Goal: Task Accomplishment & Management: Complete application form

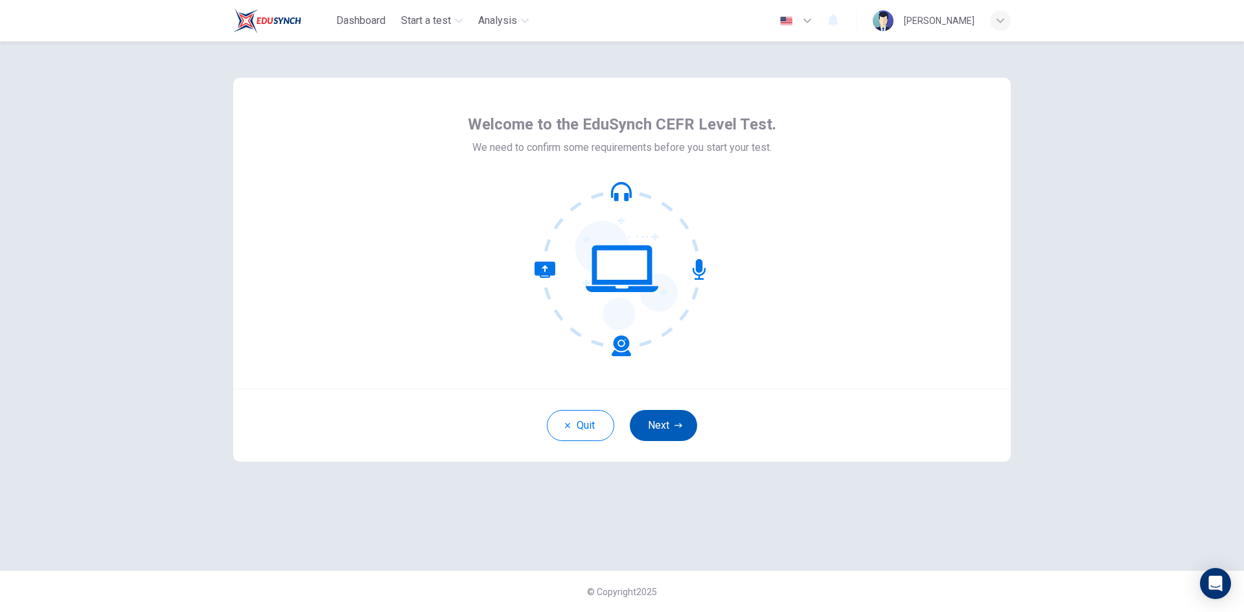
click at [677, 433] on button "Next" at bounding box center [663, 425] width 67 height 31
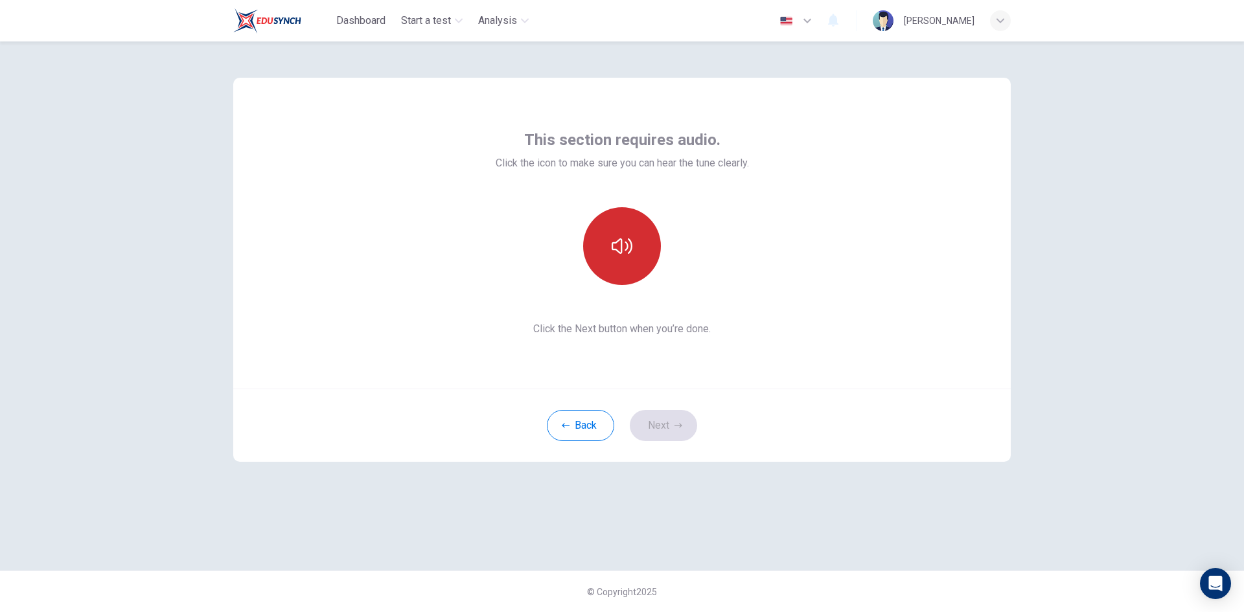
click at [625, 253] on icon "button" at bounding box center [622, 246] width 21 height 21
click at [625, 256] on icon "button" at bounding box center [622, 246] width 21 height 21
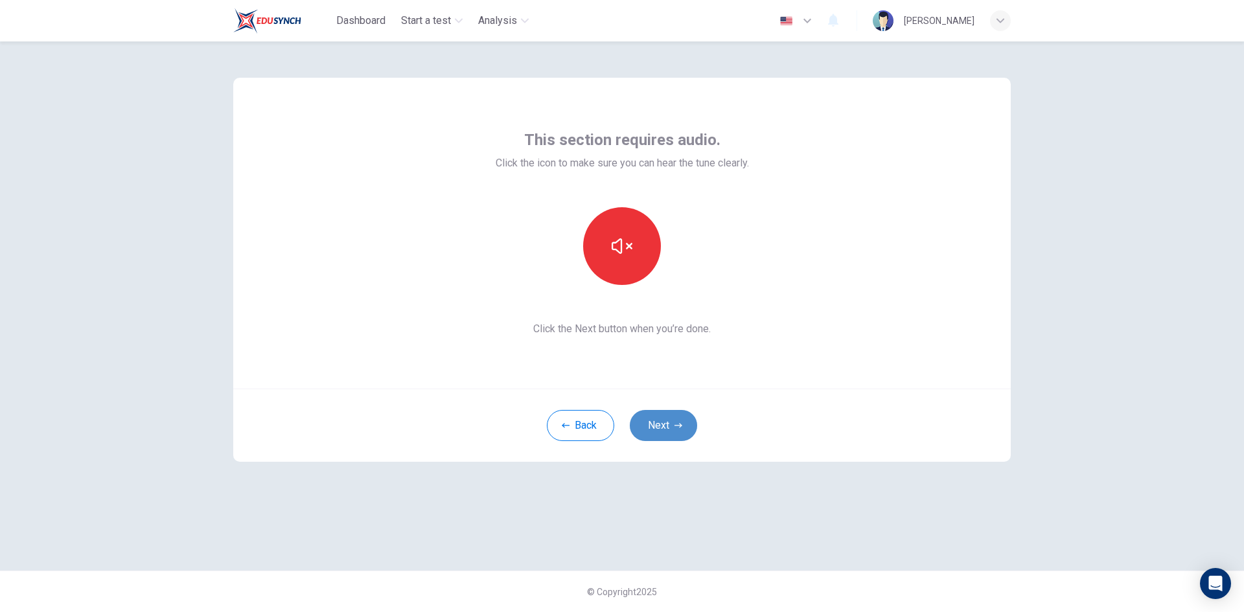
click at [676, 426] on icon "button" at bounding box center [678, 425] width 8 height 5
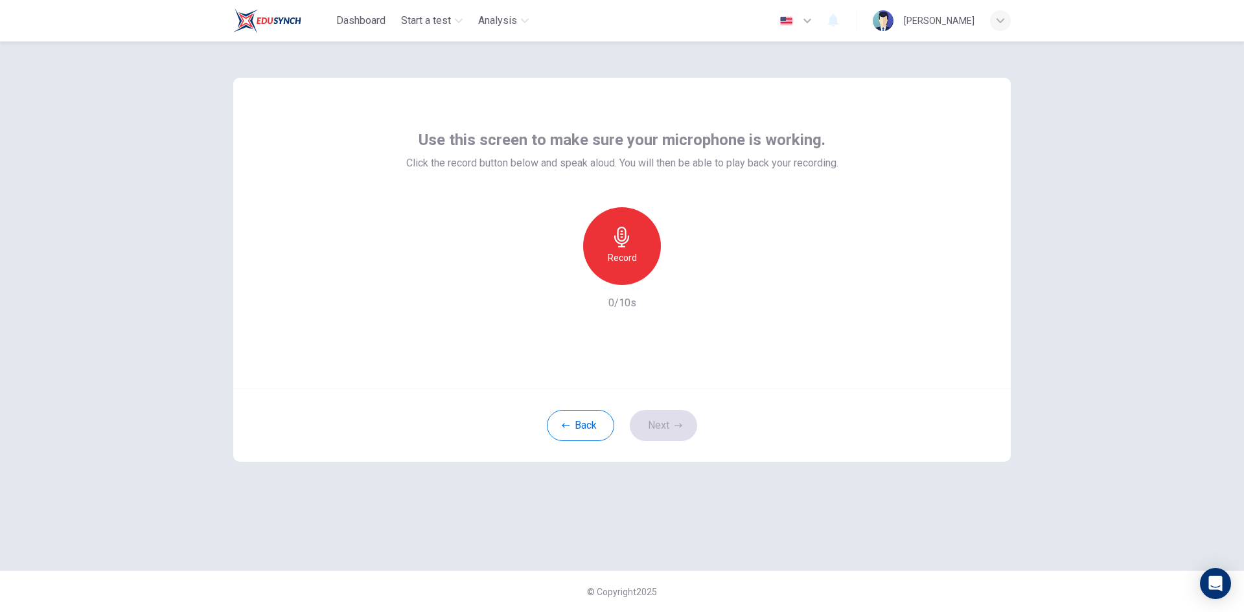
click at [611, 240] on div "Record" at bounding box center [622, 246] width 78 height 78
click at [678, 422] on icon "button" at bounding box center [678, 426] width 8 height 8
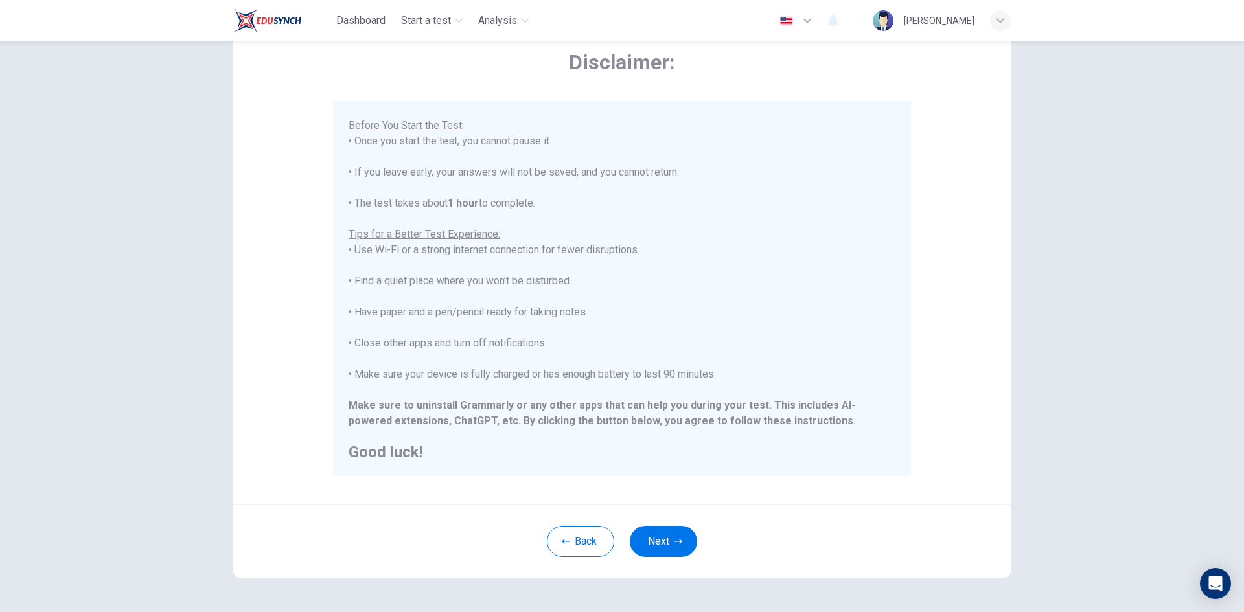
scroll to position [124, 0]
click at [662, 535] on button "Next" at bounding box center [663, 541] width 67 height 31
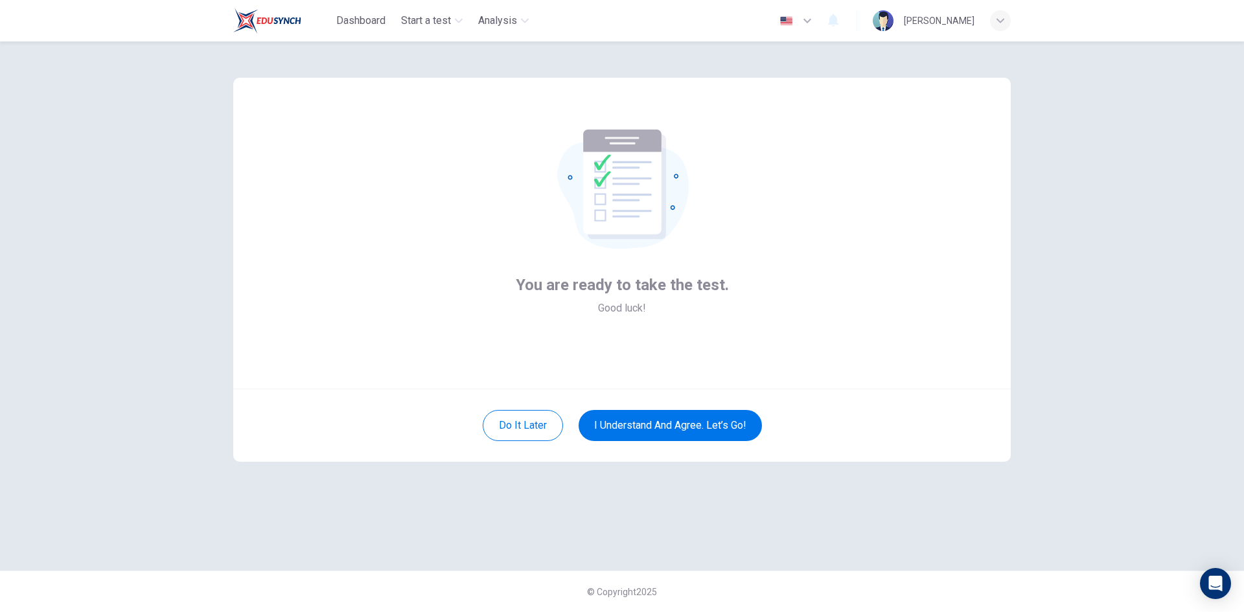
scroll to position [0, 0]
click at [680, 423] on button "I understand and agree. Let’s go!" at bounding box center [670, 425] width 183 height 31
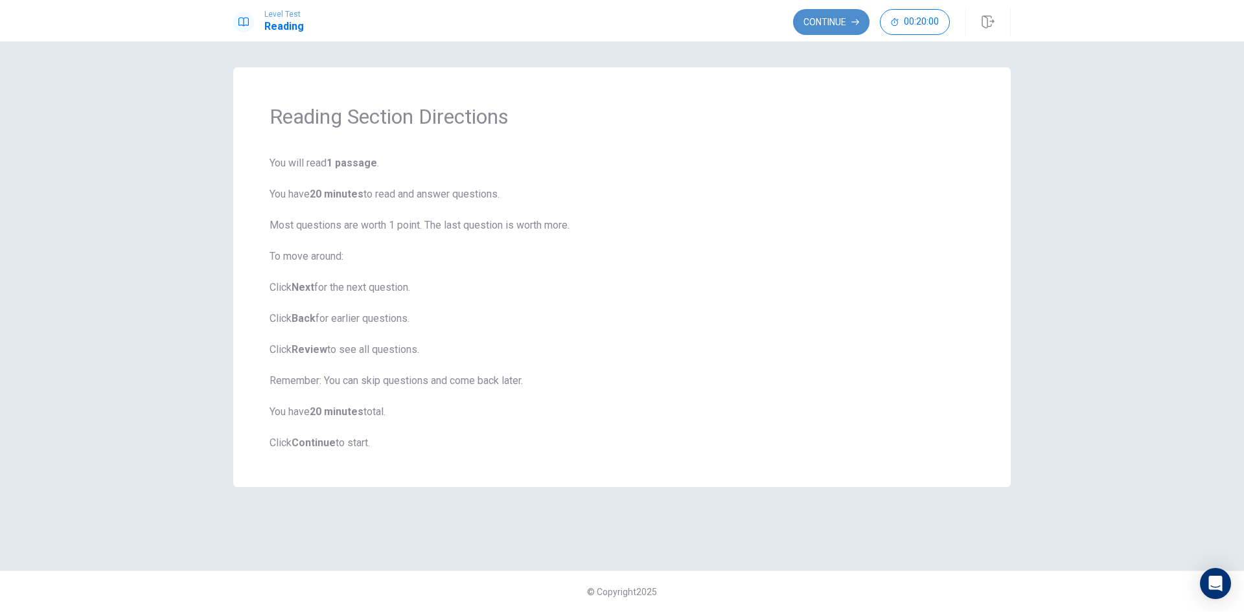
click at [819, 27] on button "Continue" at bounding box center [831, 22] width 76 height 26
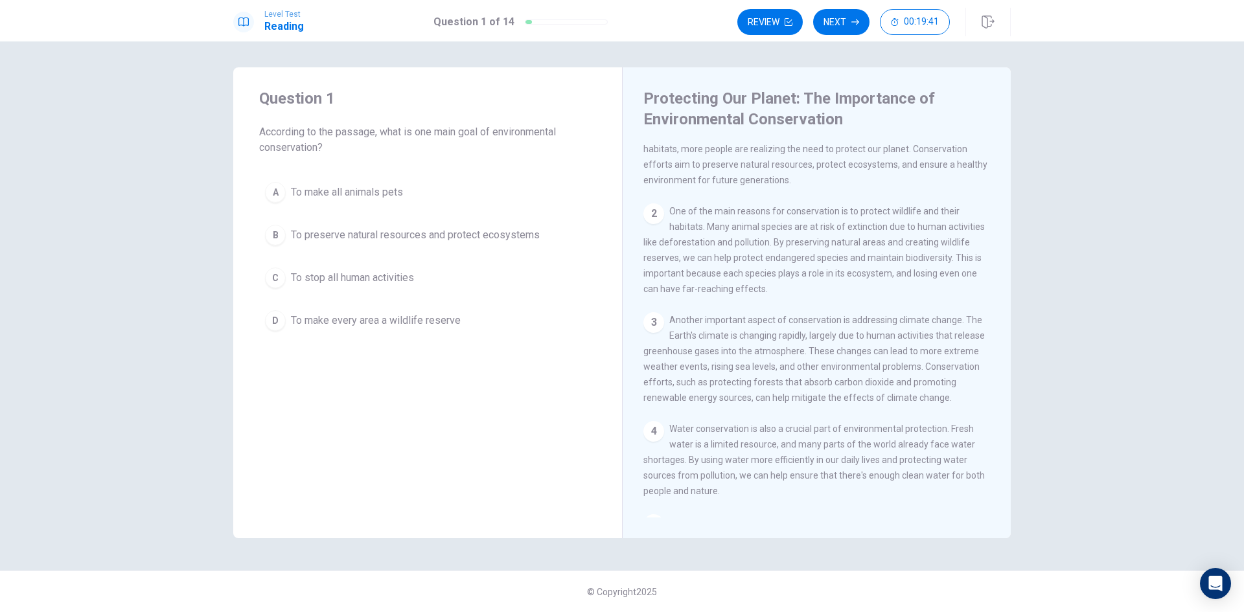
scroll to position [65, 0]
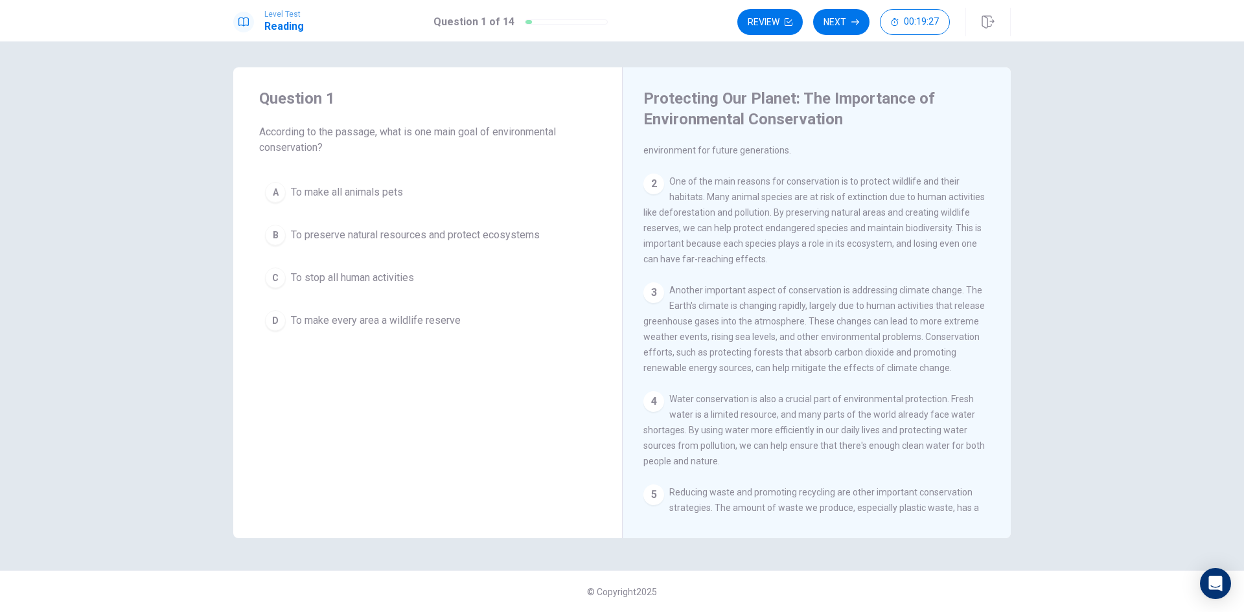
drag, startPoint x: 851, startPoint y: 152, endPoint x: 834, endPoint y: 104, distance: 50.4
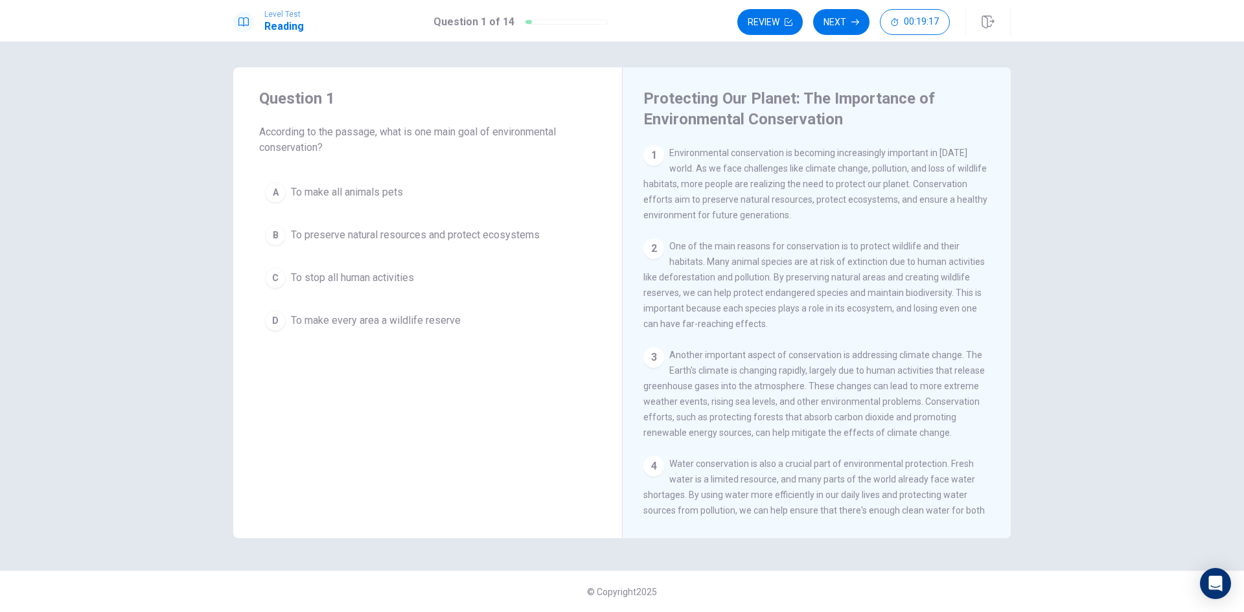
drag, startPoint x: 670, startPoint y: 152, endPoint x: 850, endPoint y: 321, distance: 247.0
click at [850, 321] on div "1 Environmental conservation is becoming increasingly important in [DATE] world…" at bounding box center [825, 331] width 364 height 373
drag, startPoint x: 671, startPoint y: 153, endPoint x: 867, endPoint y: 279, distance: 233.6
click at [867, 277] on div "1 Environmental conservation is becoming increasingly important in [DATE] world…" at bounding box center [825, 331] width 364 height 373
click at [902, 295] on span "One of the main reasons for conservation is to protect wildlife and their habit…" at bounding box center [813, 285] width 341 height 88
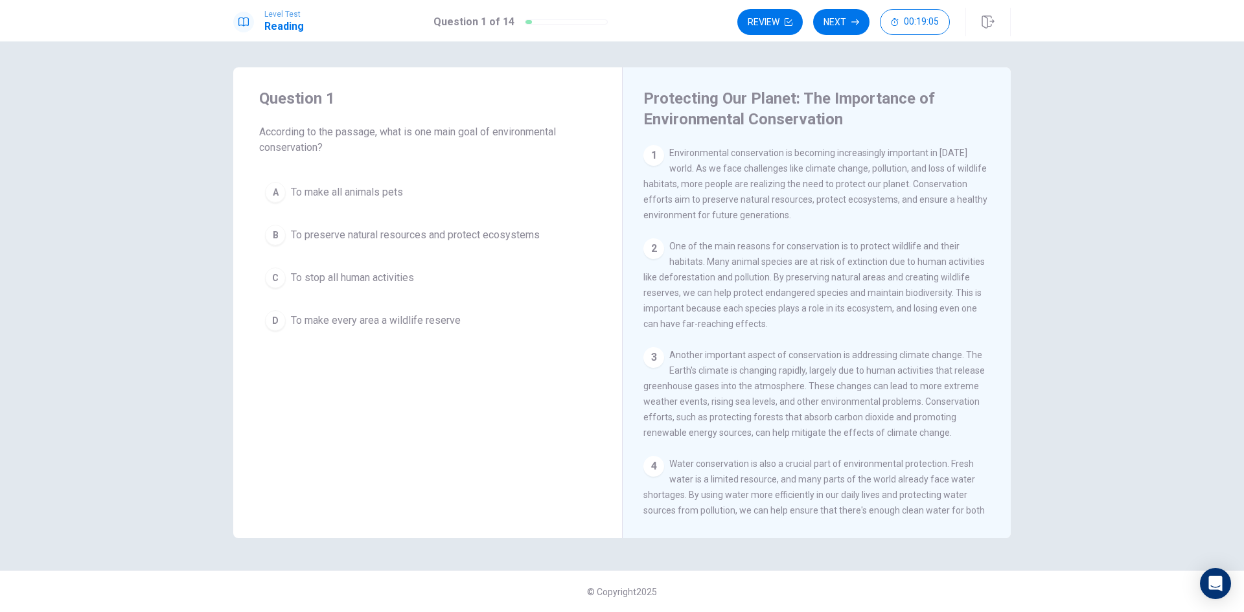
click at [902, 295] on span "One of the main reasons for conservation is to protect wildlife and their habit…" at bounding box center [813, 285] width 341 height 88
click at [281, 236] on div "B" at bounding box center [275, 235] width 21 height 21
click at [833, 20] on button "Next" at bounding box center [841, 22] width 56 height 26
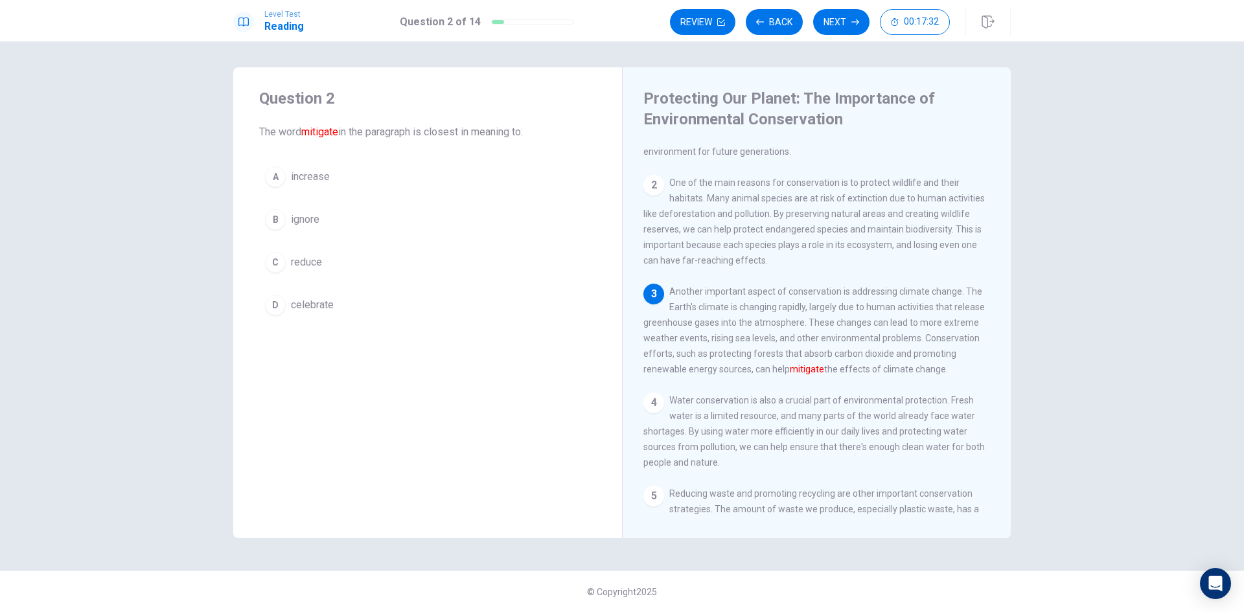
drag, startPoint x: 787, startPoint y: 377, endPoint x: 827, endPoint y: 379, distance: 40.2
click at [827, 374] on span "Another important aspect of conservation is addressing climate change. The Eart…" at bounding box center [813, 330] width 341 height 88
click at [982, 341] on div "3 Another important aspect of conservation is addressing climate change. The Ea…" at bounding box center [816, 330] width 347 height 93
click at [280, 258] on div "C" at bounding box center [275, 262] width 21 height 21
click at [845, 22] on button "Next" at bounding box center [841, 22] width 56 height 26
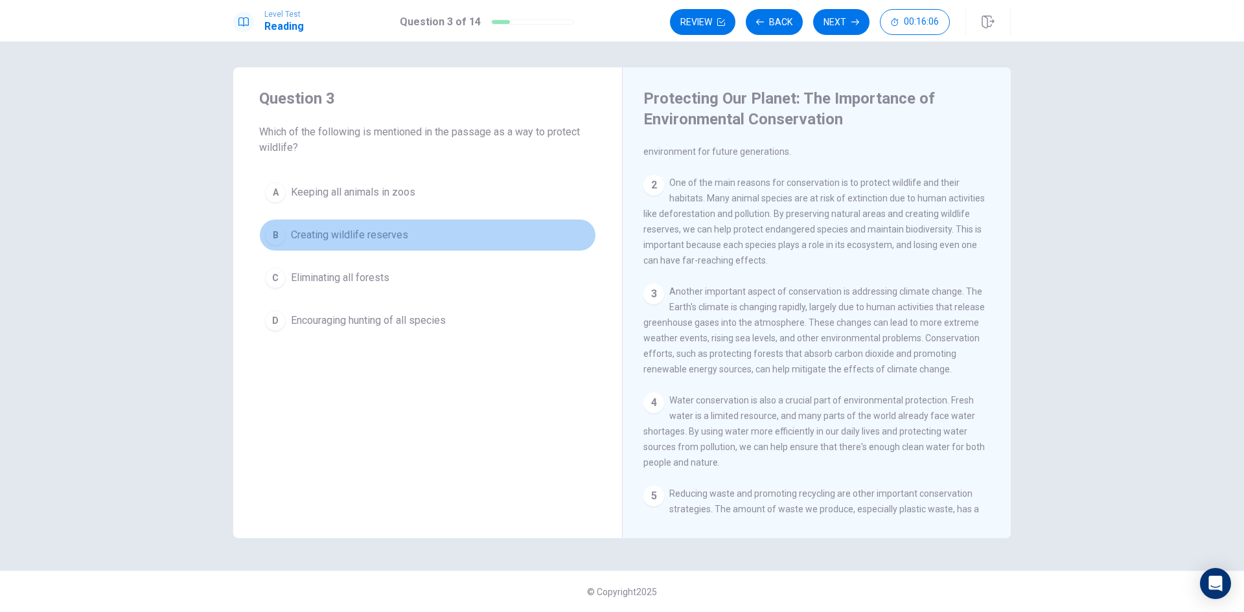
click at [274, 236] on div "B" at bounding box center [275, 235] width 21 height 21
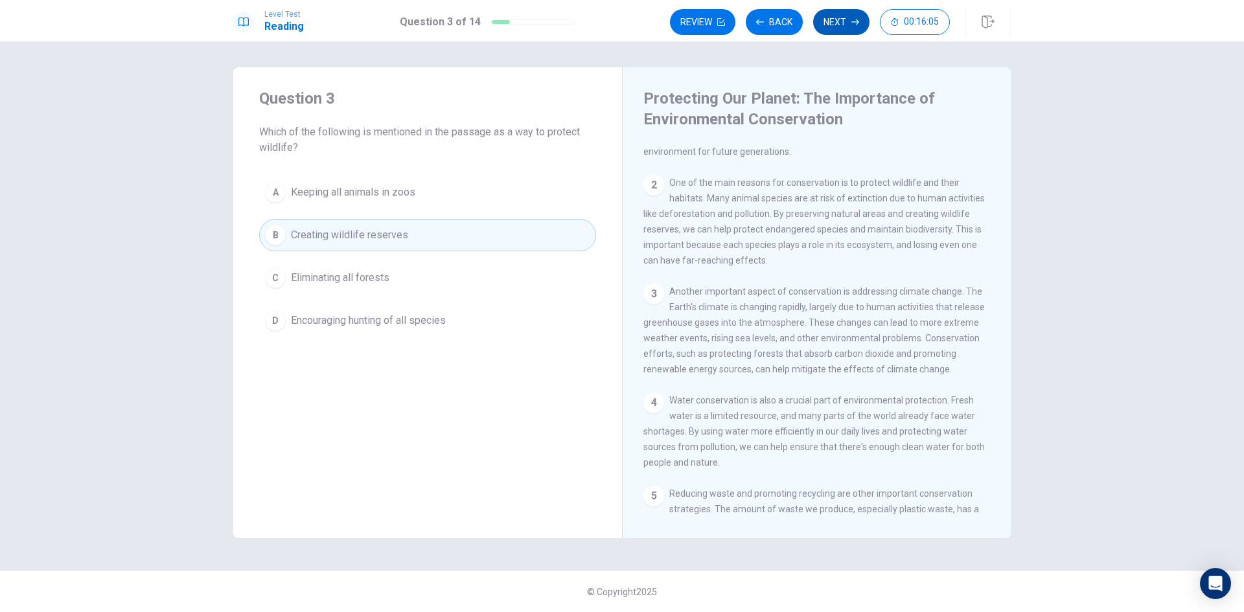
click at [842, 25] on button "Next" at bounding box center [841, 22] width 56 height 26
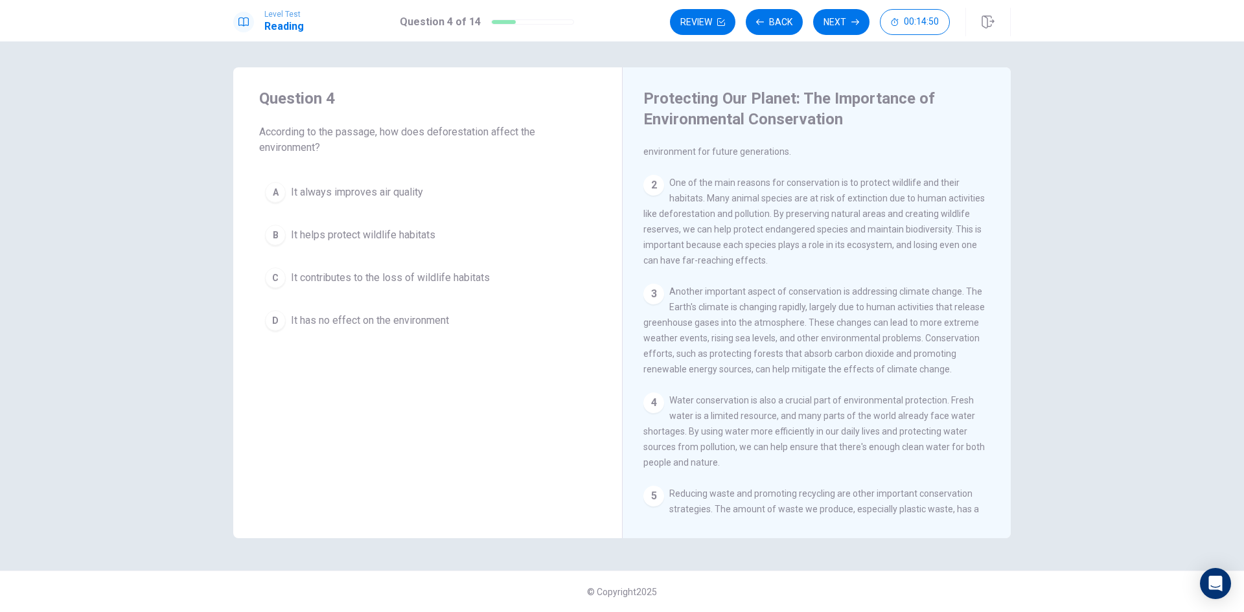
click at [448, 274] on span "It contributes to the loss of wildlife habitats" at bounding box center [390, 278] width 199 height 16
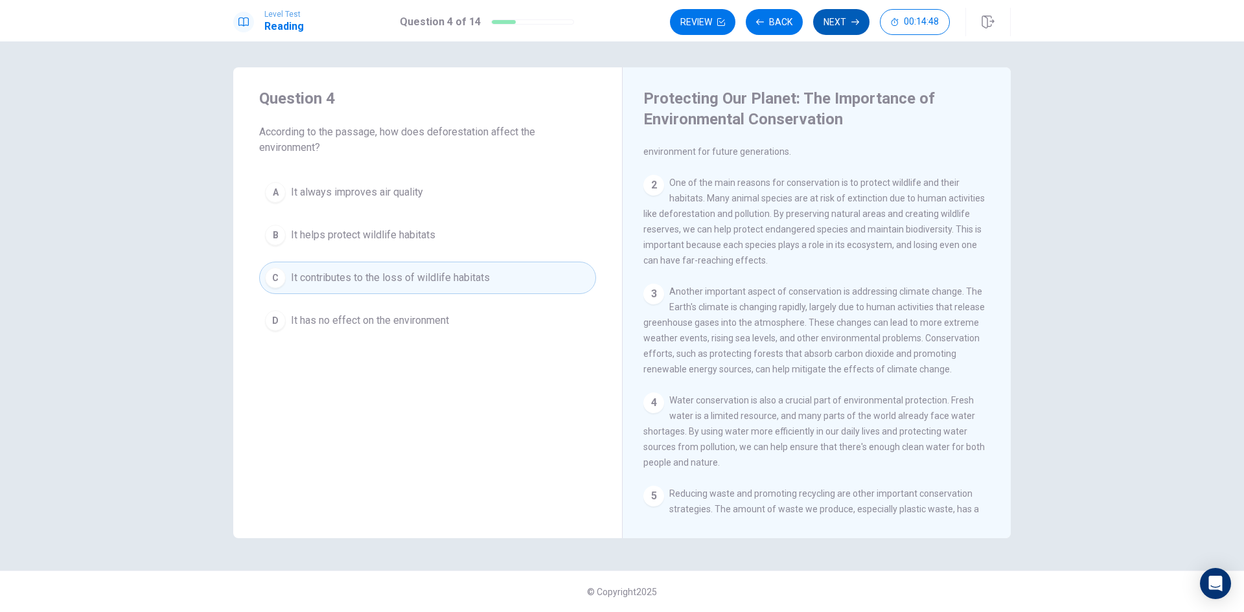
click at [846, 30] on button "Next" at bounding box center [841, 22] width 56 height 26
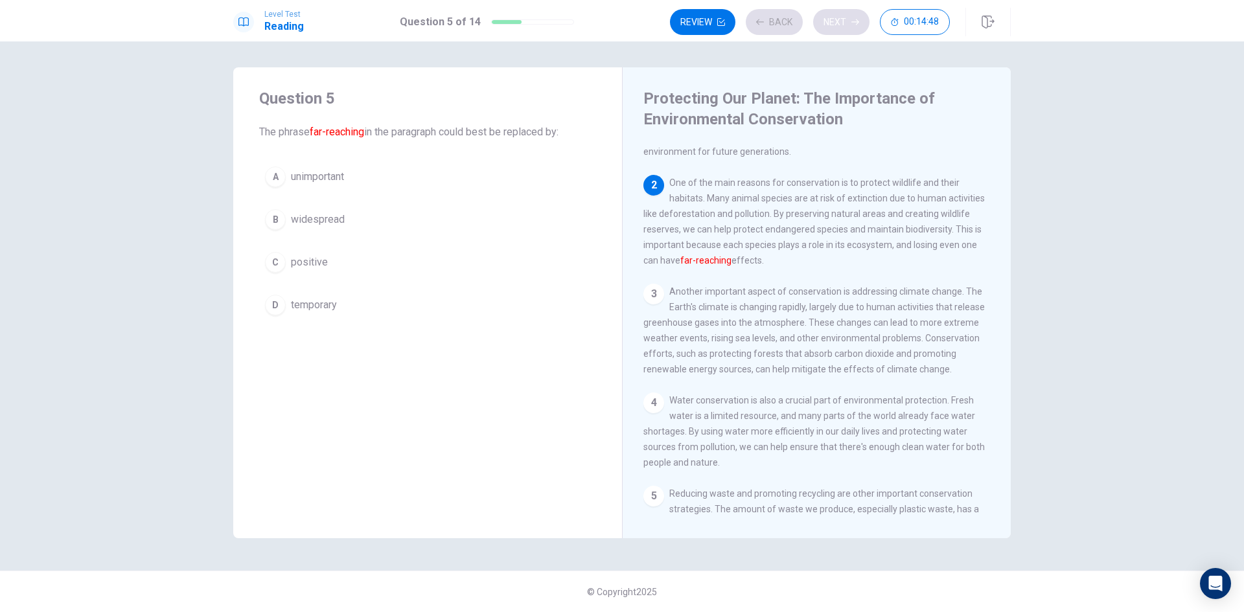
scroll to position [97, 0]
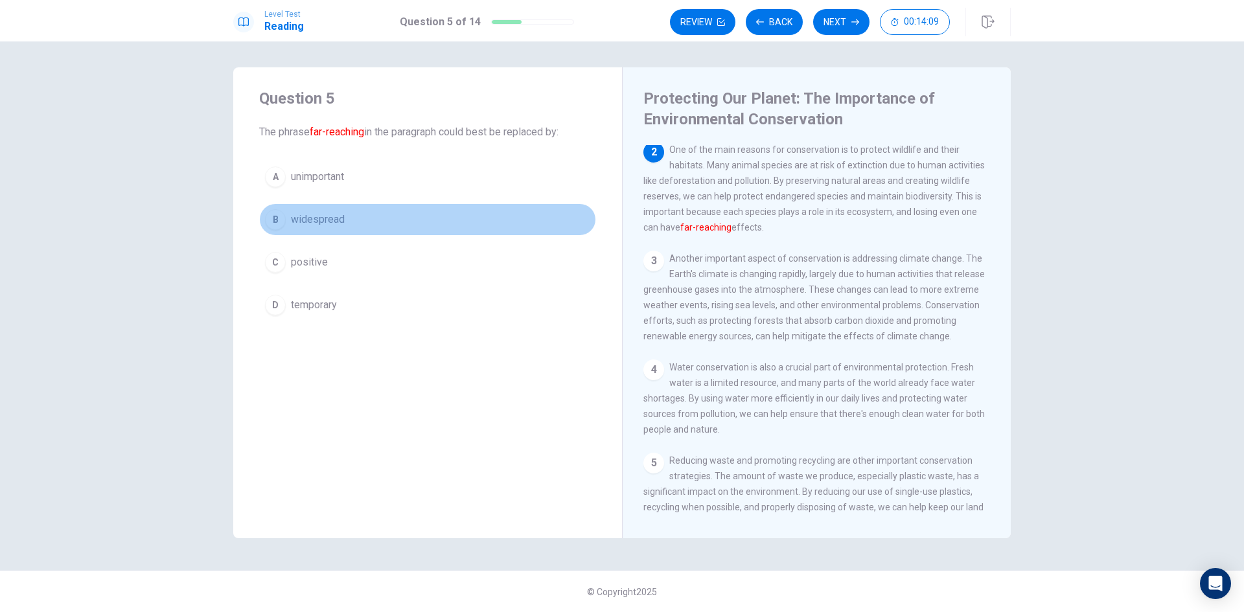
click at [318, 220] on span "widespread" at bounding box center [318, 220] width 54 height 16
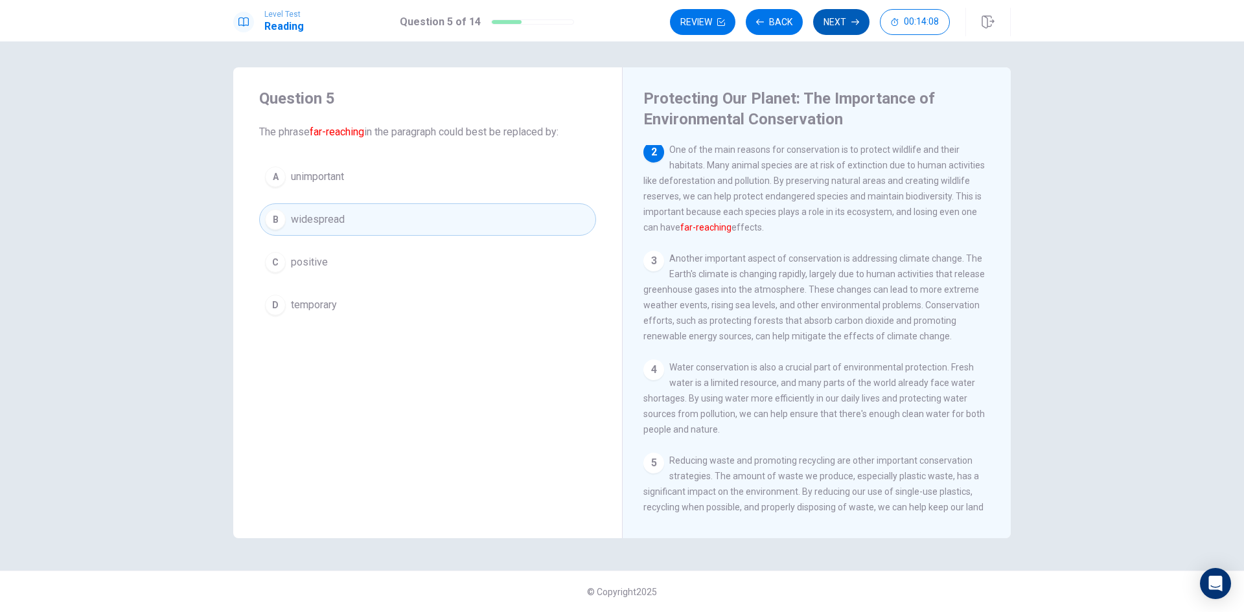
click at [829, 24] on button "Next" at bounding box center [841, 22] width 56 height 26
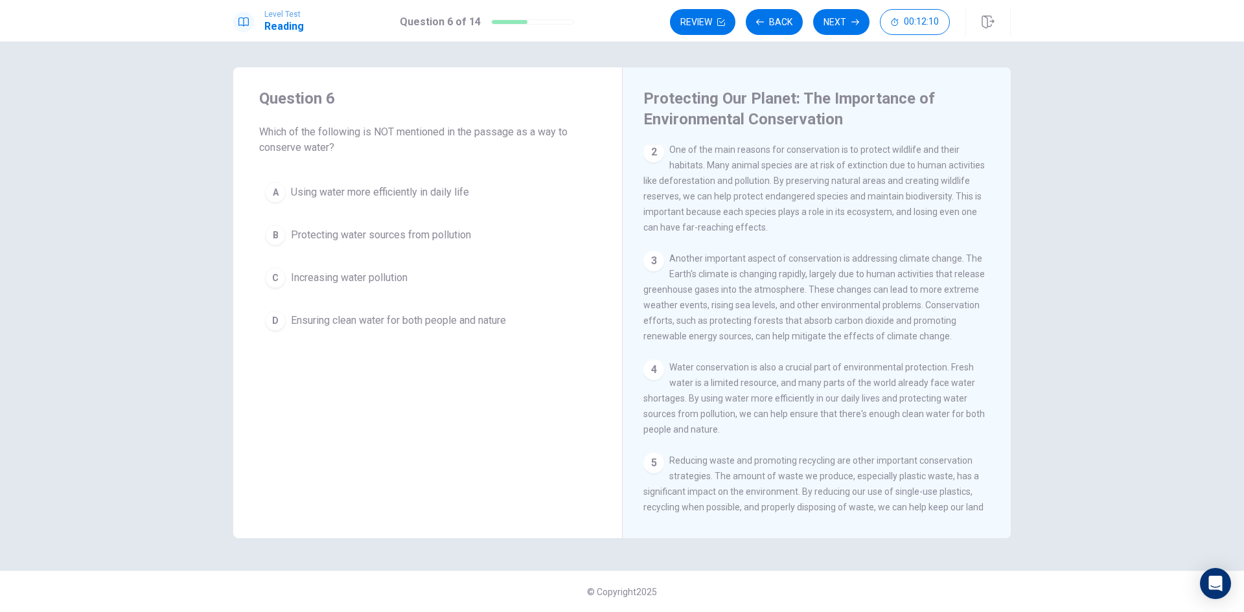
click at [389, 283] on span "Increasing water pollution" at bounding box center [349, 278] width 117 height 16
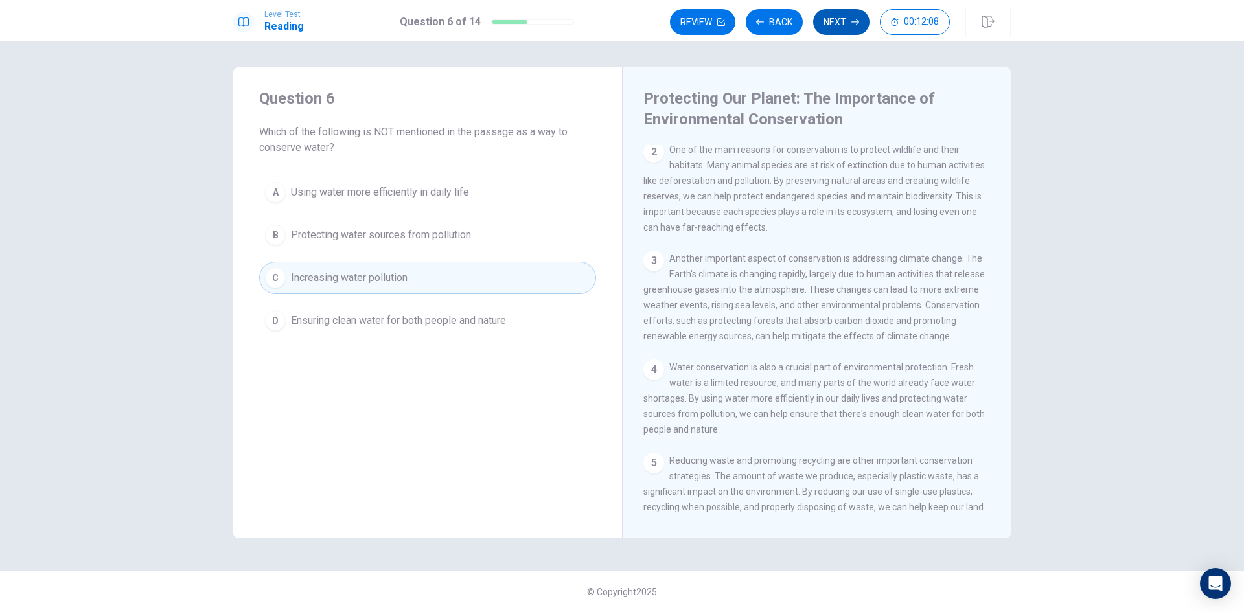
click at [848, 30] on button "Next" at bounding box center [841, 22] width 56 height 26
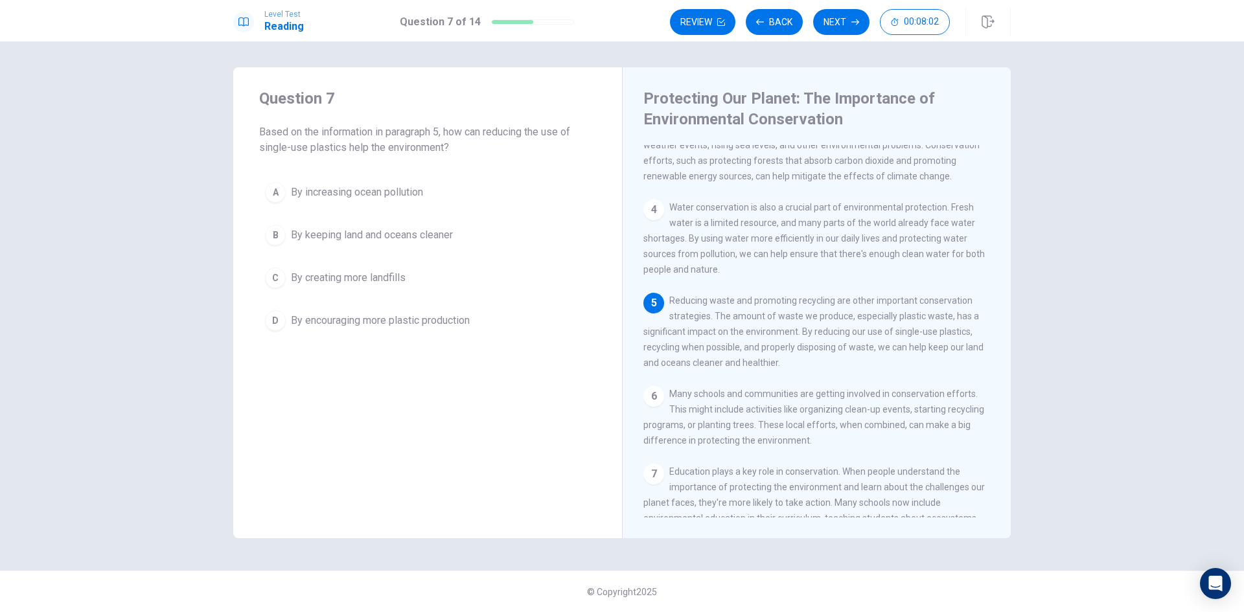
scroll to position [321, 0]
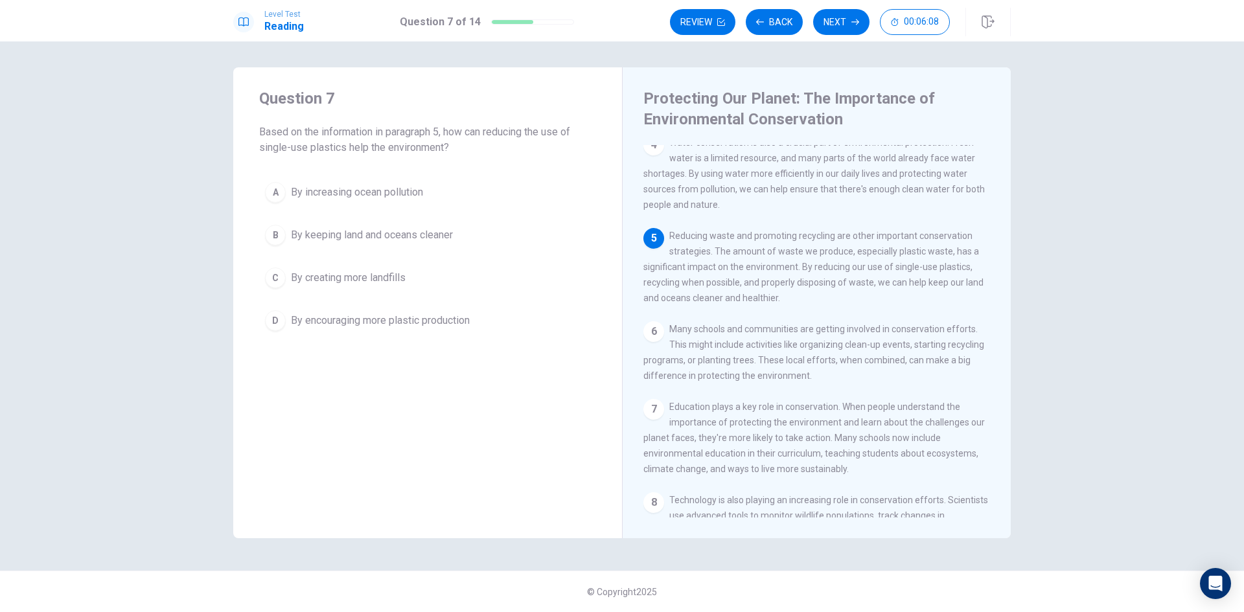
click at [287, 237] on button "B By keeping land and oceans cleaner" at bounding box center [427, 235] width 337 height 32
click at [831, 25] on button "Next" at bounding box center [841, 22] width 56 height 26
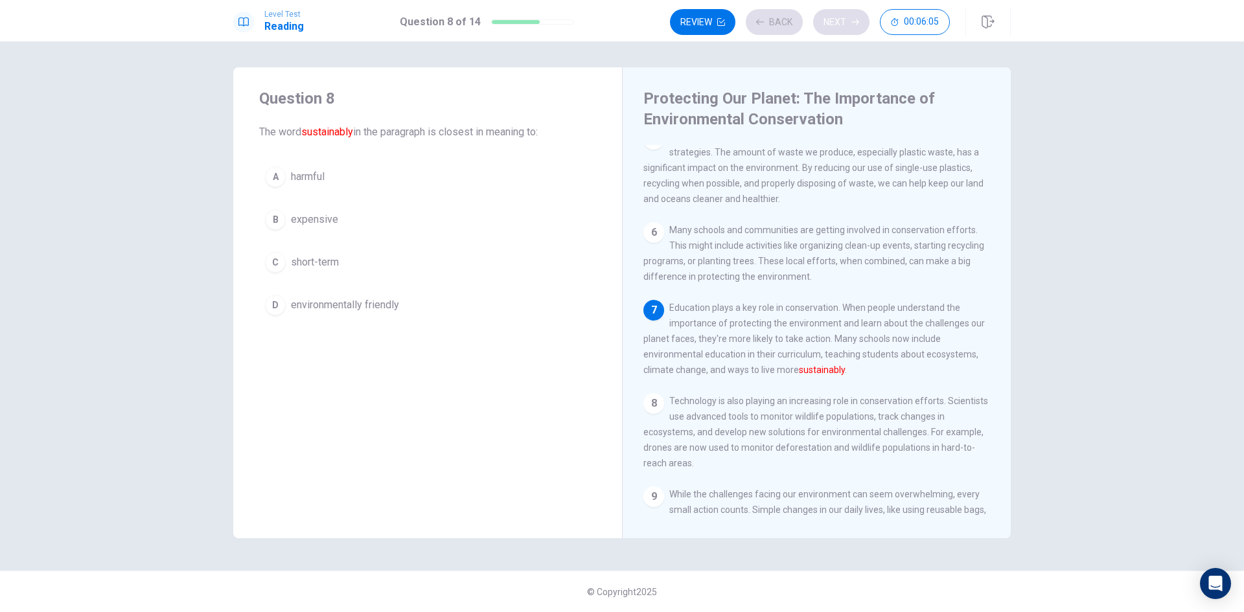
scroll to position [433, 0]
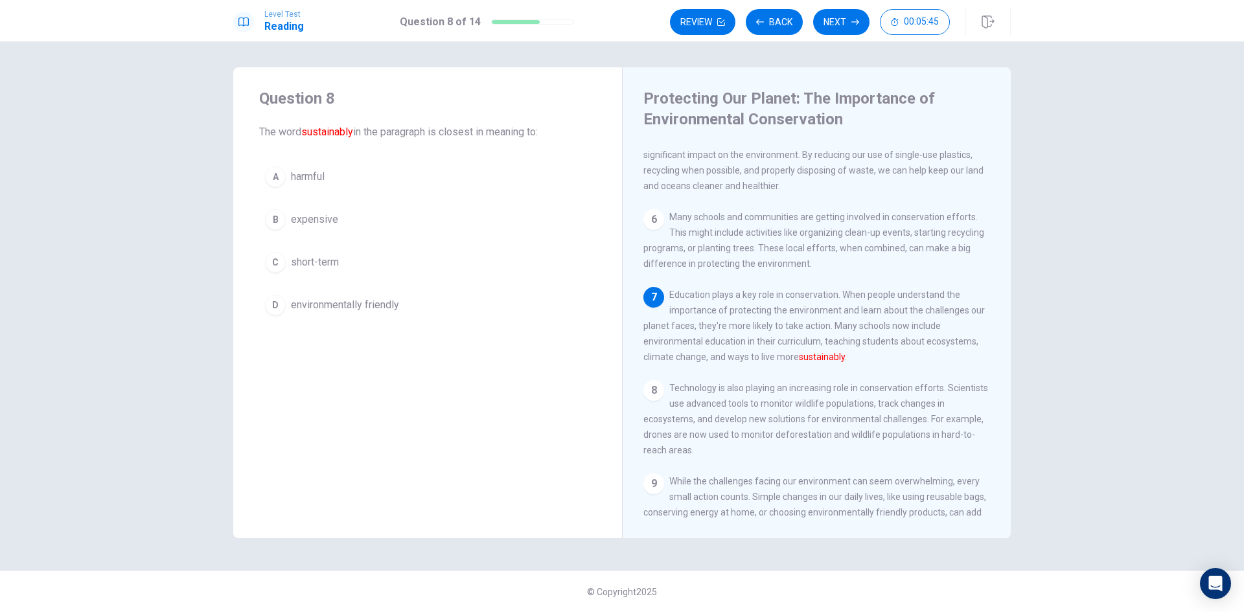
click at [409, 257] on button "C short-term" at bounding box center [427, 262] width 337 height 32
click at [529, 258] on button "C short-term" at bounding box center [427, 262] width 337 height 32
click at [512, 190] on button "A harmful" at bounding box center [427, 177] width 337 height 32
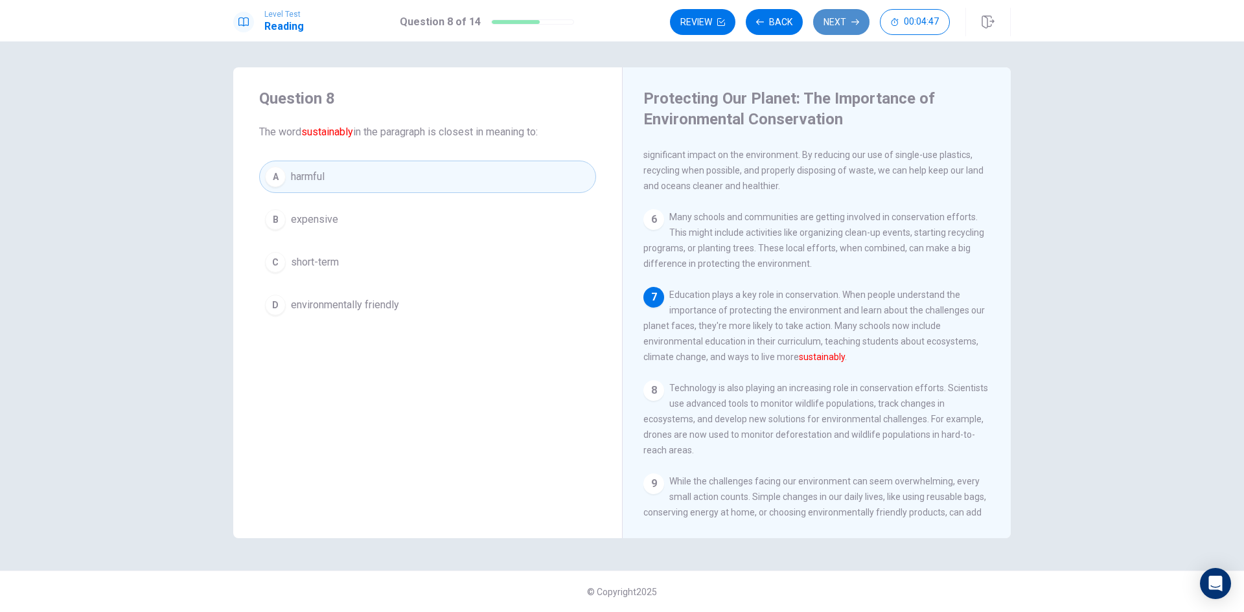
click at [840, 12] on button "Next" at bounding box center [841, 22] width 56 height 26
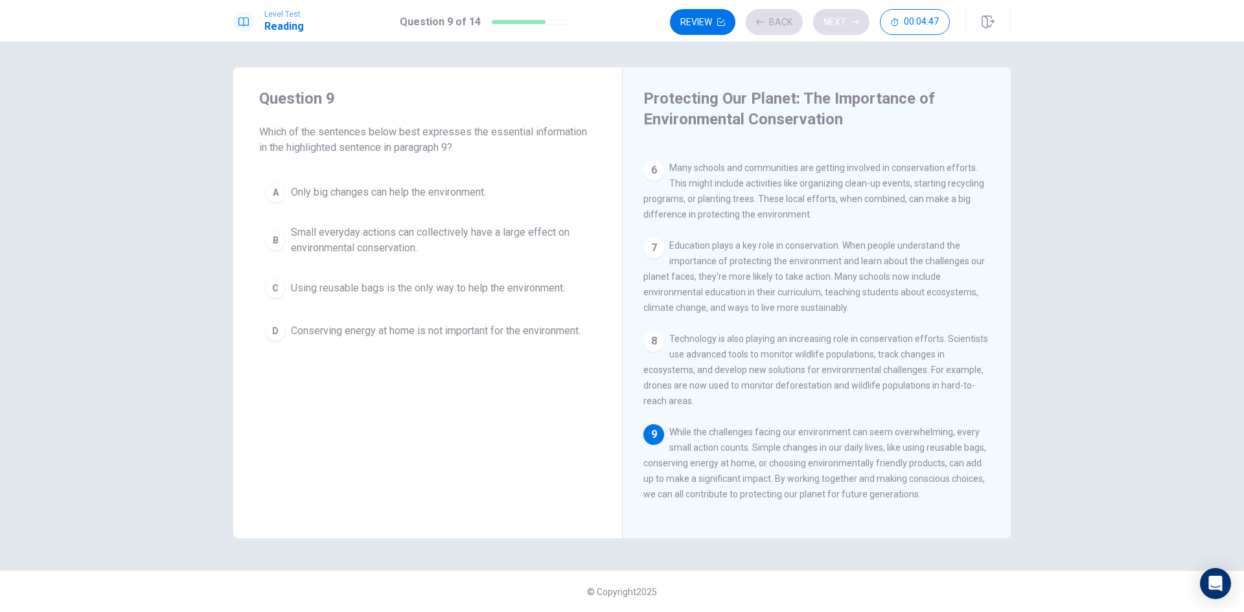
scroll to position [512, 0]
click at [855, 19] on icon "button" at bounding box center [855, 22] width 8 height 8
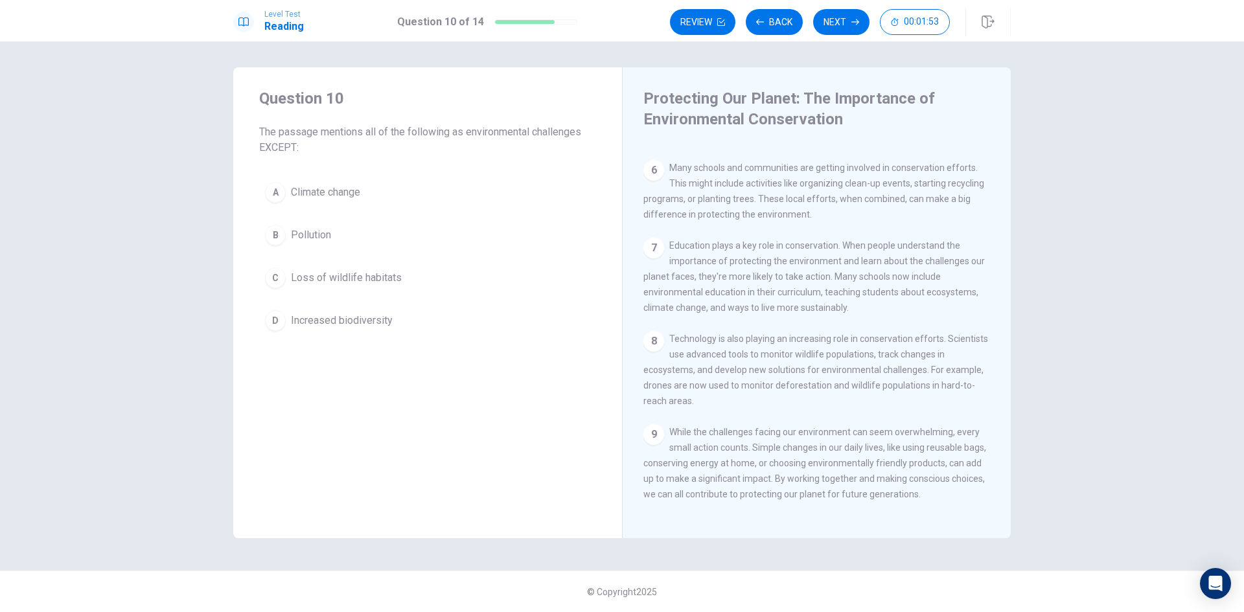
click at [382, 206] on button "A Climate change" at bounding box center [427, 192] width 337 height 32
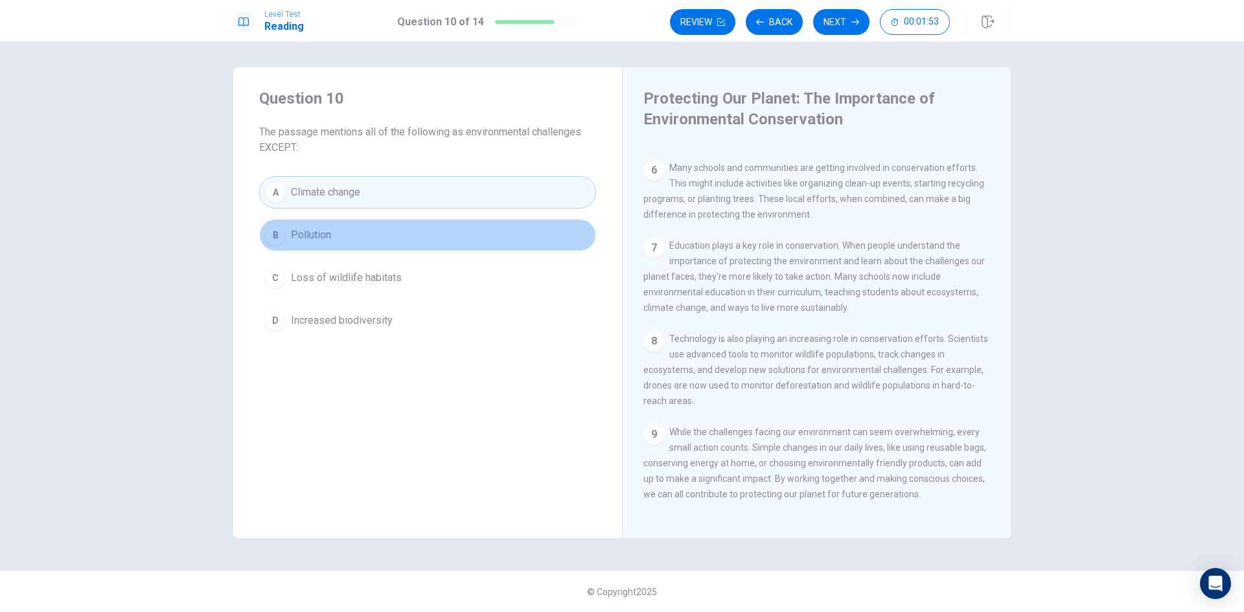
drag, startPoint x: 373, startPoint y: 229, endPoint x: 380, endPoint y: 247, distance: 19.7
click at [377, 238] on button "B Pollution" at bounding box center [427, 235] width 337 height 32
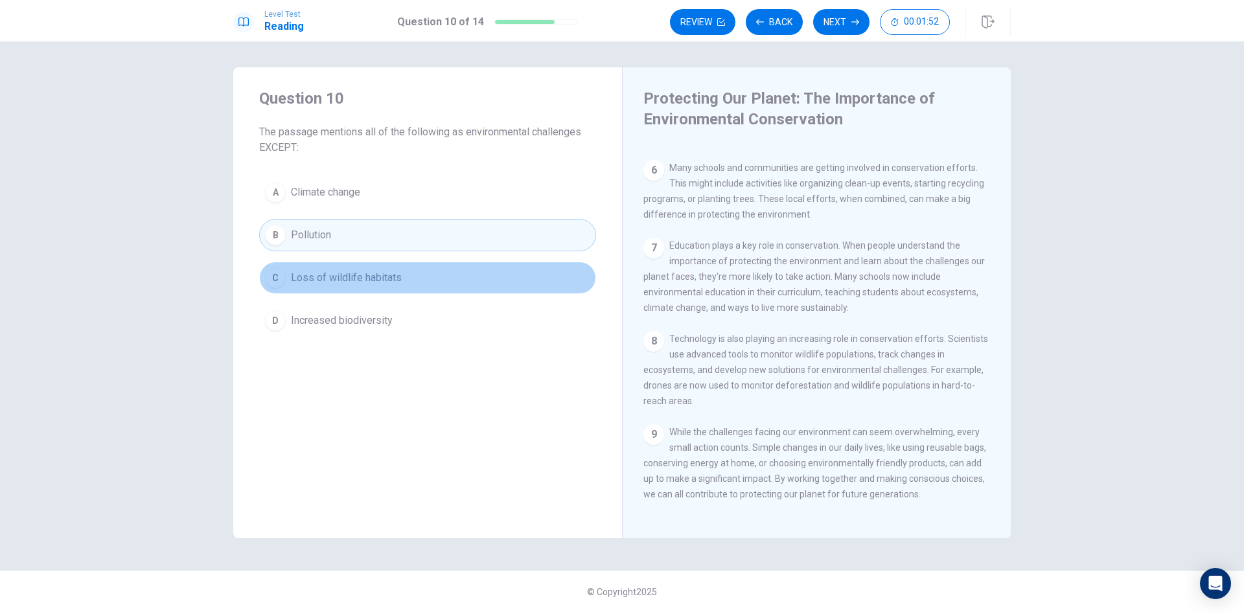
drag, startPoint x: 385, startPoint y: 265, endPoint x: 387, endPoint y: 275, distance: 10.1
click at [387, 270] on button "C Loss of wildlife habitats" at bounding box center [427, 278] width 337 height 32
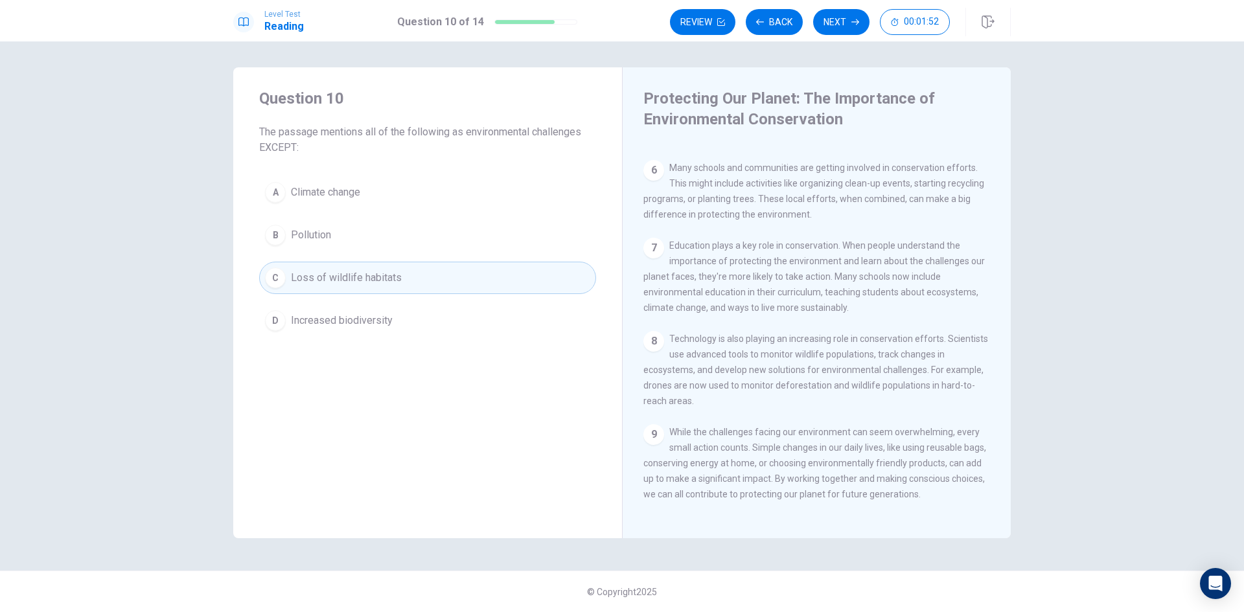
click at [394, 331] on button "D Increased biodiversity" at bounding box center [427, 320] width 337 height 32
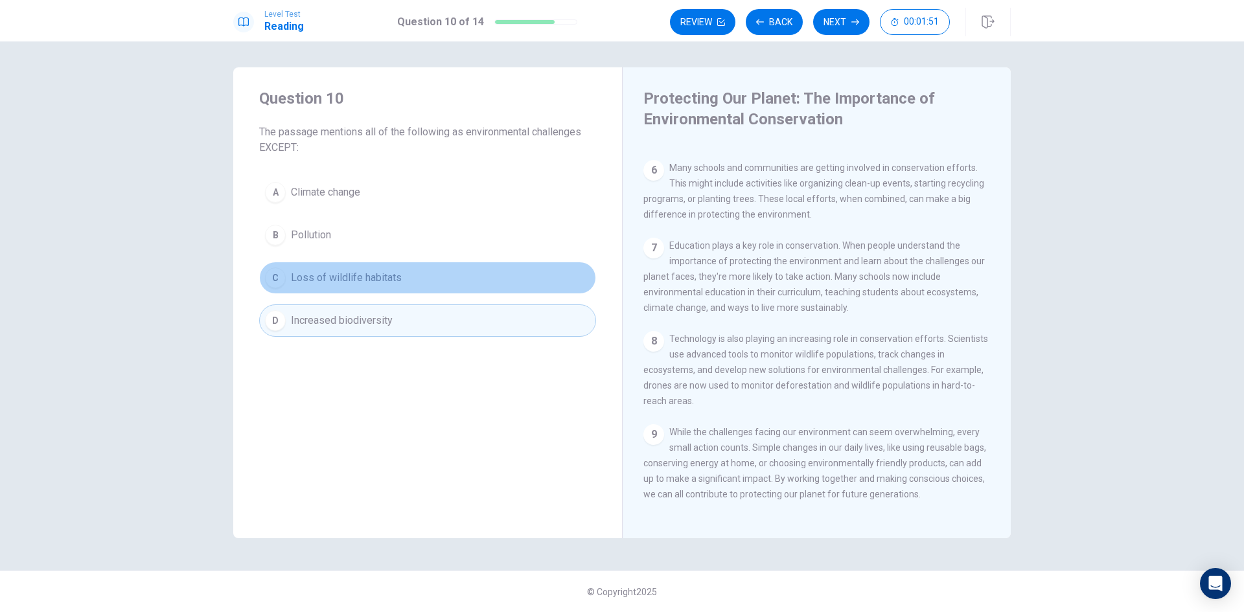
drag, startPoint x: 408, startPoint y: 283, endPoint x: 411, endPoint y: 261, distance: 22.2
click at [409, 274] on button "C Loss of wildlife habitats" at bounding box center [427, 278] width 337 height 32
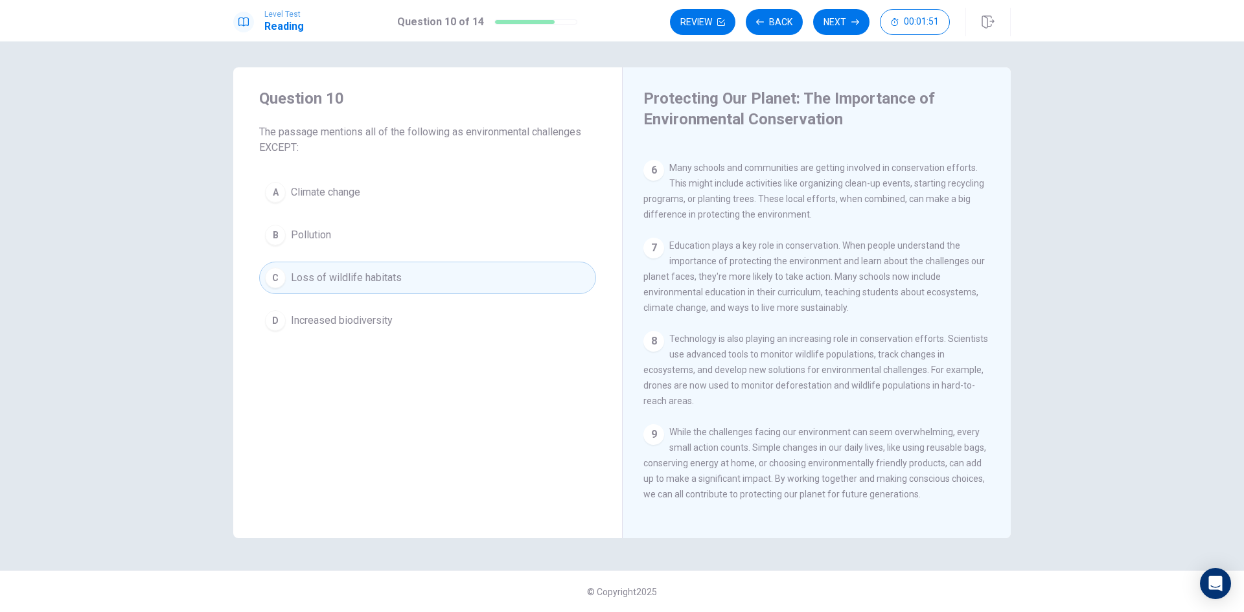
drag, startPoint x: 412, startPoint y: 244, endPoint x: 413, endPoint y: 237, distance: 7.2
click at [413, 242] on button "B Pollution" at bounding box center [427, 235] width 337 height 32
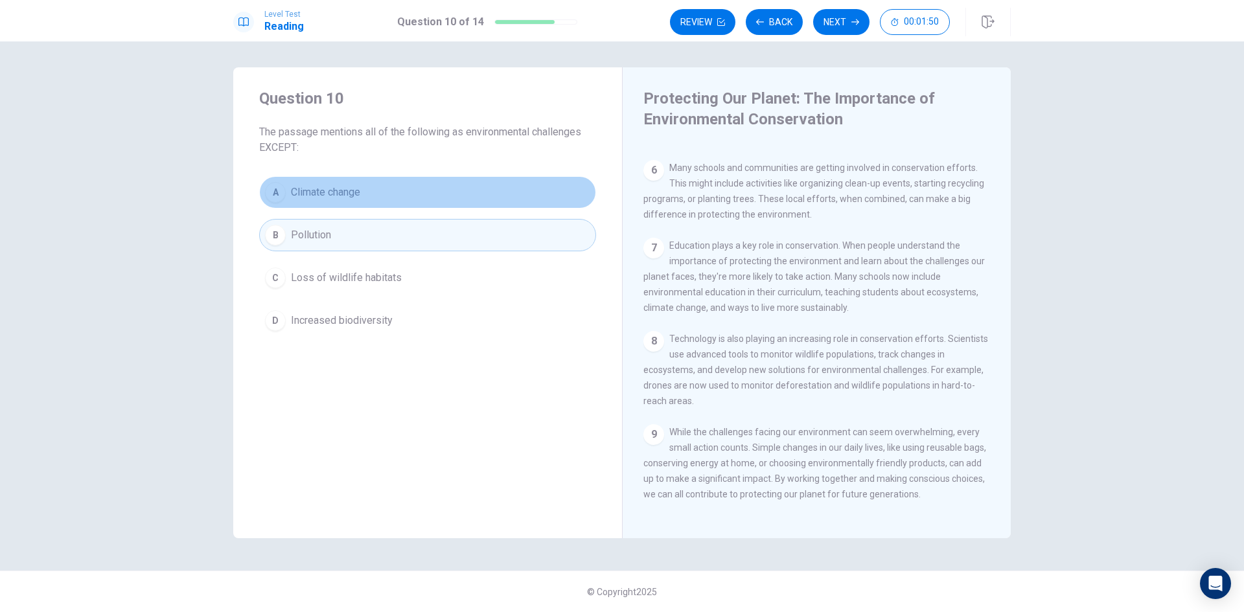
drag, startPoint x: 420, startPoint y: 201, endPoint x: 423, endPoint y: 194, distance: 7.6
click at [421, 199] on button "A Climate change" at bounding box center [427, 192] width 337 height 32
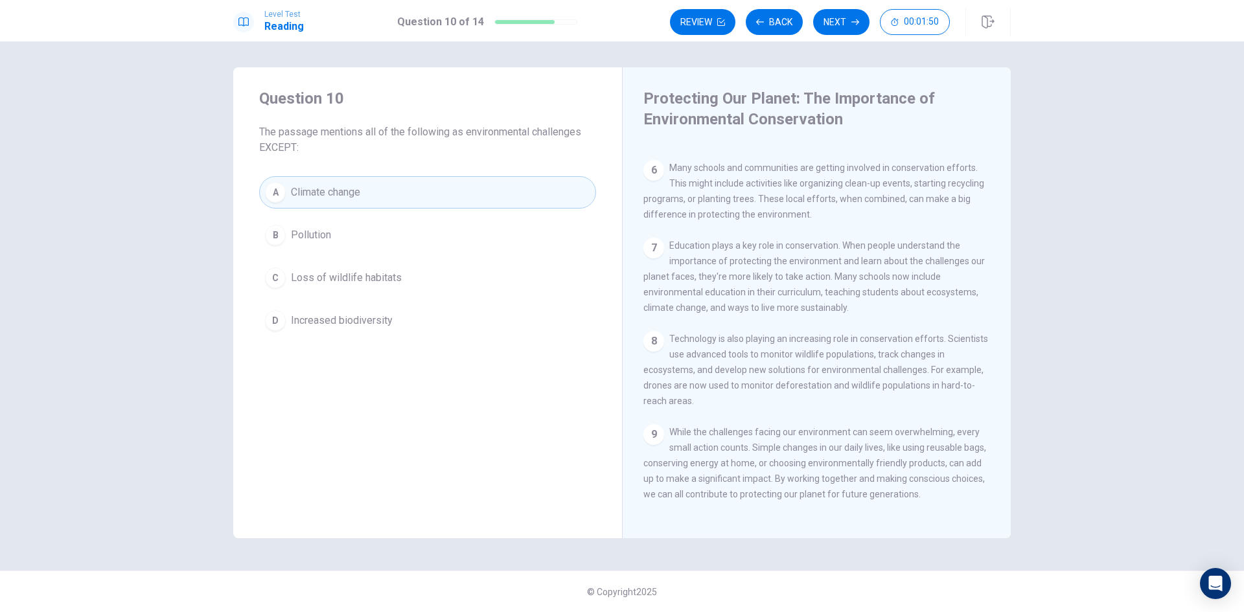
drag, startPoint x: 423, startPoint y: 192, endPoint x: 426, endPoint y: 205, distance: 13.2
click at [425, 201] on button "A Climate change" at bounding box center [427, 192] width 337 height 32
click at [427, 227] on div "A Climate change B Pollution C Loss of wildlife habitats D Increased biodiversi…" at bounding box center [427, 256] width 337 height 161
drag, startPoint x: 427, startPoint y: 235, endPoint x: 428, endPoint y: 246, distance: 11.1
click at [428, 244] on button "B Pollution" at bounding box center [427, 235] width 337 height 32
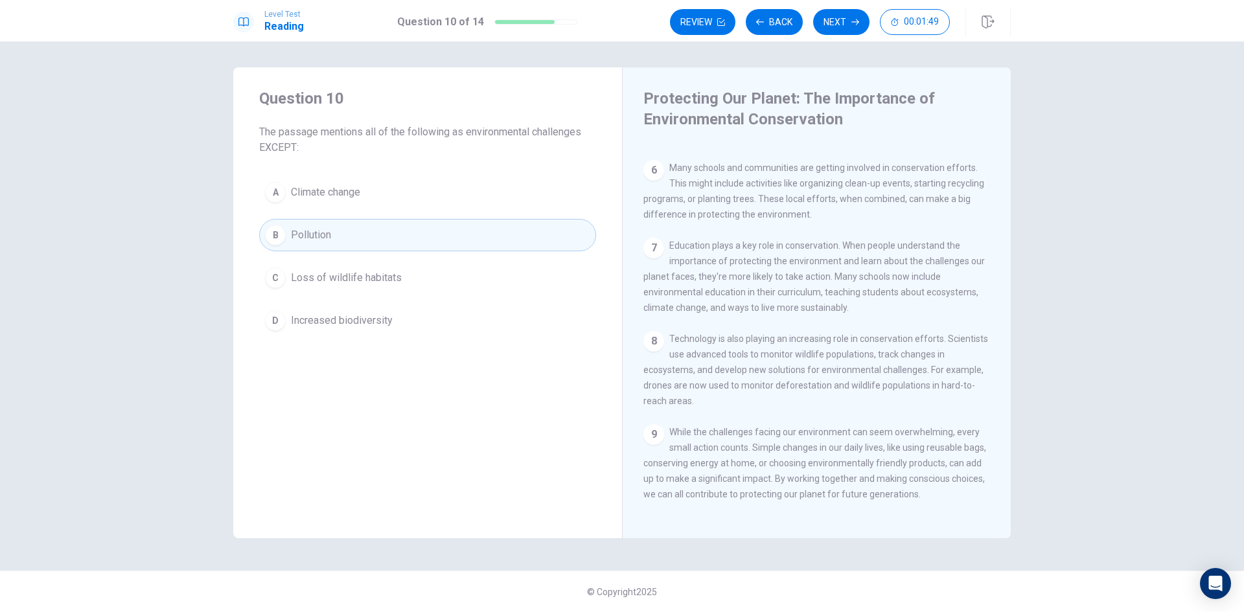
drag, startPoint x: 428, startPoint y: 252, endPoint x: 428, endPoint y: 273, distance: 20.7
click at [428, 272] on div "A Climate change B Pollution C Loss of wildlife habitats D Increased biodiversi…" at bounding box center [427, 256] width 337 height 161
click at [428, 292] on button "C Loss of wildlife habitats" at bounding box center [427, 278] width 337 height 32
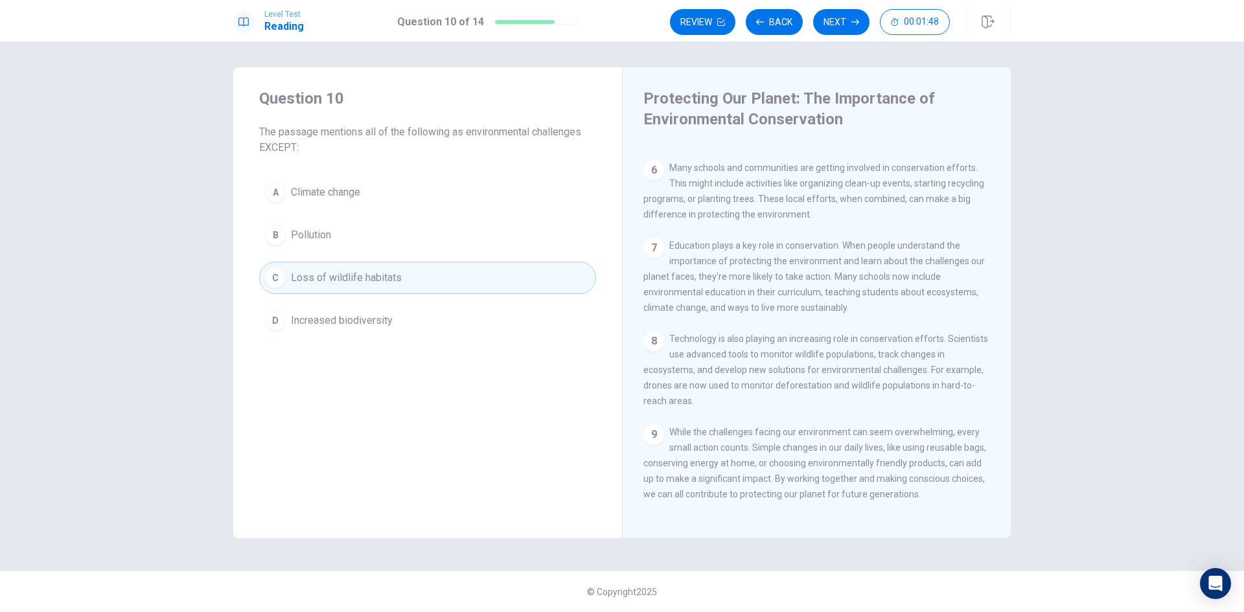
drag, startPoint x: 429, startPoint y: 306, endPoint x: 429, endPoint y: 323, distance: 16.8
click at [429, 316] on div "A Climate change B Pollution C Loss of wildlife habitats D Increased biodiversi…" at bounding box center [427, 256] width 337 height 161
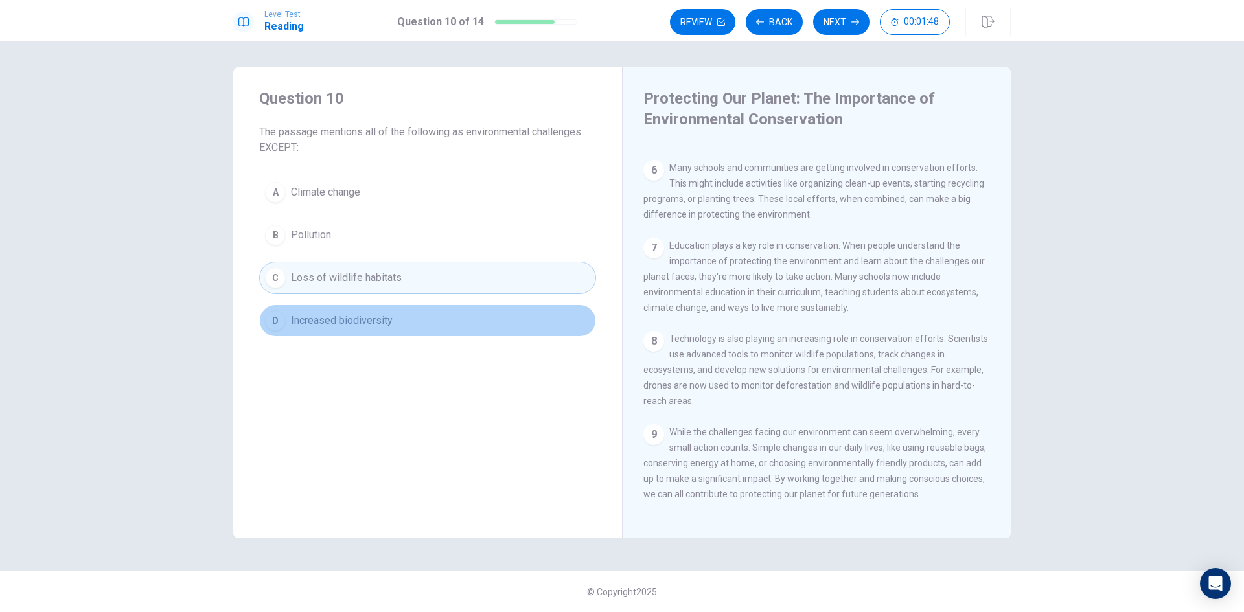
drag, startPoint x: 429, startPoint y: 323, endPoint x: 429, endPoint y: 332, distance: 9.7
click at [430, 332] on button "D Increased biodiversity" at bounding box center [427, 320] width 337 height 32
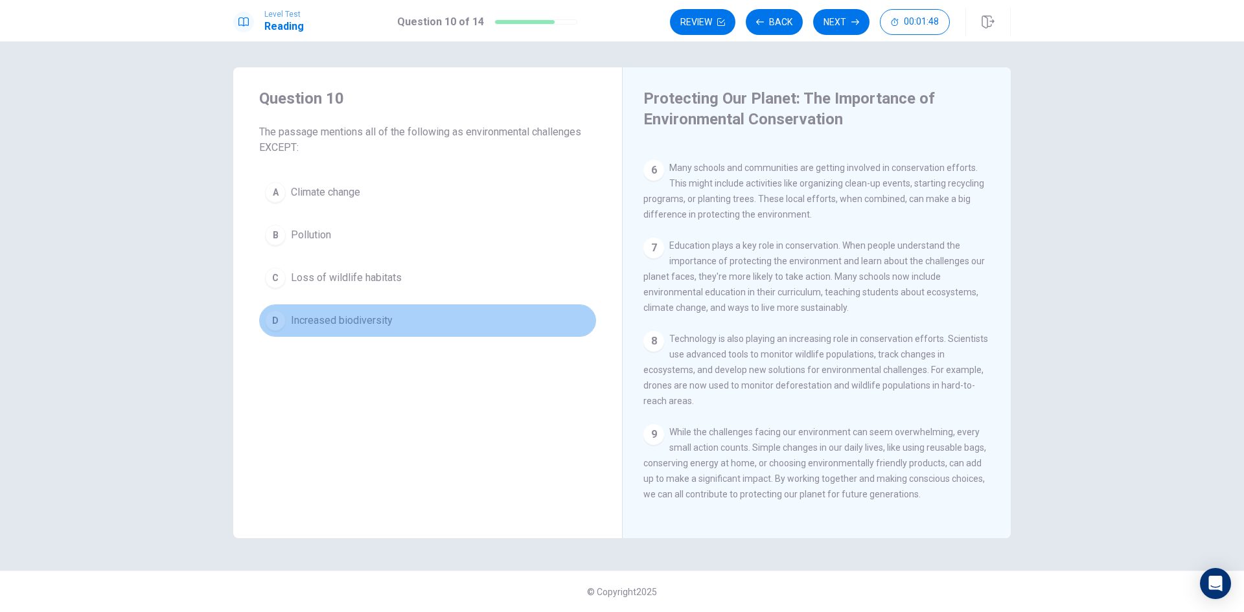
drag, startPoint x: 429, startPoint y: 332, endPoint x: 432, endPoint y: 315, distance: 17.8
click at [430, 332] on button "D Increased biodiversity" at bounding box center [427, 320] width 337 height 32
click at [435, 276] on div "A Climate change B Pollution C Loss of wildlife habitats D Increased biodiversi…" at bounding box center [427, 256] width 337 height 161
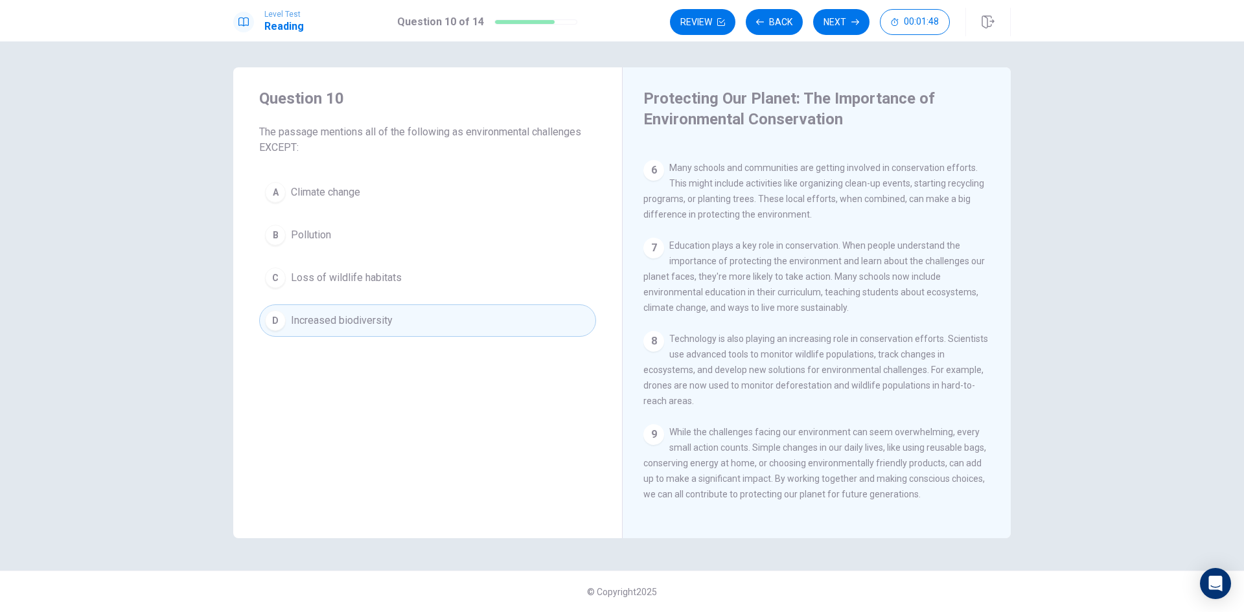
click at [439, 253] on div "A Climate change B Pollution C Loss of wildlife habitats D Increased biodiversi…" at bounding box center [427, 256] width 337 height 161
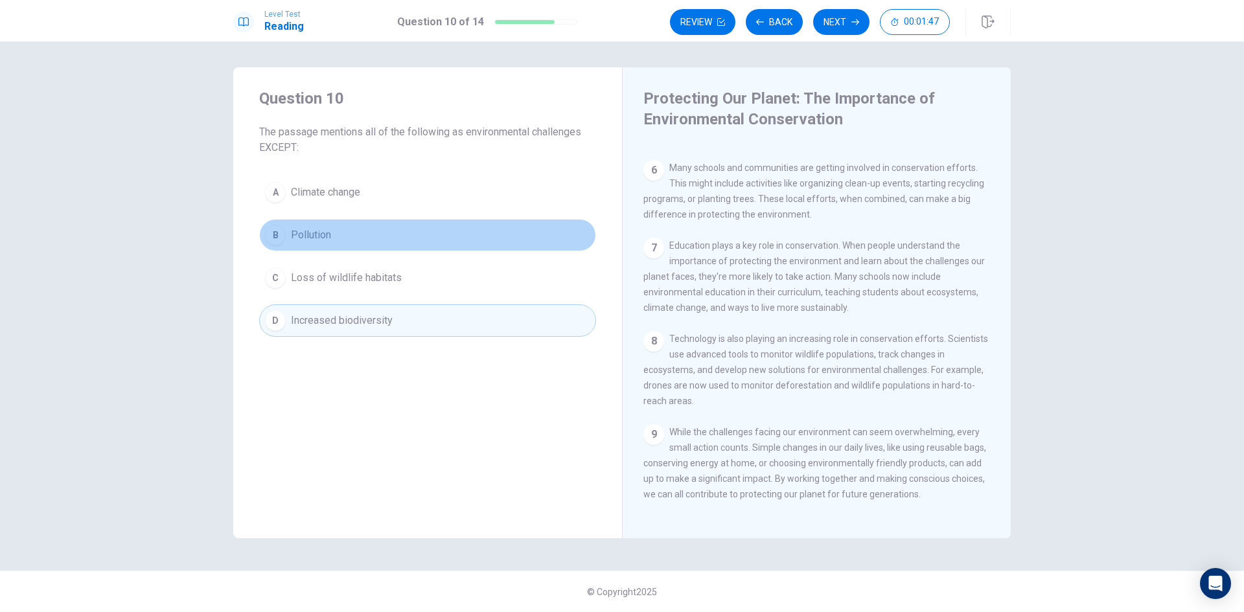
drag, startPoint x: 437, startPoint y: 242, endPoint x: 426, endPoint y: 270, distance: 29.7
click at [432, 245] on button "B Pollution" at bounding box center [427, 235] width 337 height 32
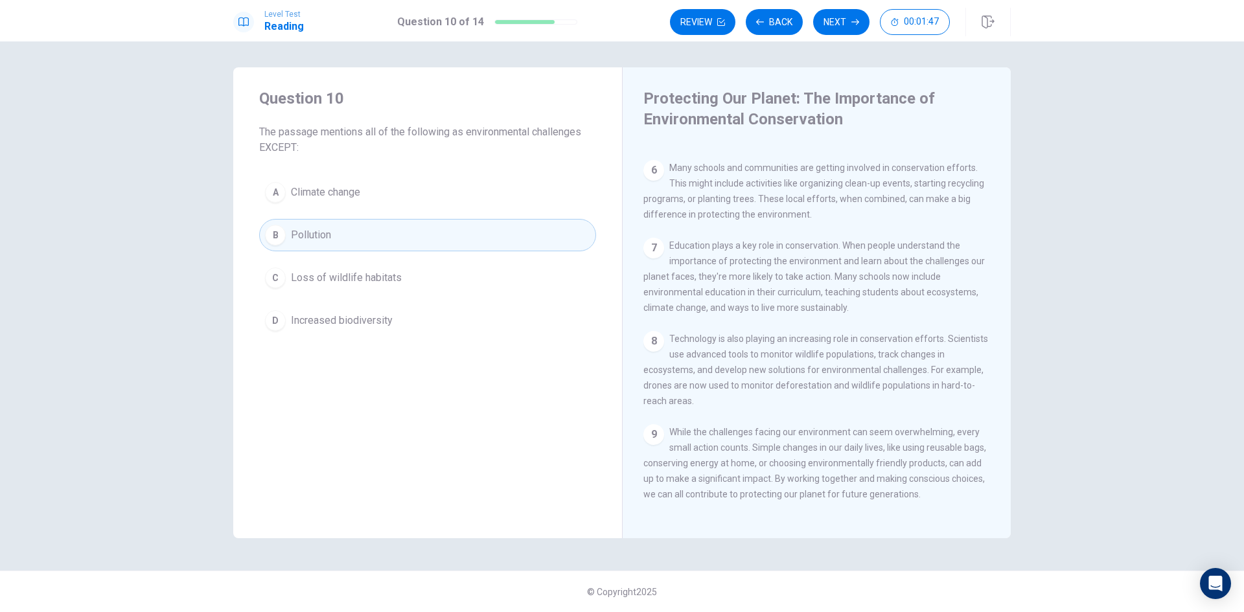
click at [423, 302] on div "A Climate change B Pollution C Loss of wildlife habitats D Increased biodiversi…" at bounding box center [427, 256] width 337 height 161
click at [424, 290] on button "C Loss of wildlife habitats" at bounding box center [427, 278] width 337 height 32
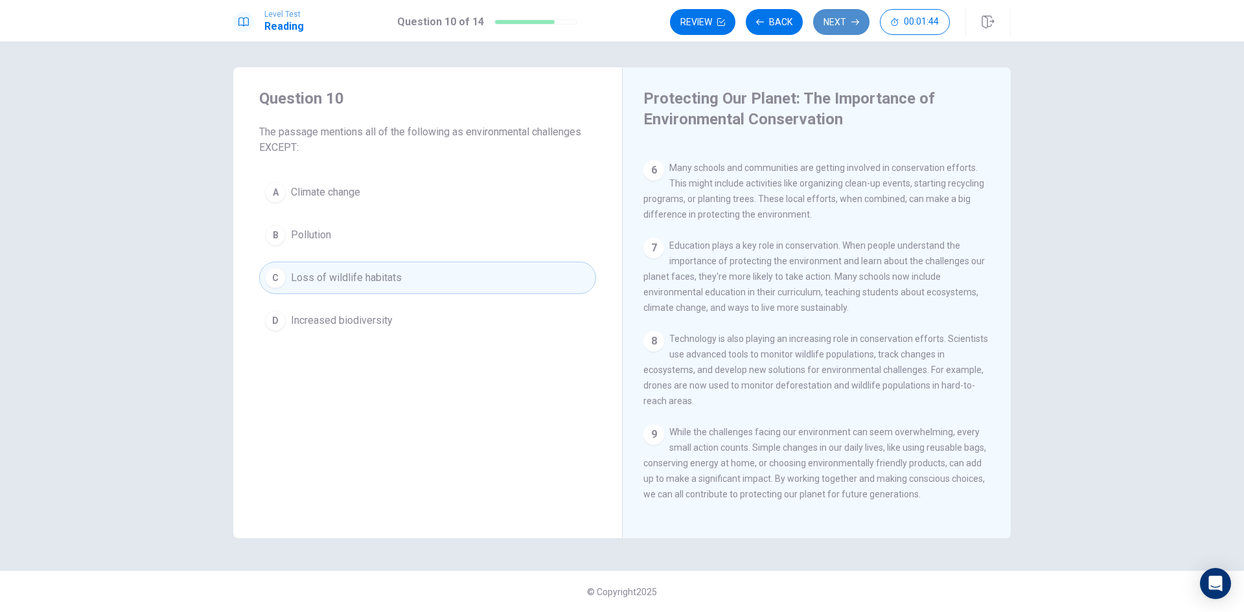
click at [821, 14] on button "Next" at bounding box center [841, 22] width 56 height 26
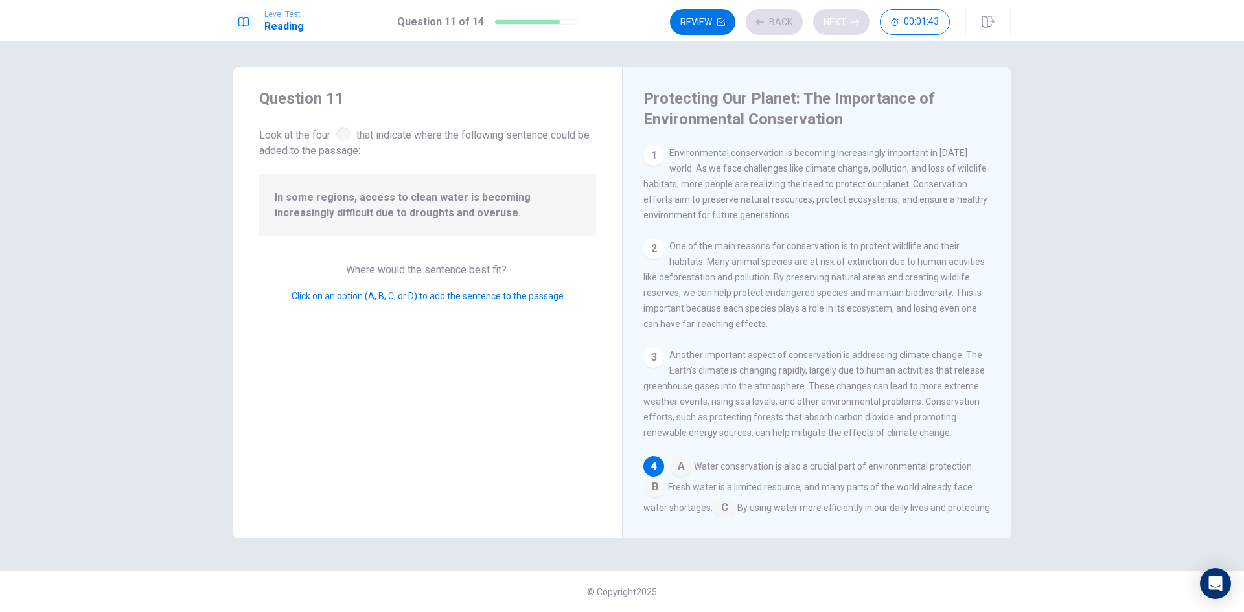
scroll to position [178, 0]
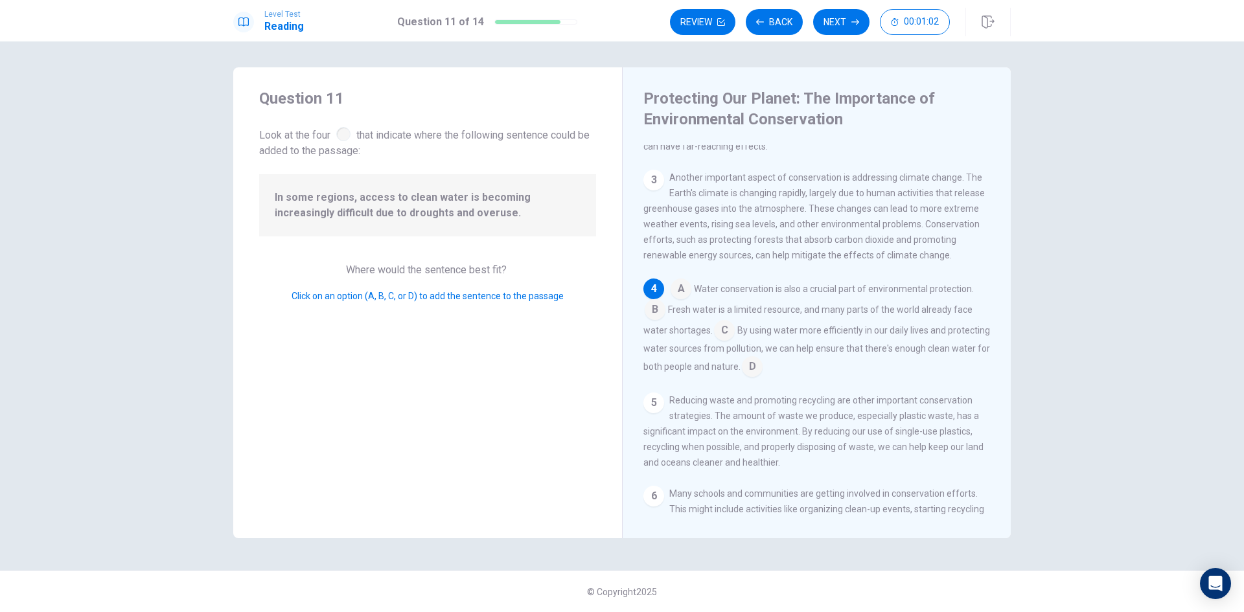
click at [679, 300] on input at bounding box center [681, 290] width 21 height 21
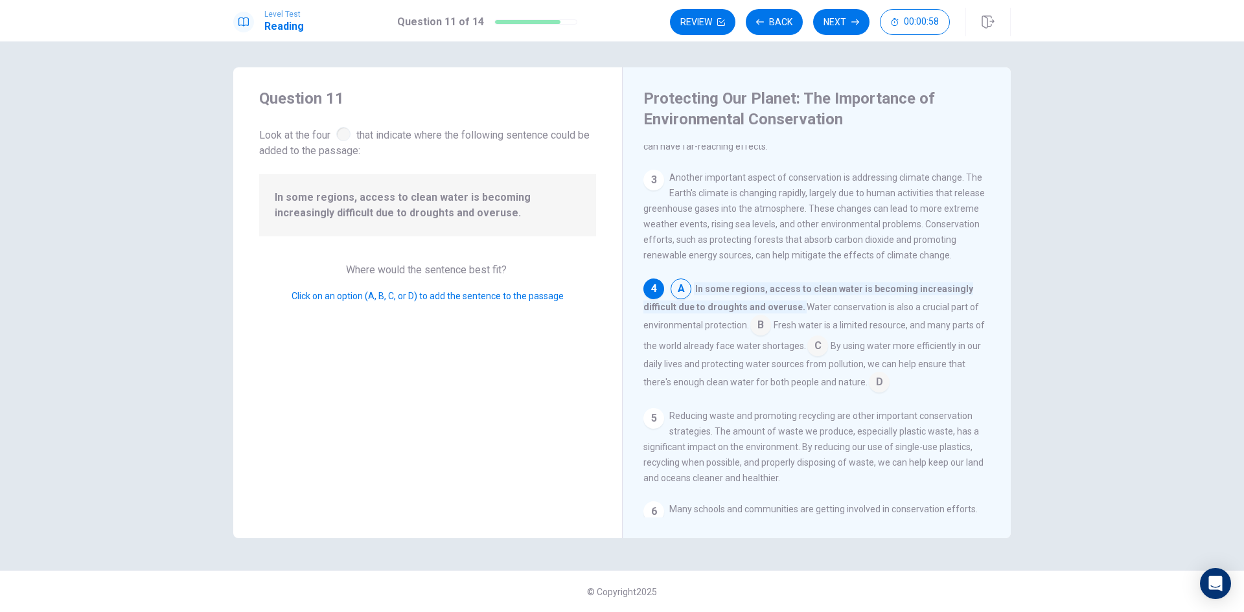
click at [682, 299] on input at bounding box center [681, 290] width 21 height 21
click at [853, 28] on button "Next" at bounding box center [841, 22] width 56 height 26
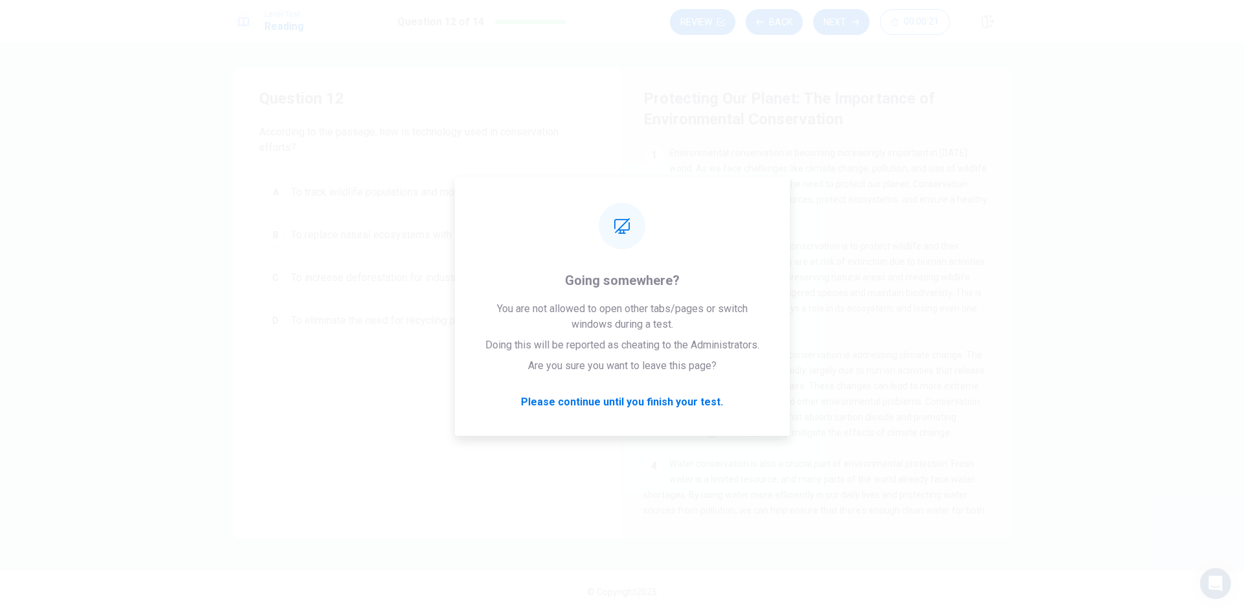
click at [56, 30] on div "Level Test Reading Question 12 of 14 Review Back Next 00:00:21" at bounding box center [622, 20] width 1244 height 41
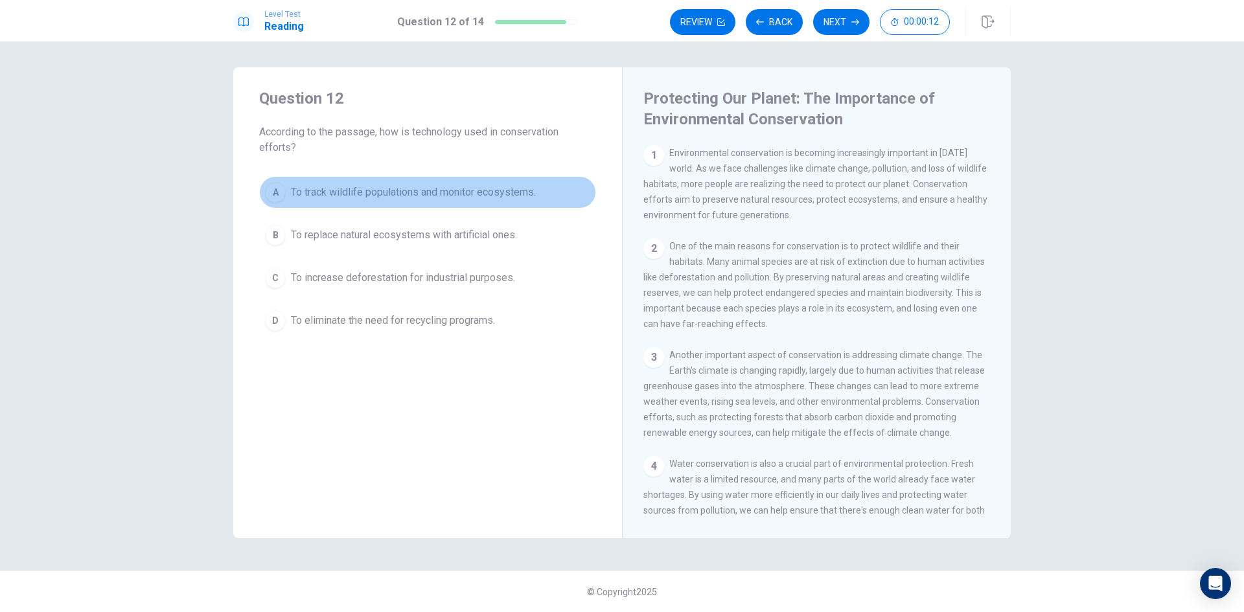
click at [451, 196] on span "To track wildlife populations and monitor ecosystems." at bounding box center [413, 193] width 245 height 16
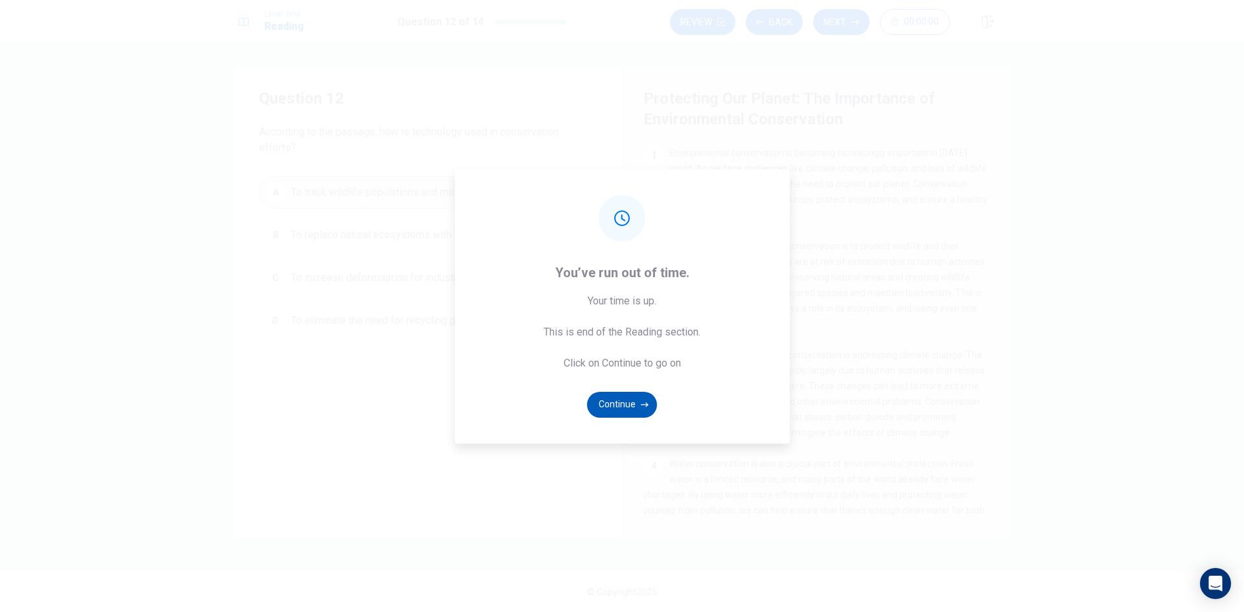
click at [627, 403] on button "Continue" at bounding box center [622, 405] width 70 height 26
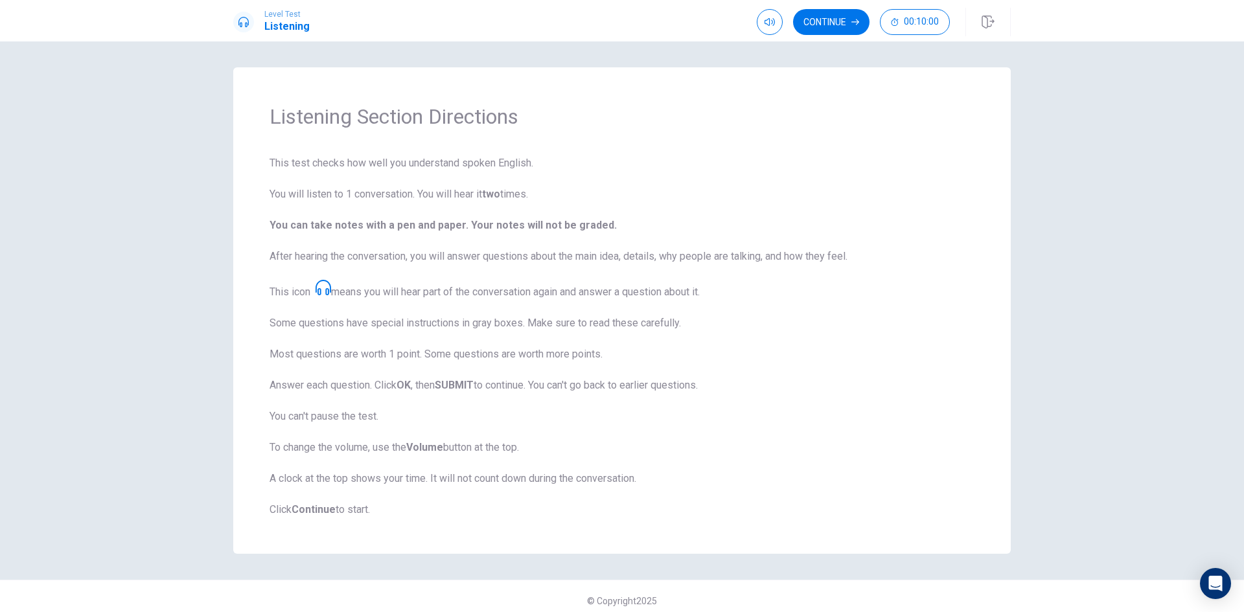
drag, startPoint x: 434, startPoint y: 514, endPoint x: 106, endPoint y: 362, distance: 361.8
click at [830, 23] on button "Continue" at bounding box center [831, 22] width 76 height 26
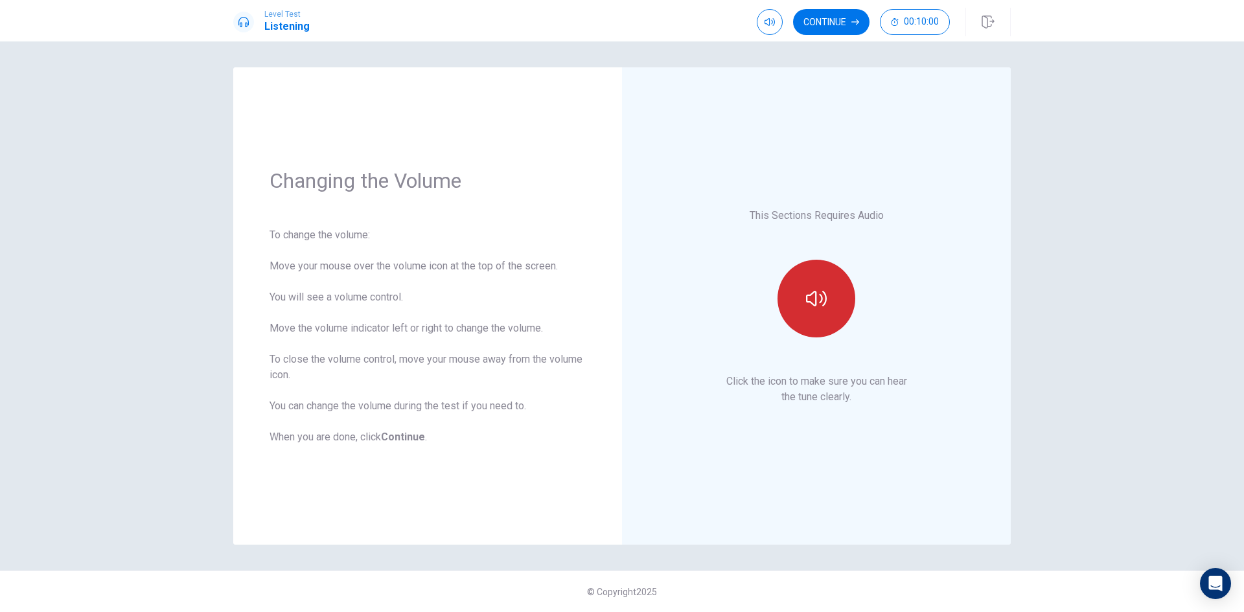
click at [814, 324] on button "button" at bounding box center [816, 299] width 78 height 78
click at [818, 309] on button "button" at bounding box center [816, 299] width 78 height 78
click at [840, 16] on button "Continue" at bounding box center [831, 22] width 76 height 26
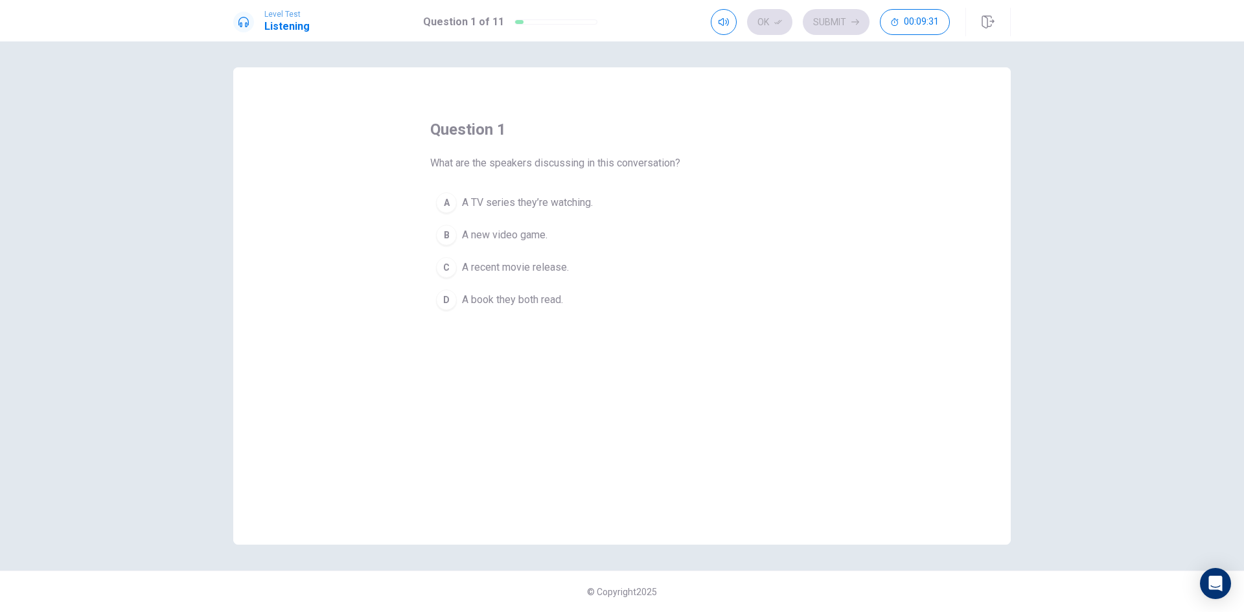
click at [533, 306] on span "A book they both read." at bounding box center [512, 300] width 101 height 16
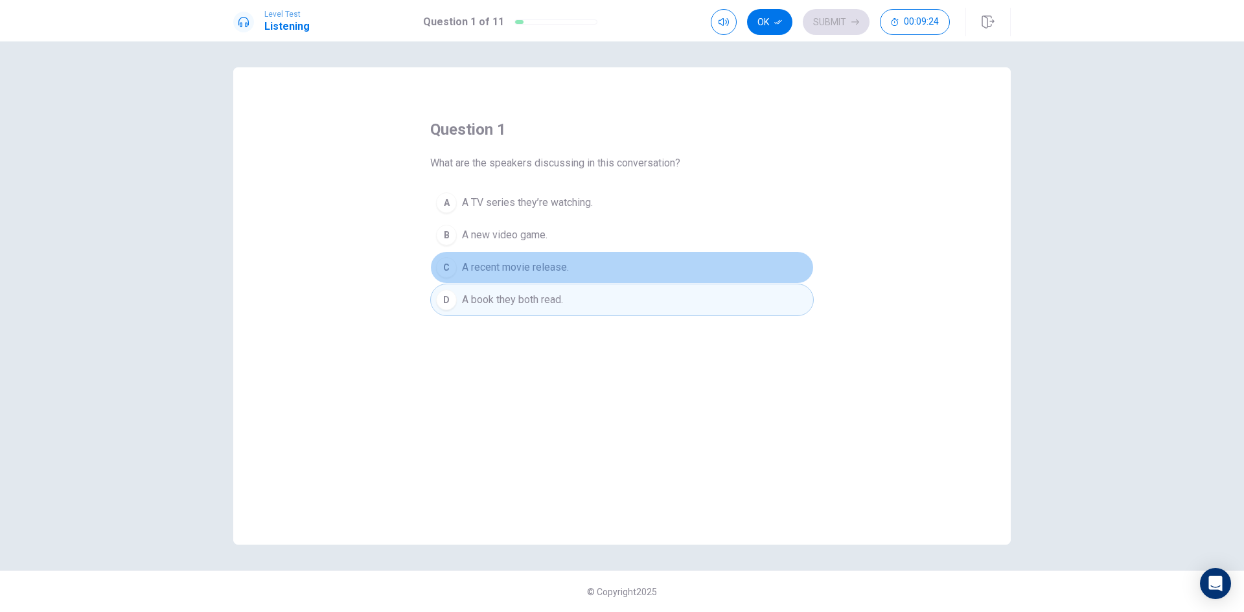
click at [557, 262] on span "A recent movie release." at bounding box center [515, 268] width 107 height 16
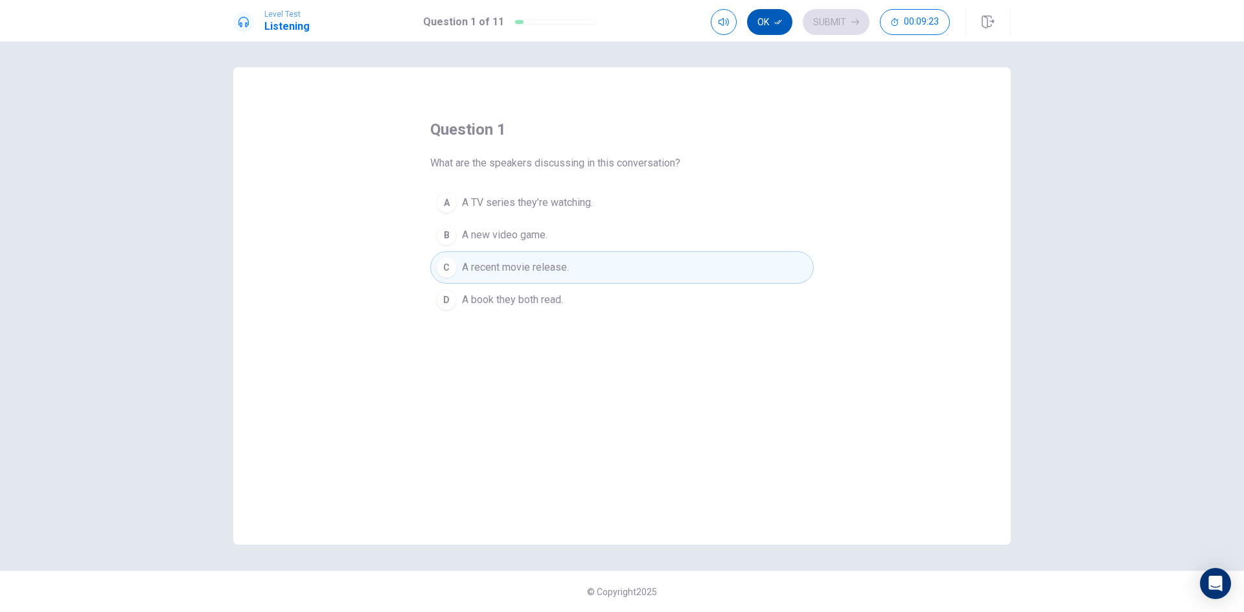
click at [762, 17] on button "Ok" at bounding box center [769, 22] width 45 height 26
click at [837, 28] on button "Submit" at bounding box center [836, 22] width 67 height 26
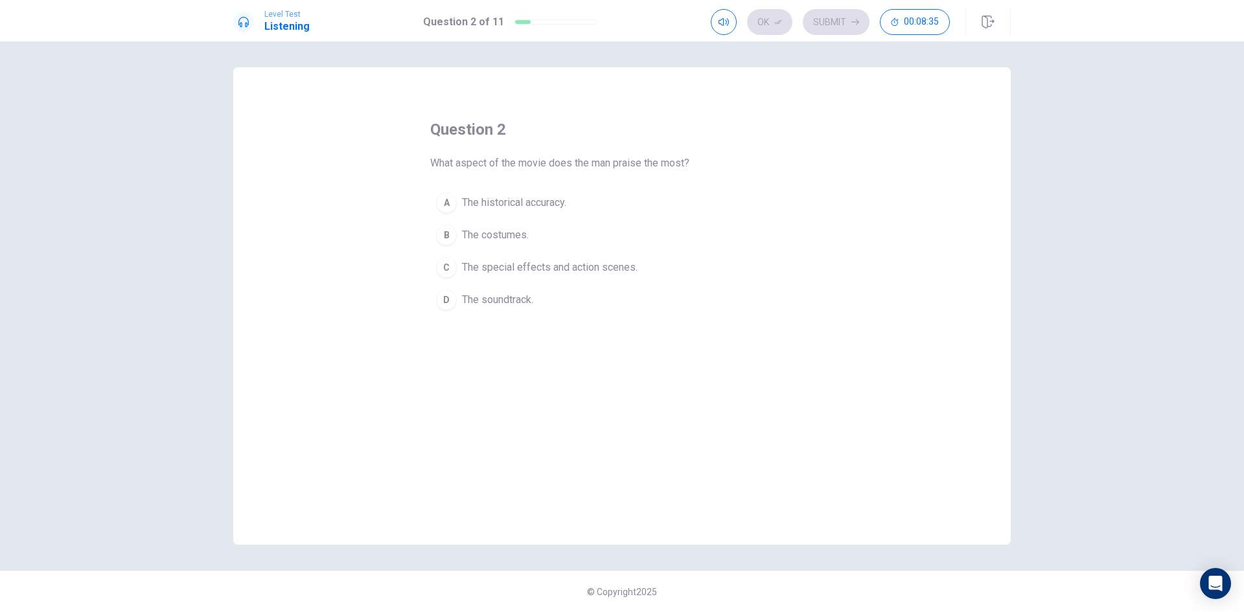
click at [568, 265] on span "The special effects and action scenes." at bounding box center [550, 268] width 176 height 16
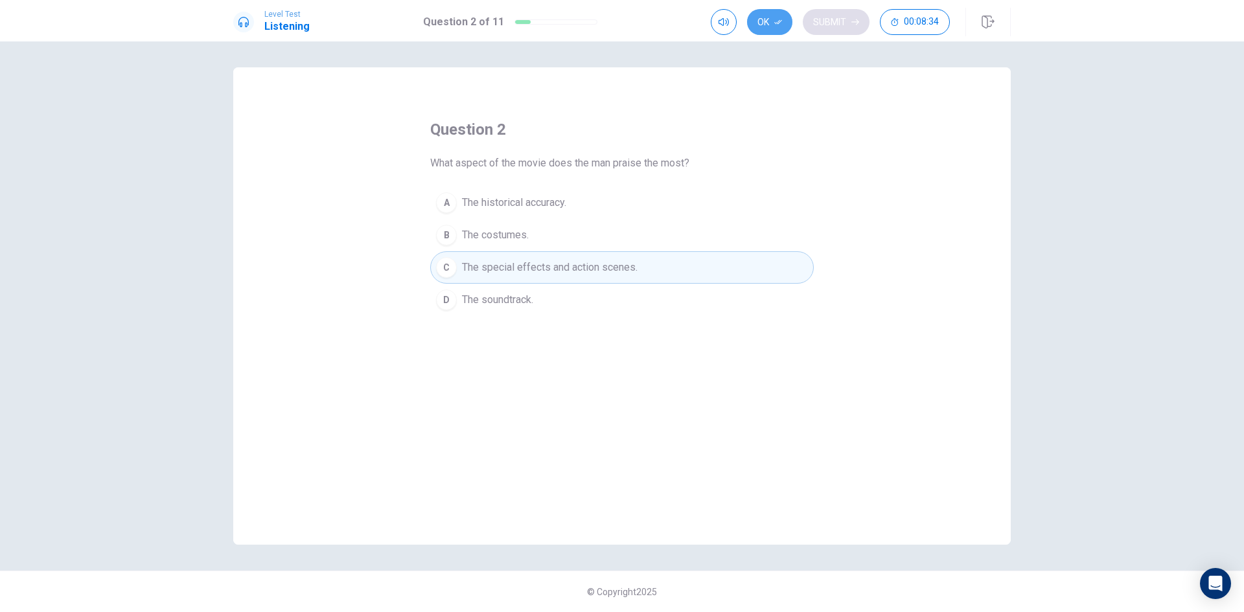
drag, startPoint x: 768, startPoint y: 16, endPoint x: 816, endPoint y: 21, distance: 47.7
click at [781, 19] on button "Ok" at bounding box center [769, 22] width 45 height 26
click at [849, 19] on button "Submit" at bounding box center [836, 22] width 67 height 26
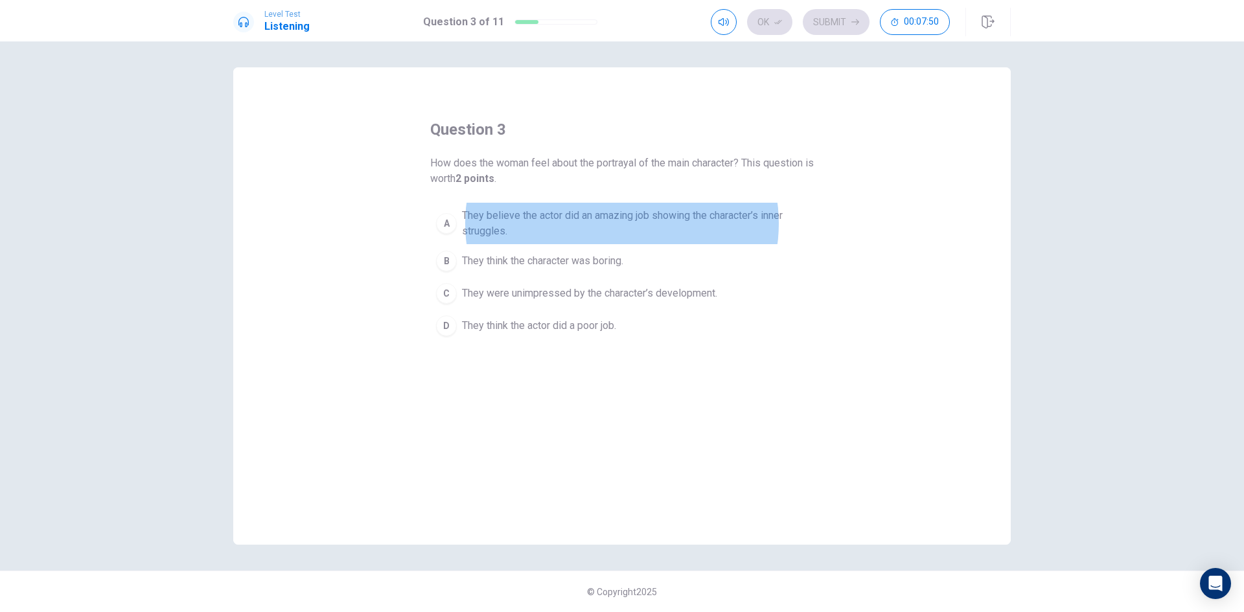
click at [430, 202] on button "A They believe the actor did an amazing job showing the character’s inner strug…" at bounding box center [622, 223] width 384 height 43
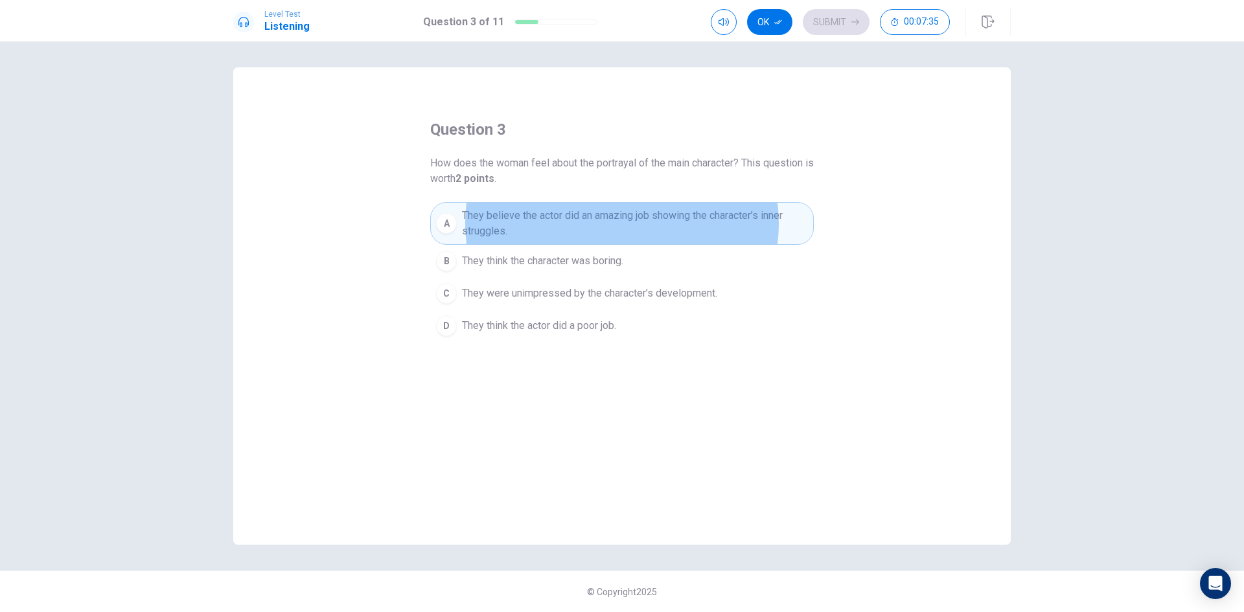
click at [563, 341] on button "D They think the actor did a poor job." at bounding box center [622, 326] width 384 height 32
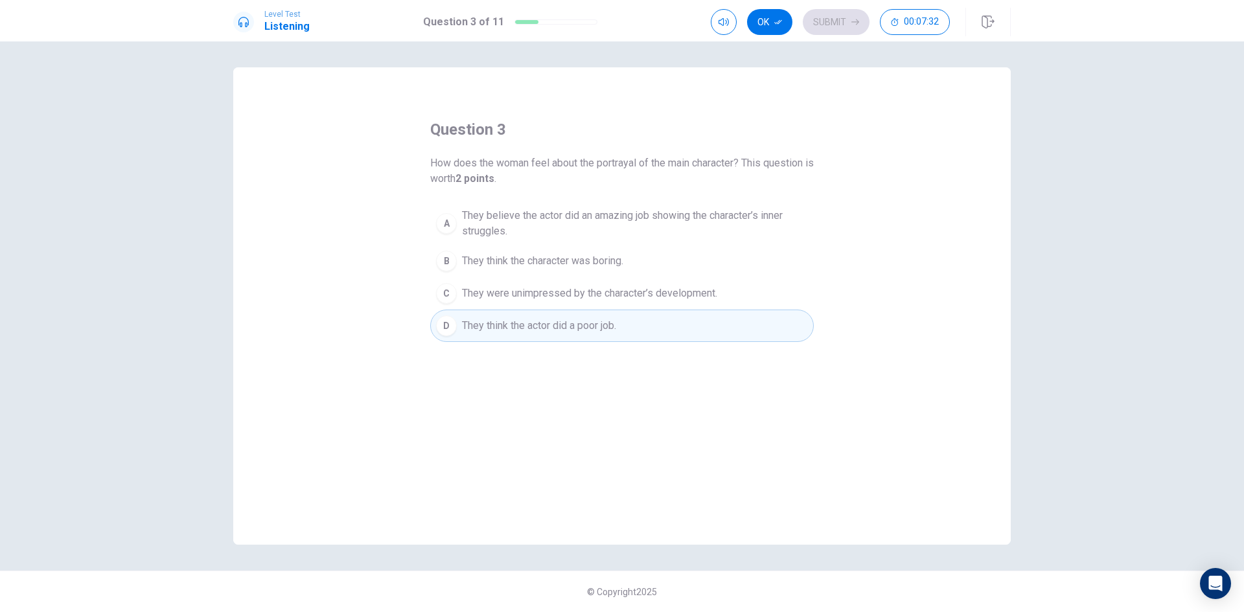
click at [764, 18] on button "Ok" at bounding box center [769, 22] width 45 height 26
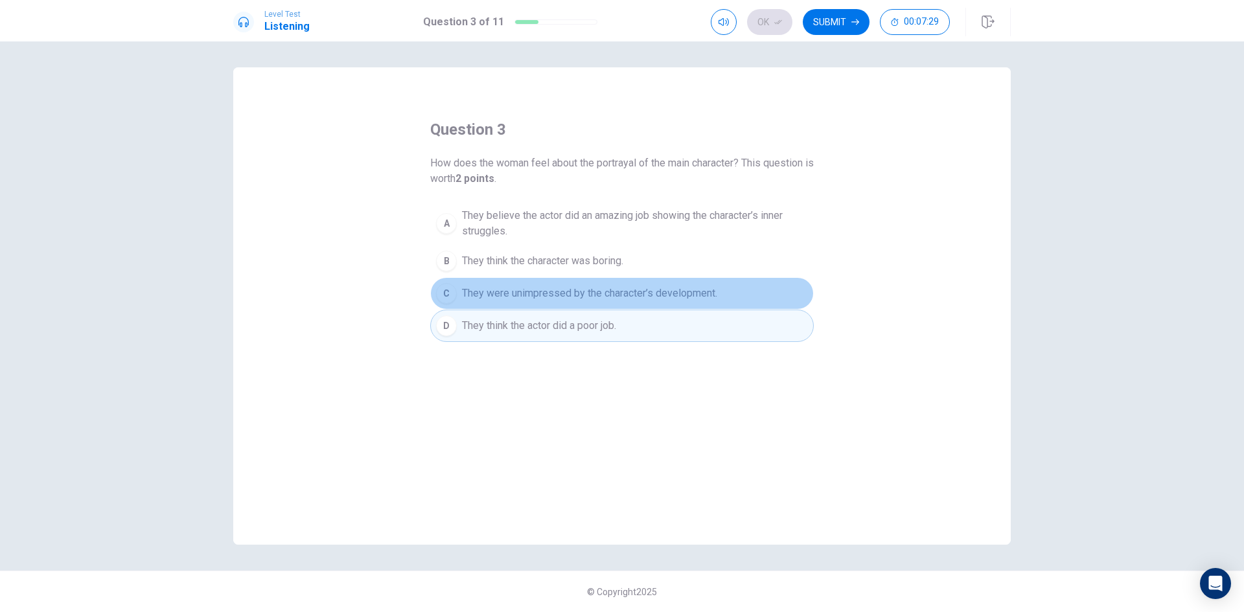
click at [717, 293] on span "They were unimpressed by the character’s development." at bounding box center [589, 294] width 255 height 16
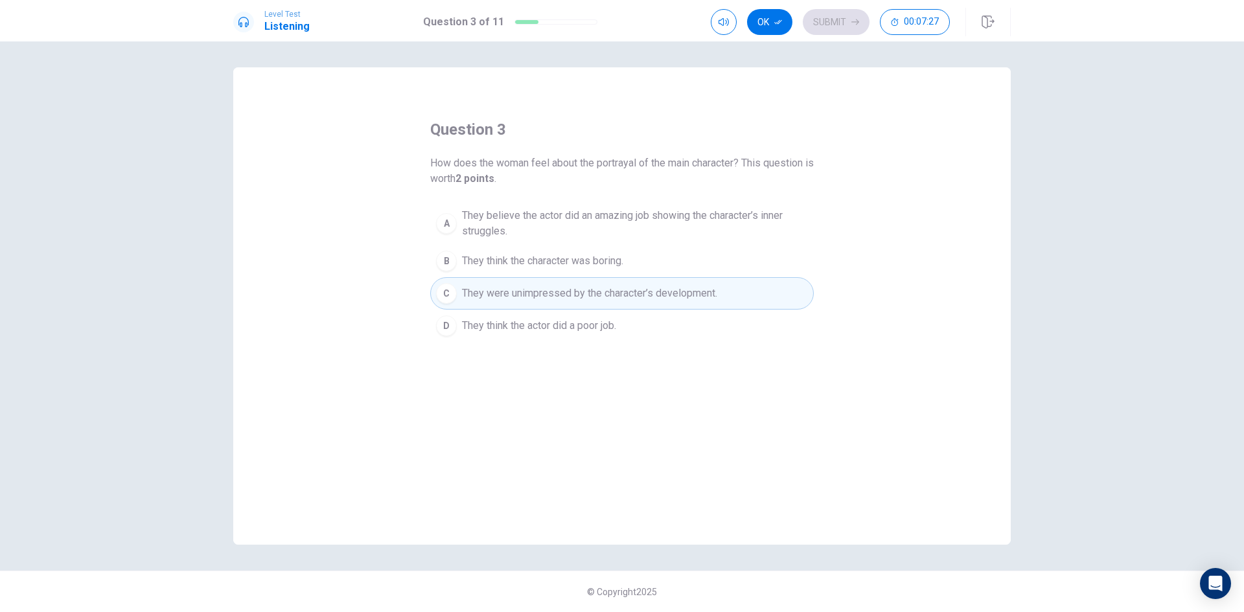
click at [720, 335] on button "D They think the actor did a poor job." at bounding box center [622, 326] width 384 height 32
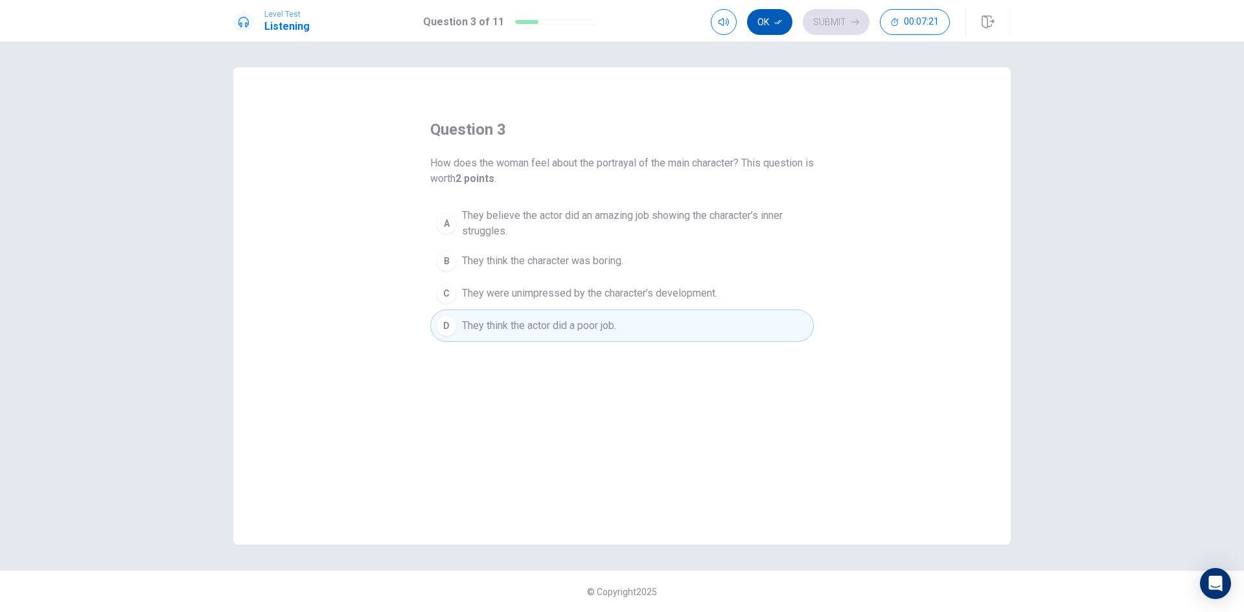
click at [762, 25] on button "Ok" at bounding box center [769, 22] width 45 height 26
click at [844, 23] on button "Submit" at bounding box center [836, 22] width 67 height 26
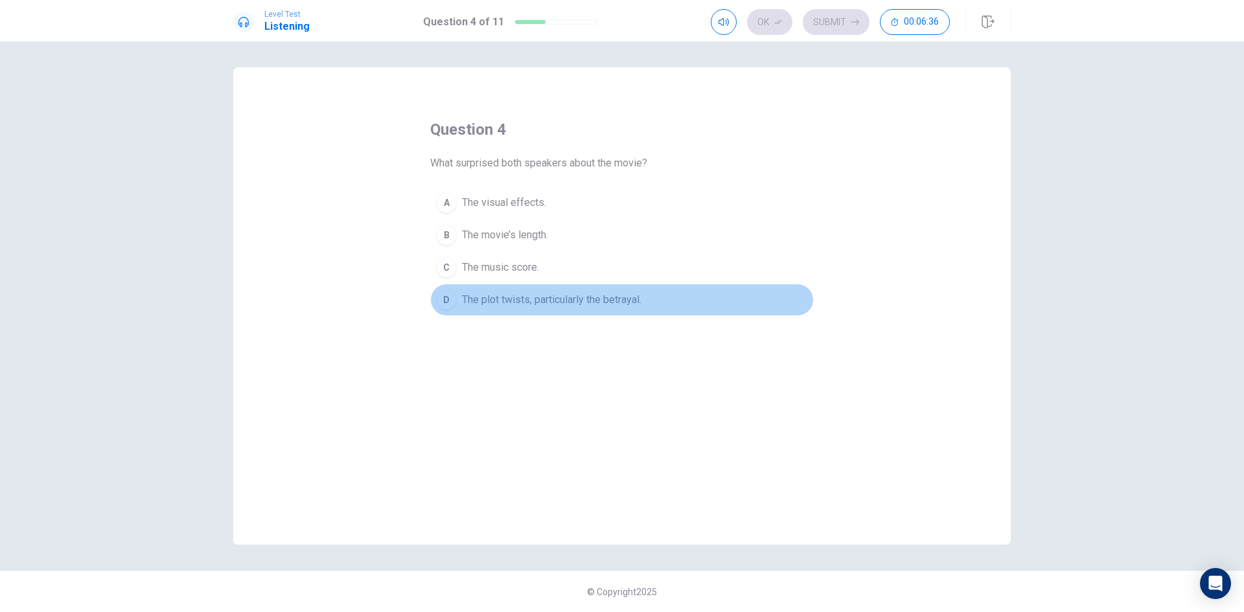
click at [560, 304] on span "The plot twists, particularly the betrayal." at bounding box center [551, 300] width 179 height 16
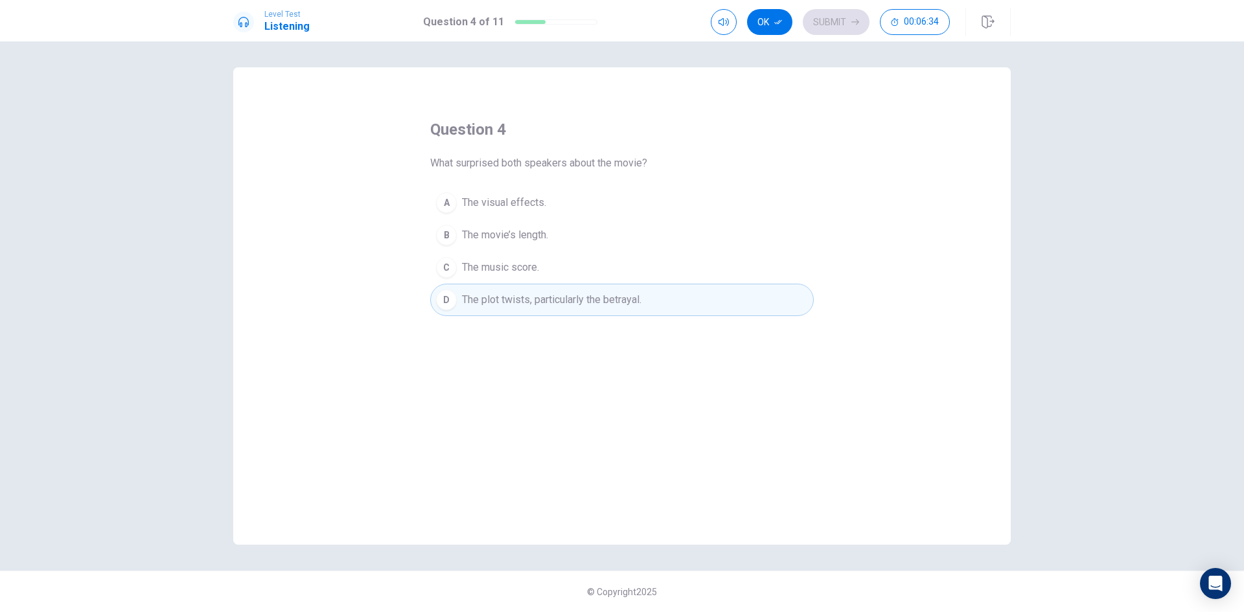
click at [773, 24] on button "Ok" at bounding box center [769, 22] width 45 height 26
click at [820, 23] on button "Submit" at bounding box center [836, 22] width 67 height 26
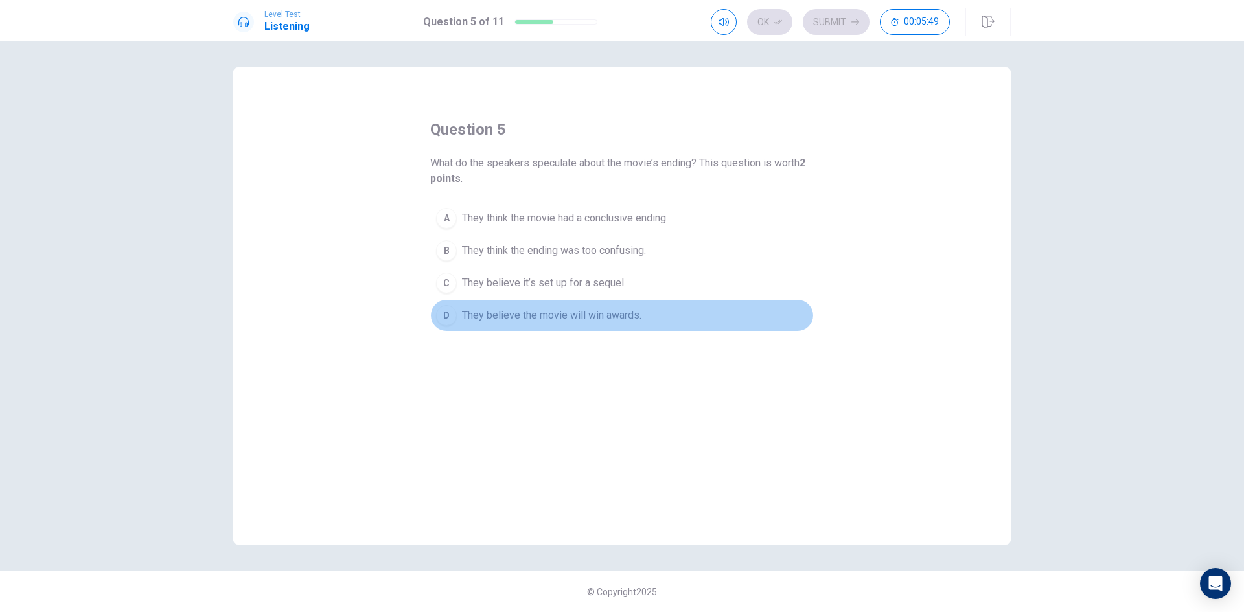
click at [634, 317] on span "They believe the movie will win awards." at bounding box center [551, 316] width 179 height 16
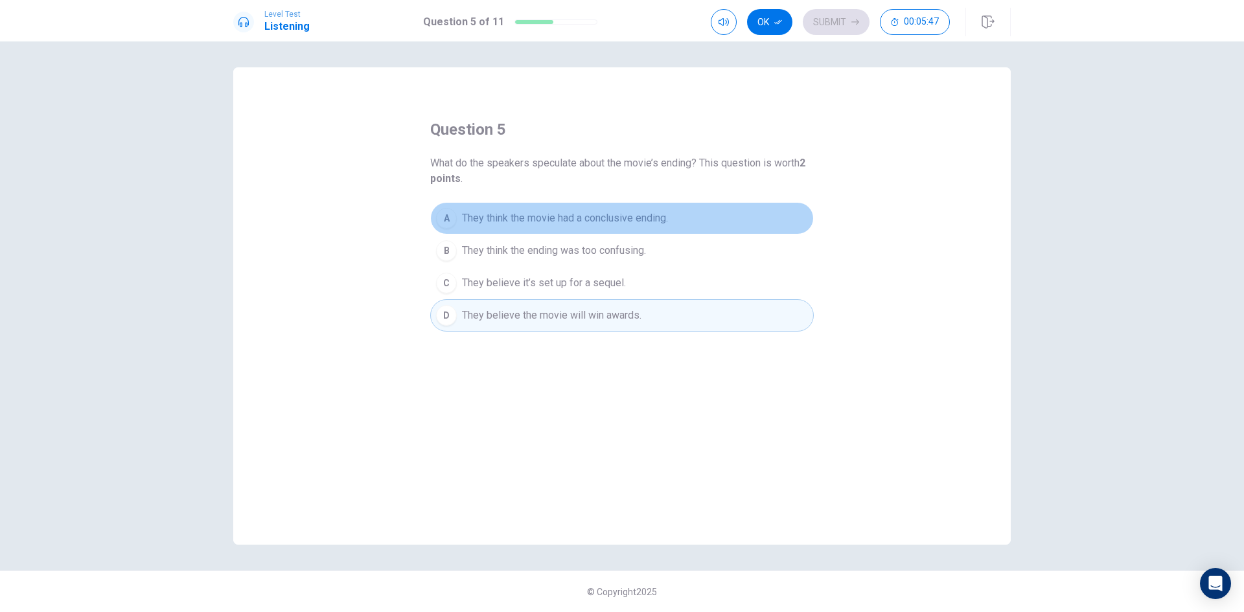
drag, startPoint x: 647, startPoint y: 221, endPoint x: 650, endPoint y: 186, distance: 35.1
click at [647, 211] on span "They think the movie had a conclusive ending." at bounding box center [565, 219] width 206 height 16
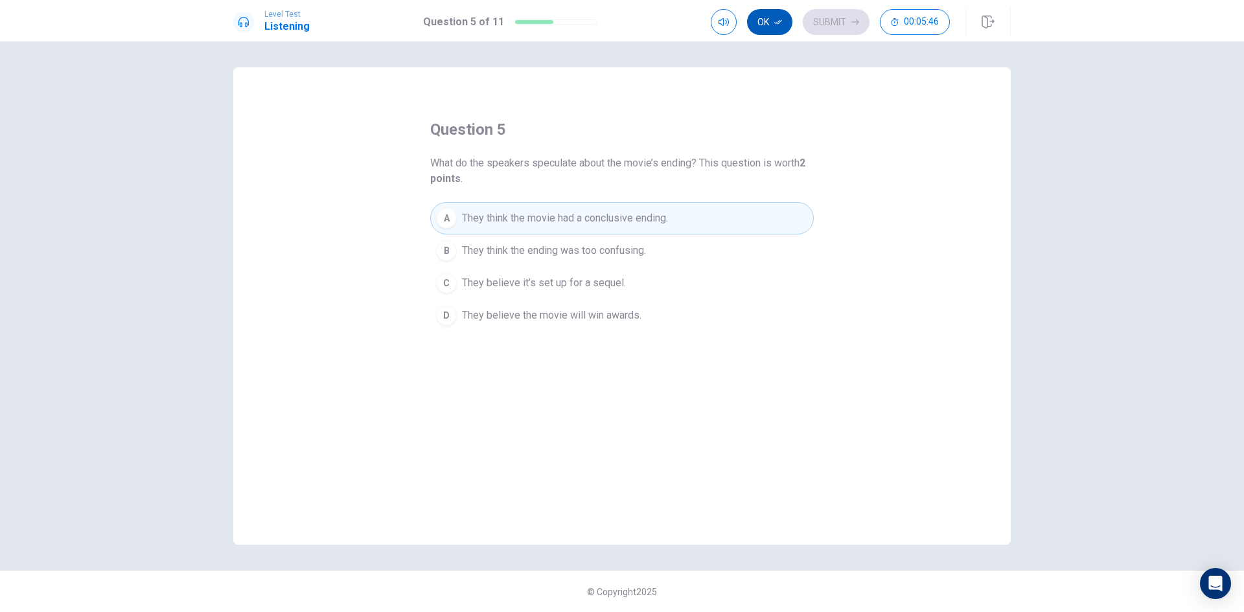
click at [763, 14] on button "Ok" at bounding box center [769, 22] width 45 height 26
click at [838, 10] on button "Submit" at bounding box center [836, 22] width 67 height 26
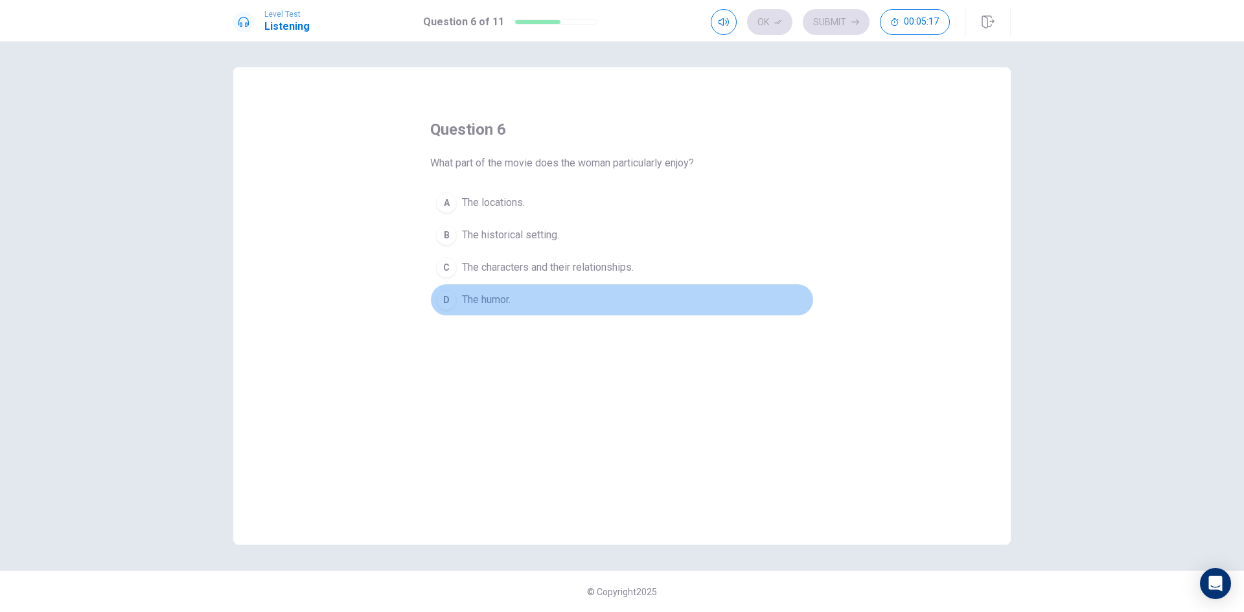
click at [555, 296] on button "D The humor." at bounding box center [622, 300] width 384 height 32
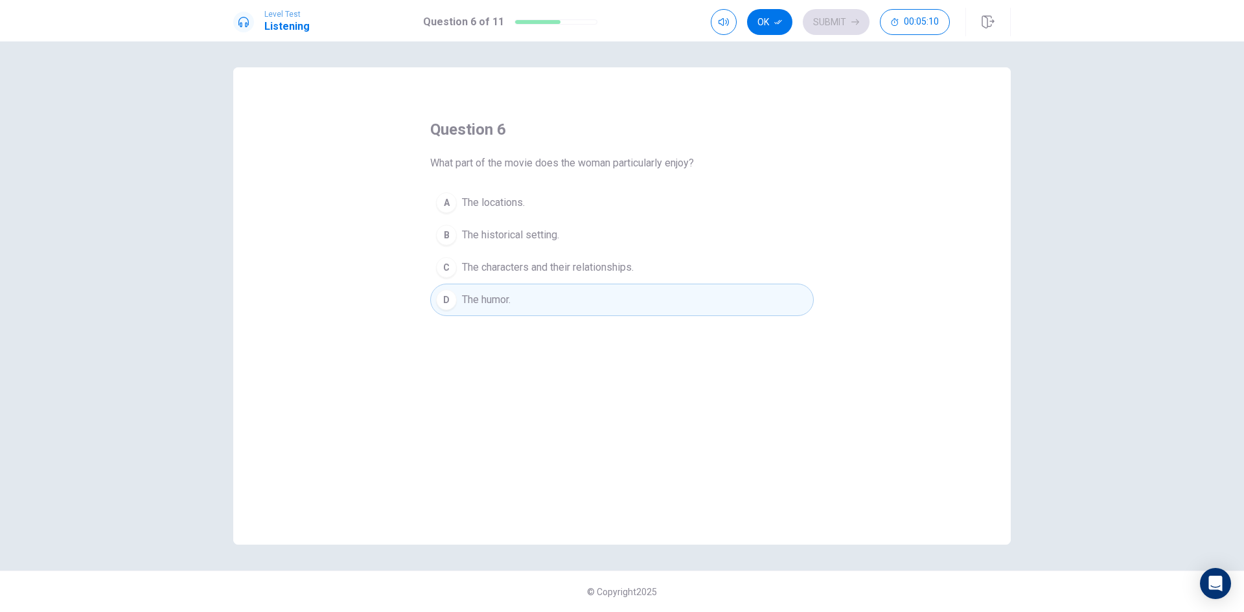
drag, startPoint x: 715, startPoint y: 132, endPoint x: 785, endPoint y: 398, distance: 275.3
click at [785, 398] on div "question 6 What part of the movie does the woman particularly enjoy? A The loca…" at bounding box center [621, 305] width 777 height 477
click at [773, 11] on button "Ok" at bounding box center [769, 22] width 45 height 26
click at [850, 24] on button "Submit" at bounding box center [836, 22] width 67 height 26
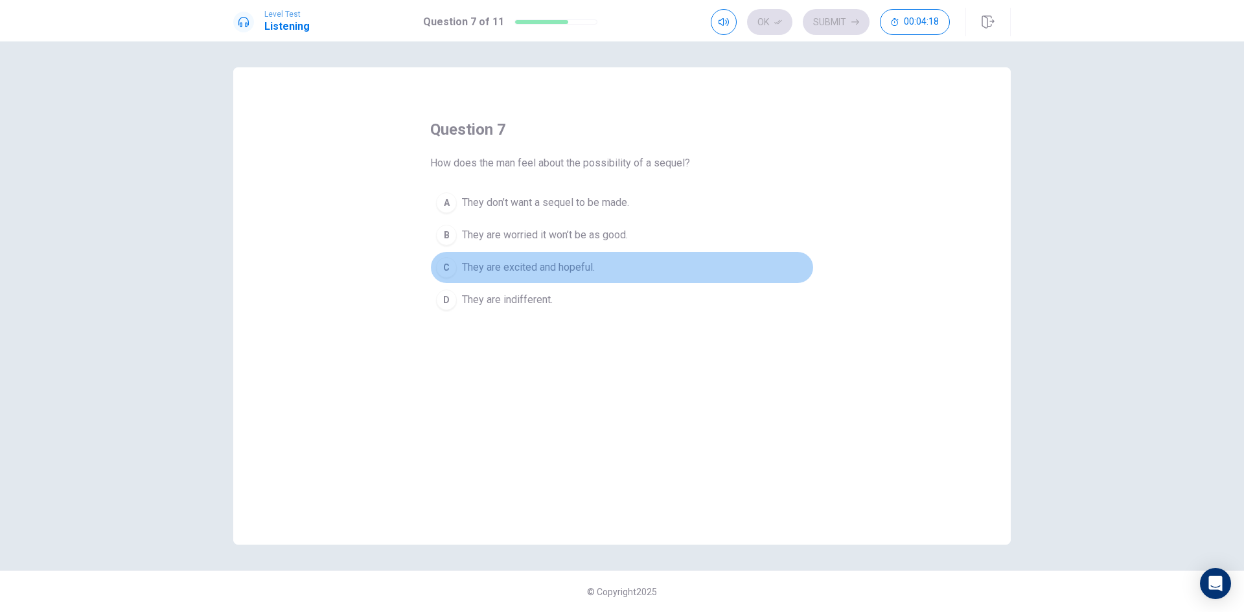
click at [595, 269] on span "They are excited and hopeful." at bounding box center [528, 268] width 133 height 16
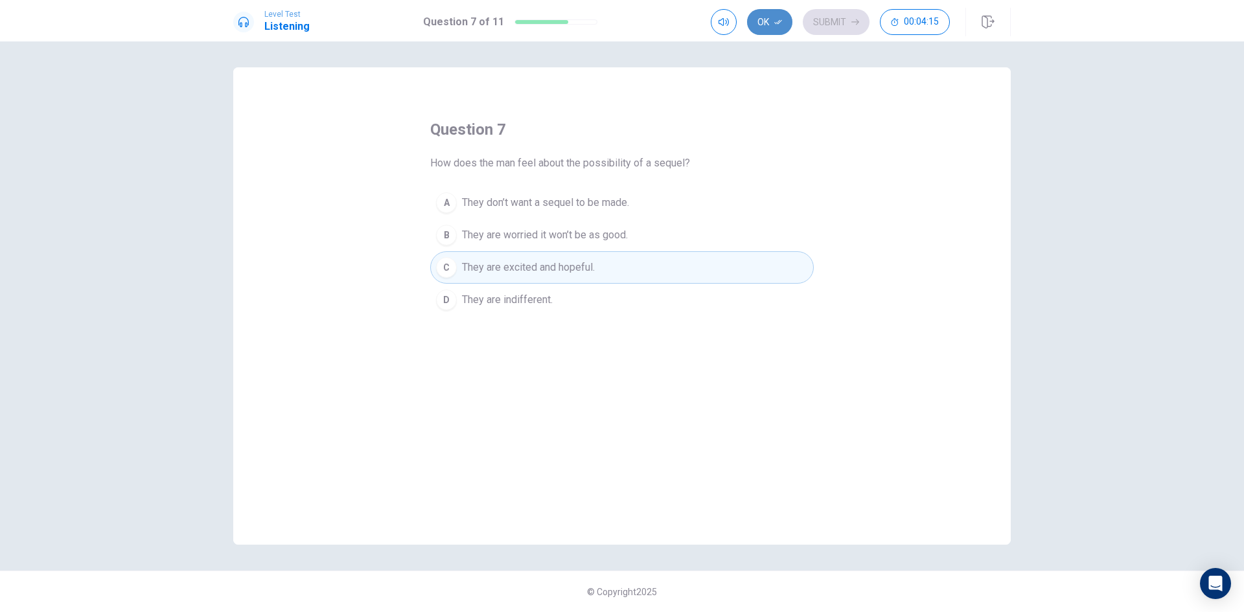
click at [768, 16] on button "Ok" at bounding box center [769, 22] width 45 height 26
click at [844, 19] on button "Submit" at bounding box center [836, 22] width 67 height 26
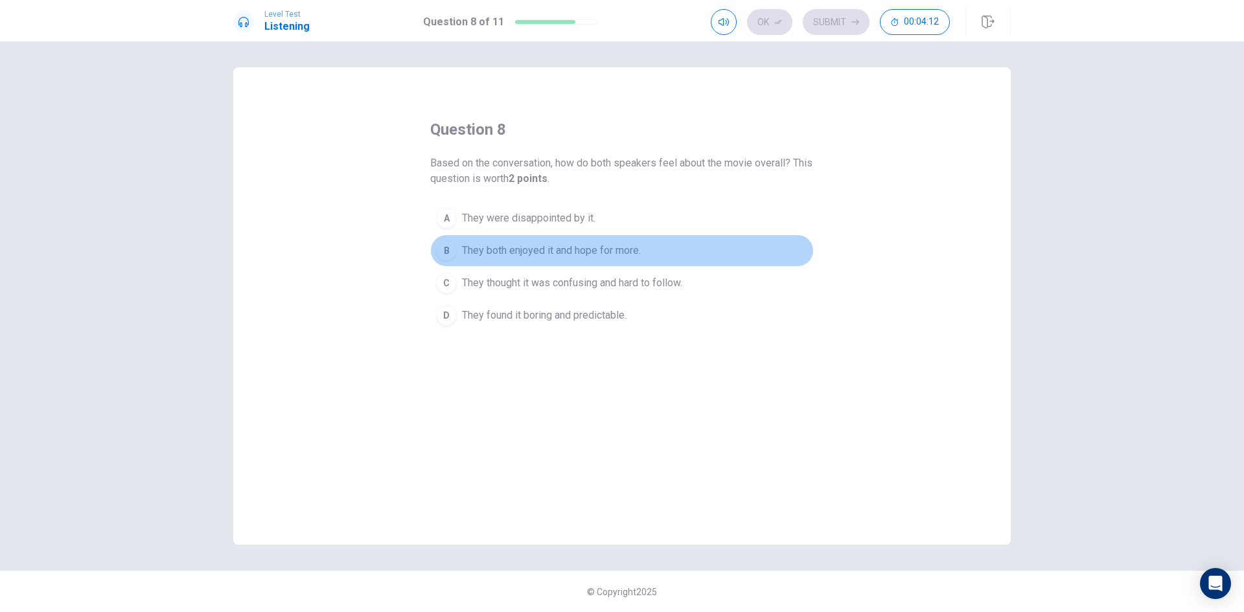
drag, startPoint x: 616, startPoint y: 247, endPoint x: 576, endPoint y: 262, distance: 42.8
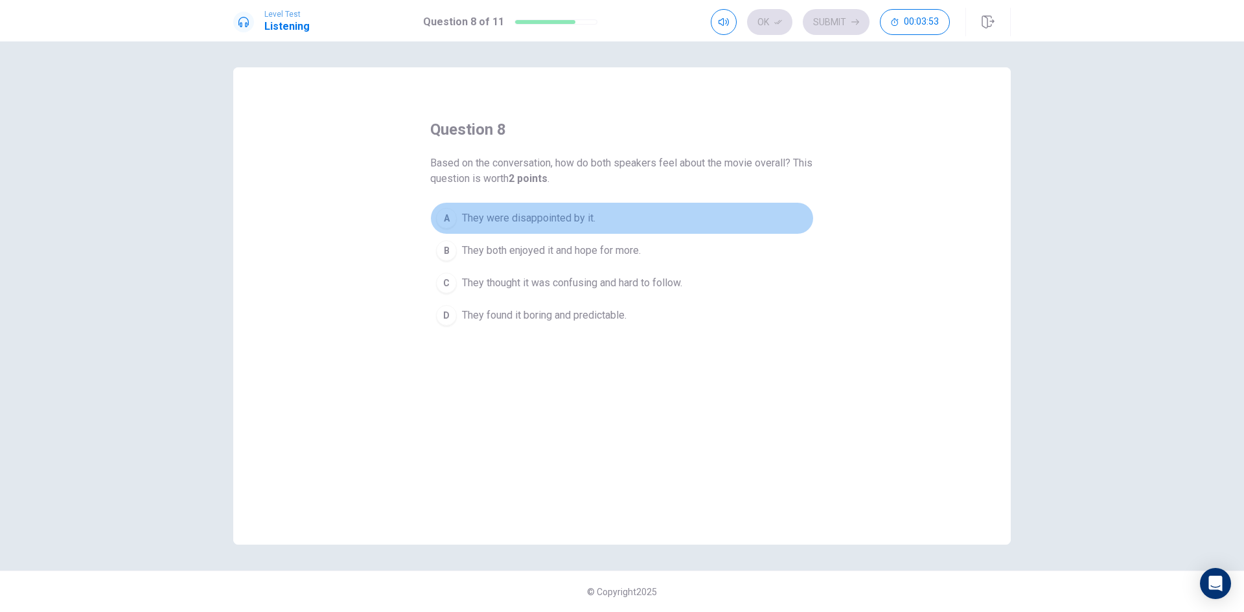
click at [809, 208] on button "A They were disappointed by it." at bounding box center [622, 218] width 384 height 32
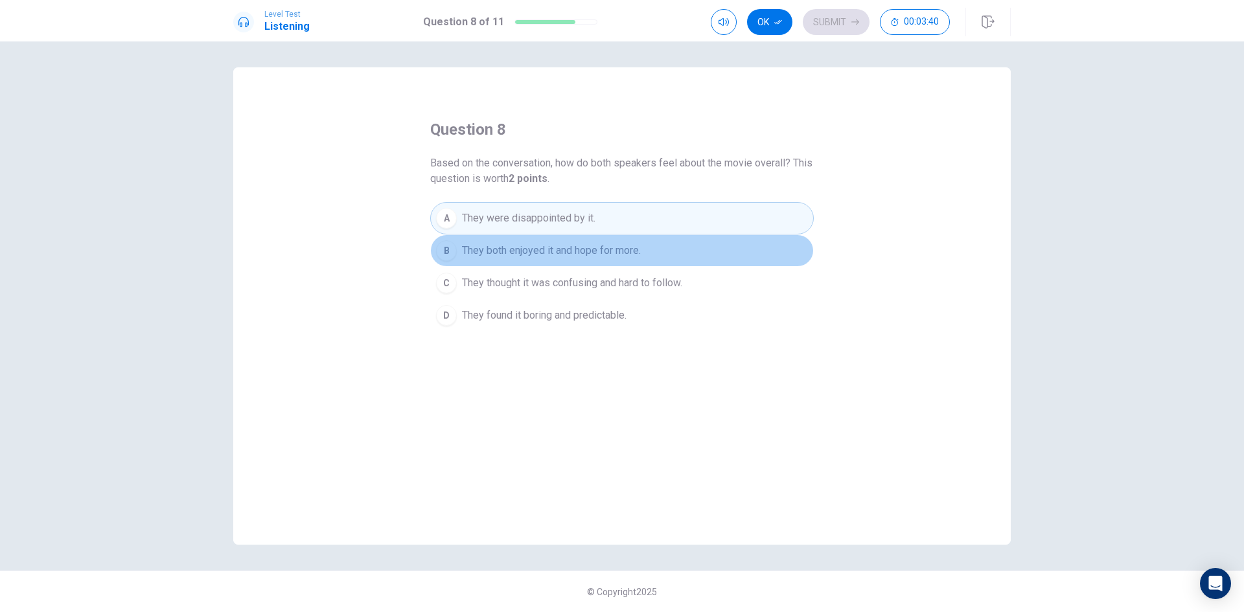
click at [664, 249] on button "B They both enjoyed it and hope for more." at bounding box center [622, 251] width 384 height 32
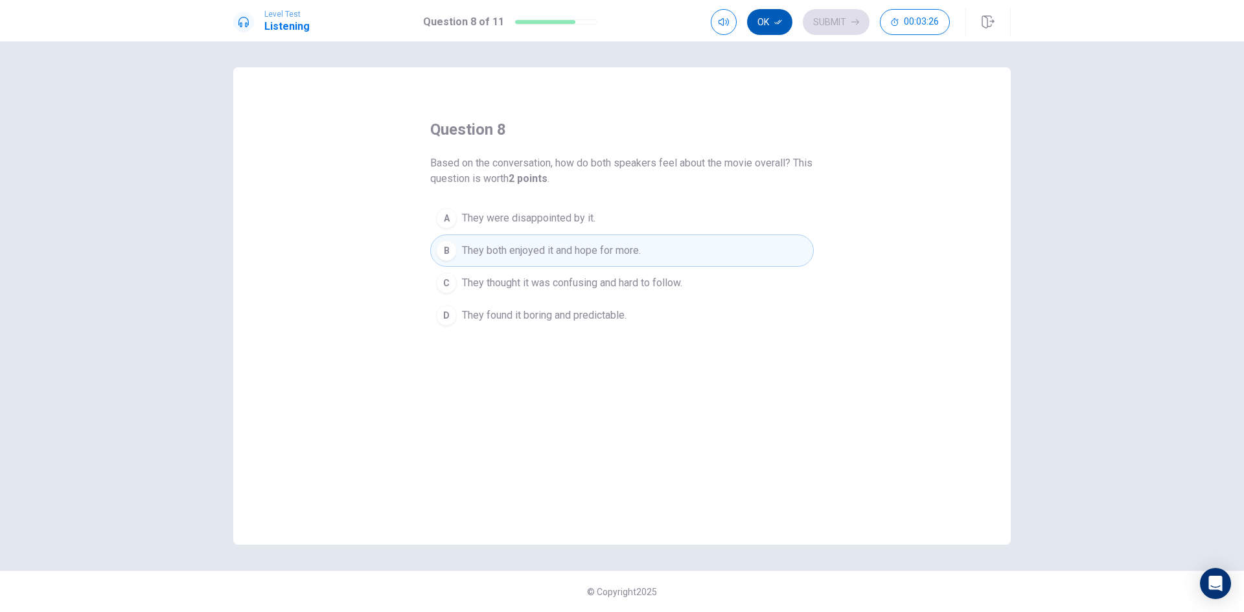
click at [769, 21] on button "Ok" at bounding box center [769, 22] width 45 height 26
click at [849, 19] on button "Submit" at bounding box center [836, 22] width 67 height 26
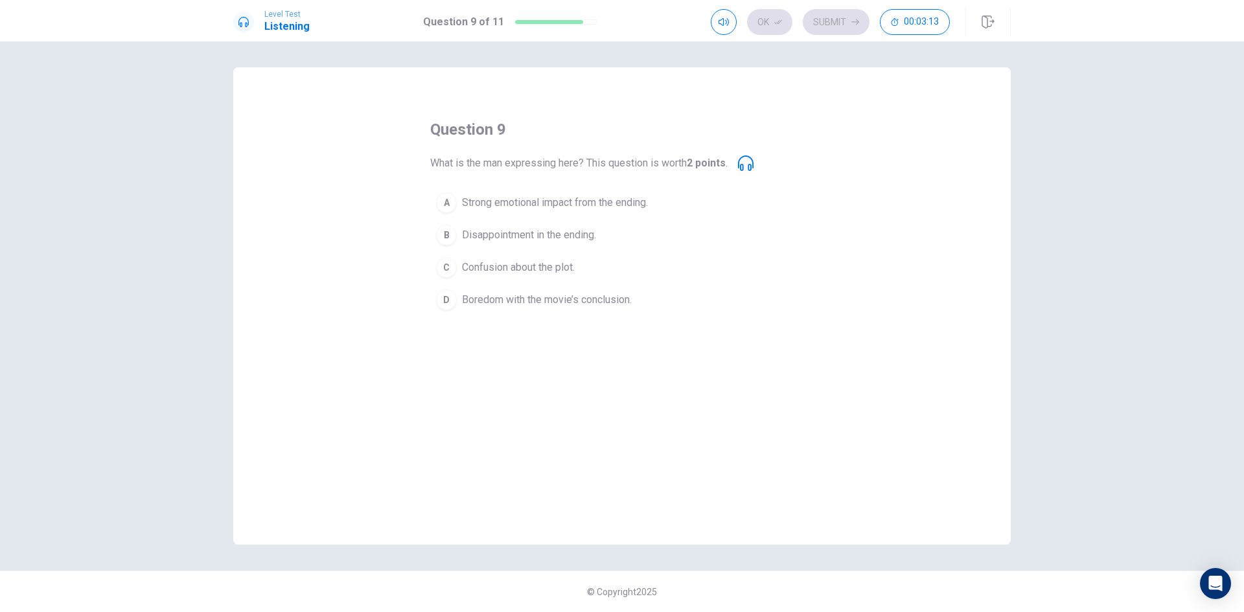
click at [634, 206] on span "Strong emotional impact from the ending." at bounding box center [555, 203] width 186 height 16
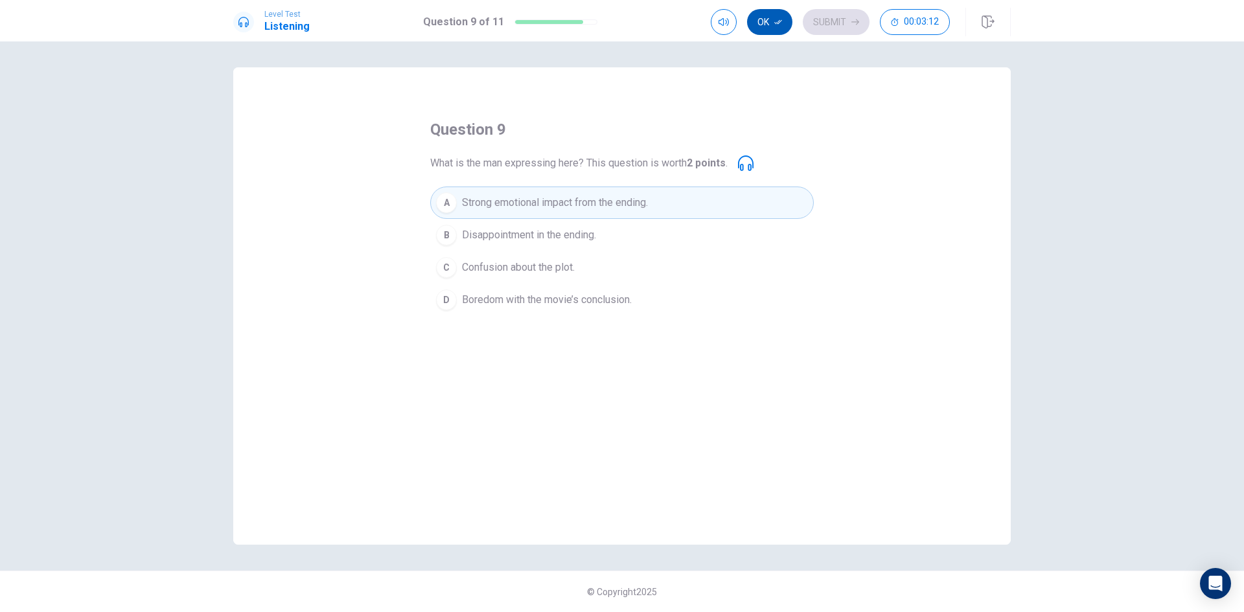
click at [768, 22] on button "Ok" at bounding box center [769, 22] width 45 height 26
click at [840, 24] on button "Submit" at bounding box center [836, 22] width 67 height 26
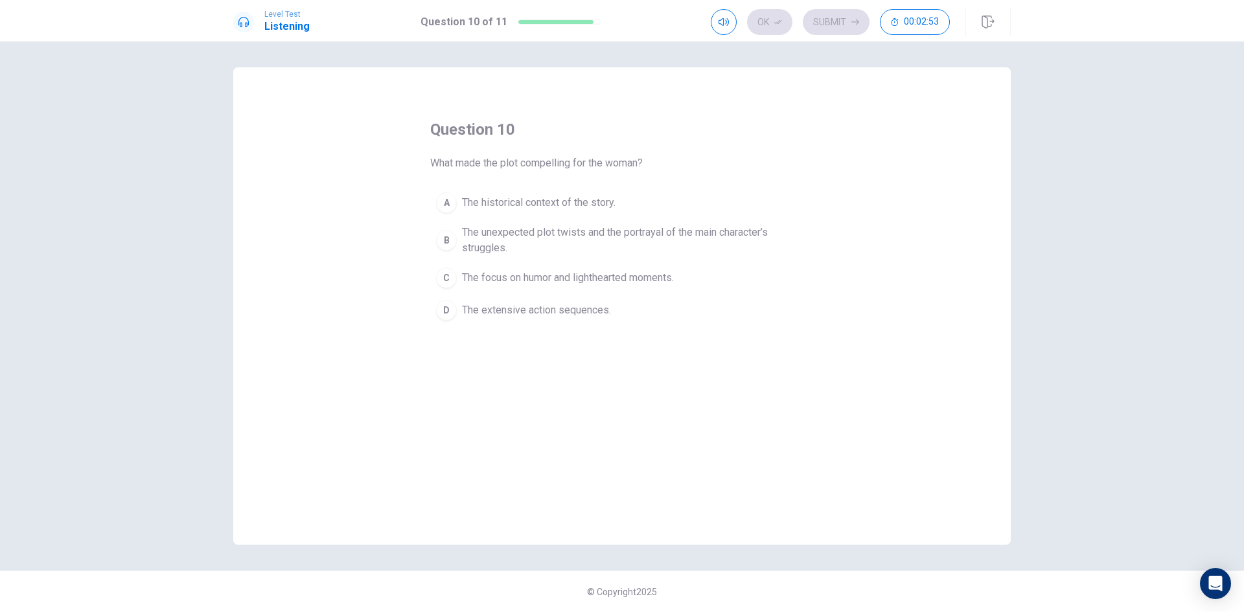
click at [708, 225] on span "The unexpected plot twists and the portrayal of the main character’s struggles." at bounding box center [635, 240] width 346 height 31
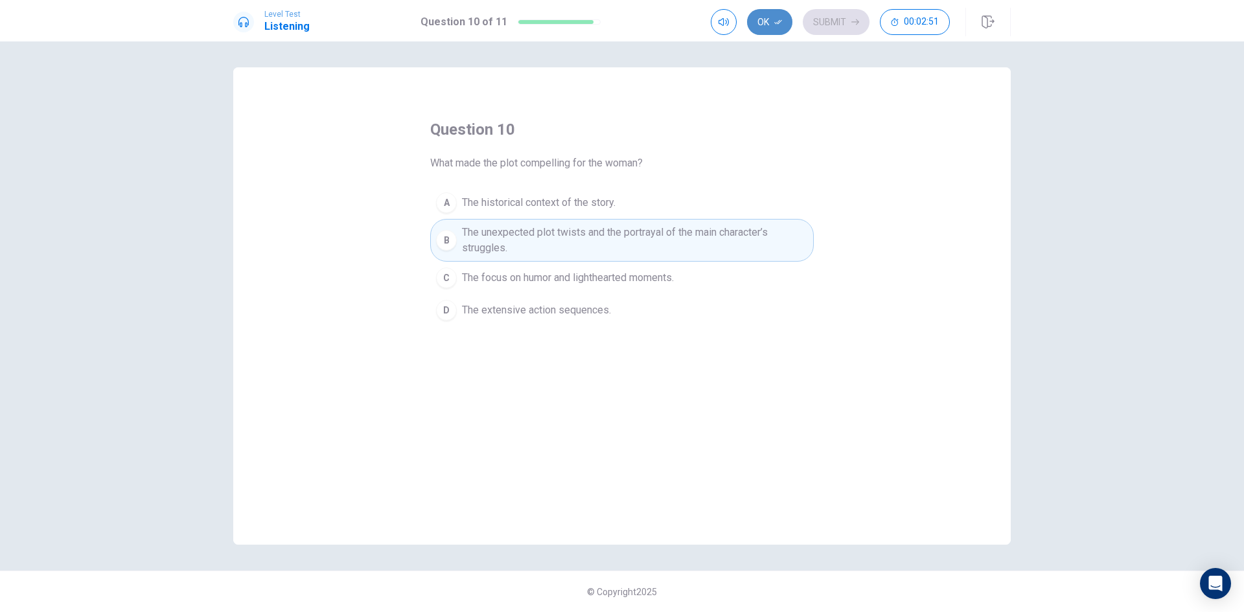
click at [766, 19] on button "Ok" at bounding box center [769, 22] width 45 height 26
click at [845, 24] on button "Submit" at bounding box center [836, 22] width 67 height 26
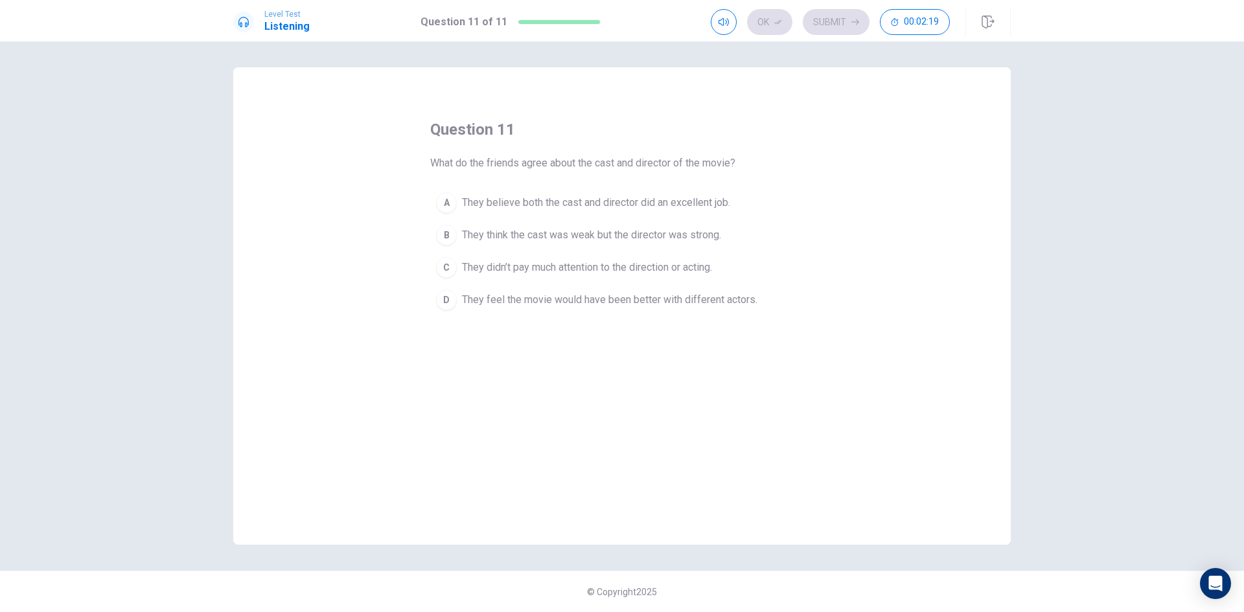
click at [647, 194] on button "A They believe both the cast and director did an excellent job." at bounding box center [622, 203] width 384 height 32
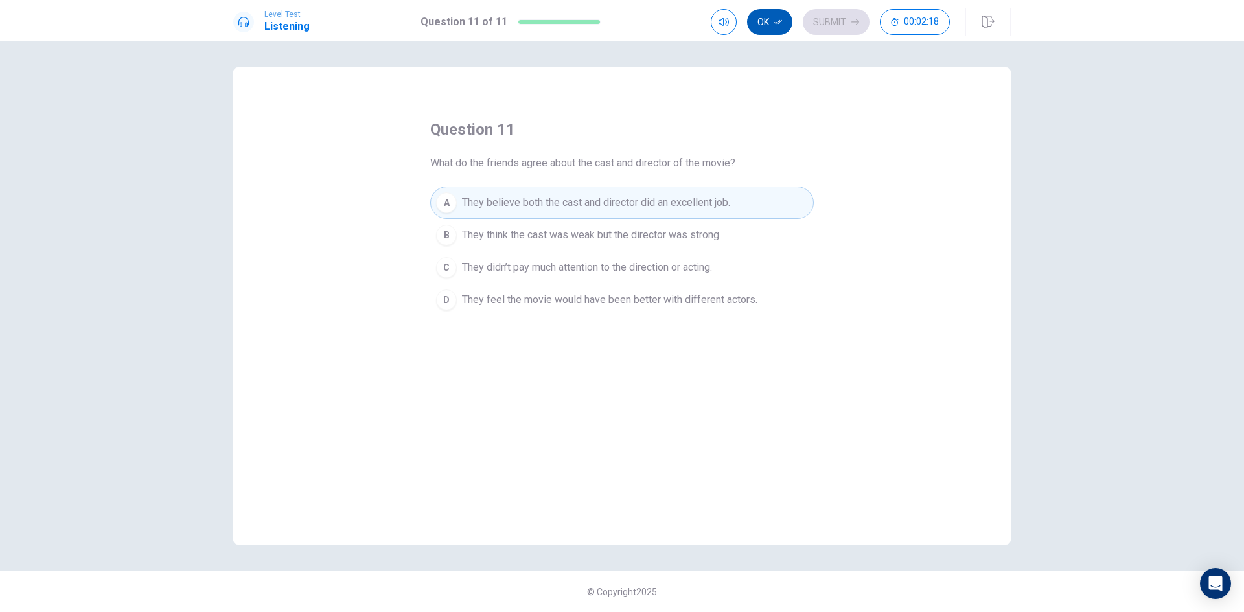
click at [767, 16] on button "Ok" at bounding box center [769, 22] width 45 height 26
click at [849, 25] on button "Submit" at bounding box center [836, 22] width 67 height 26
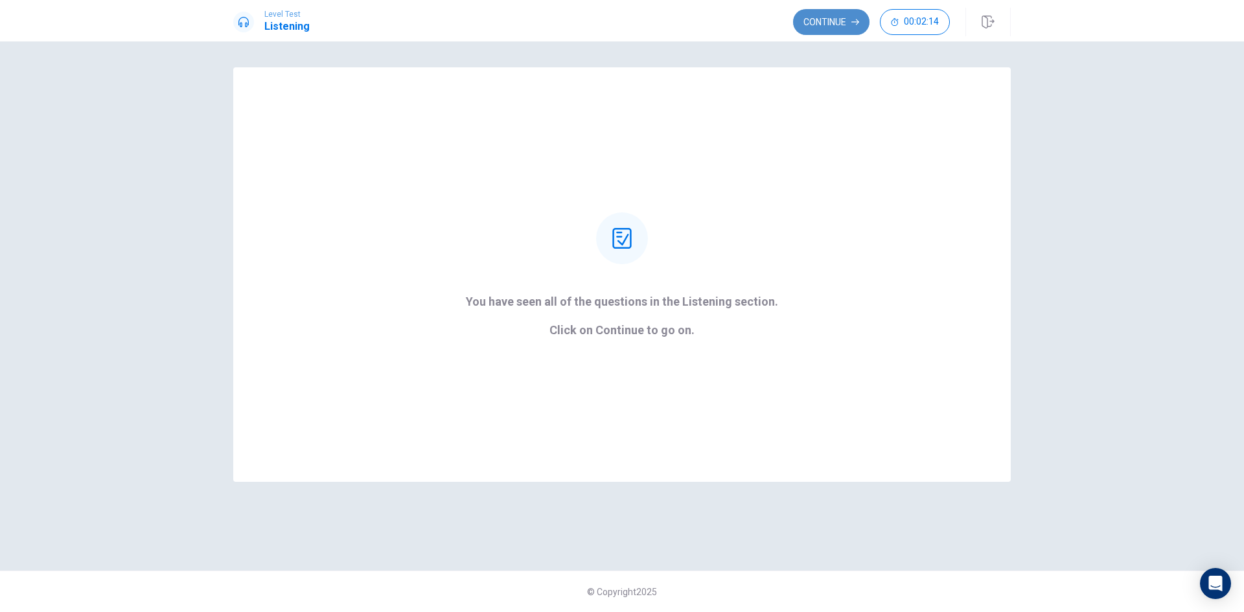
click at [846, 25] on button "Continue" at bounding box center [831, 22] width 76 height 26
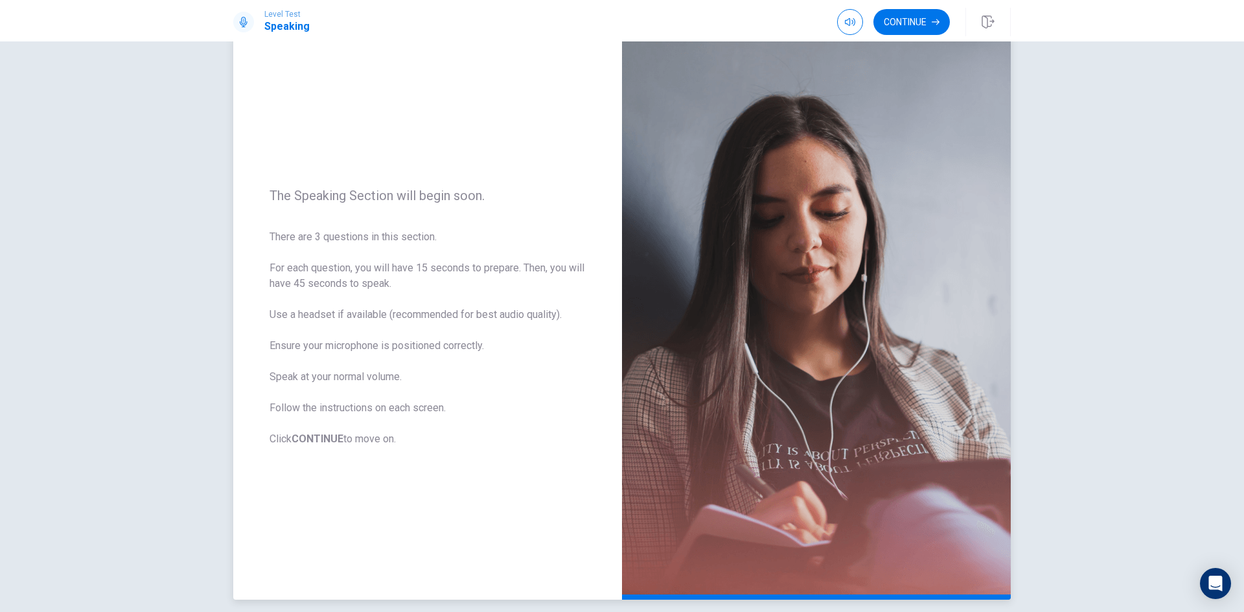
scroll to position [65, 0]
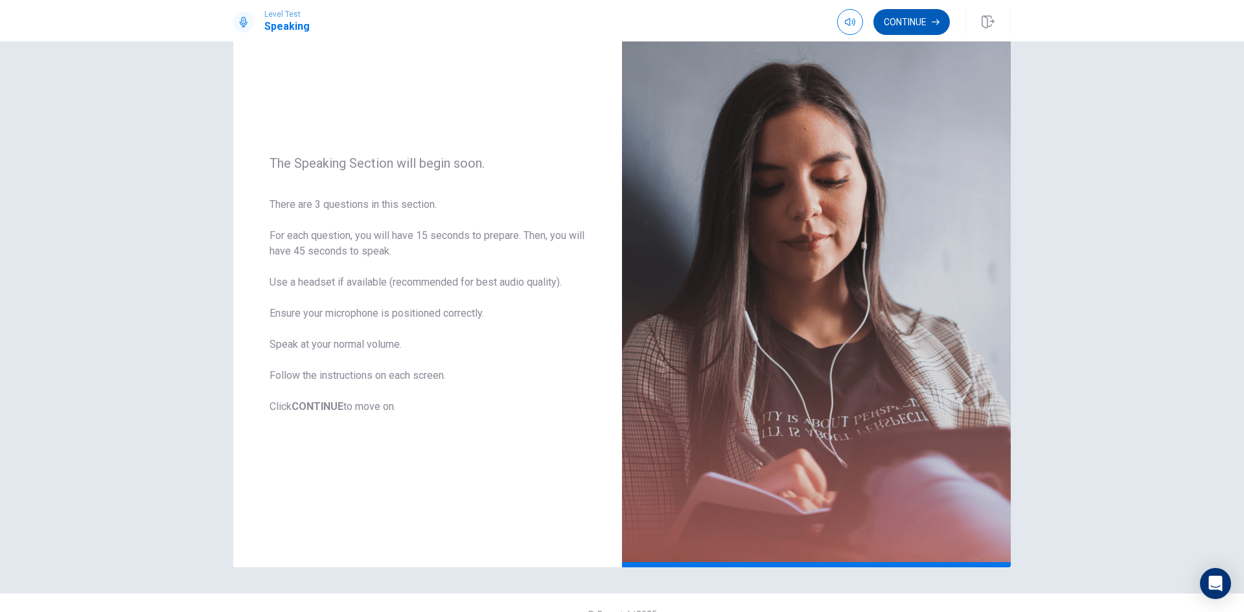
click at [914, 25] on button "Continue" at bounding box center [911, 22] width 76 height 26
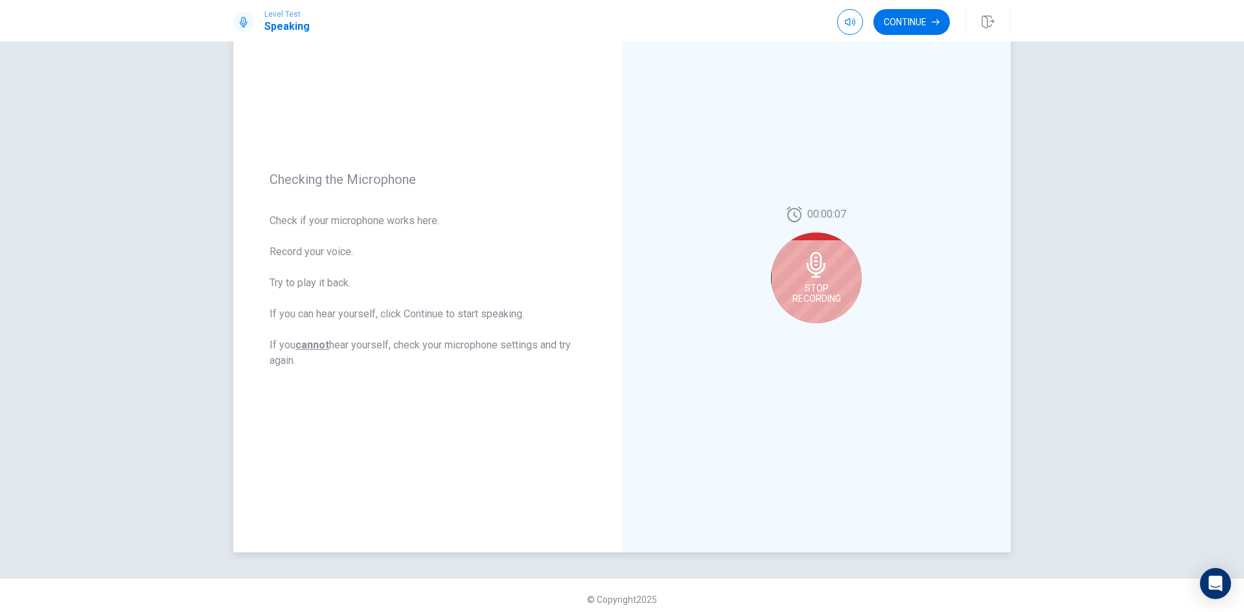
scroll to position [87, 0]
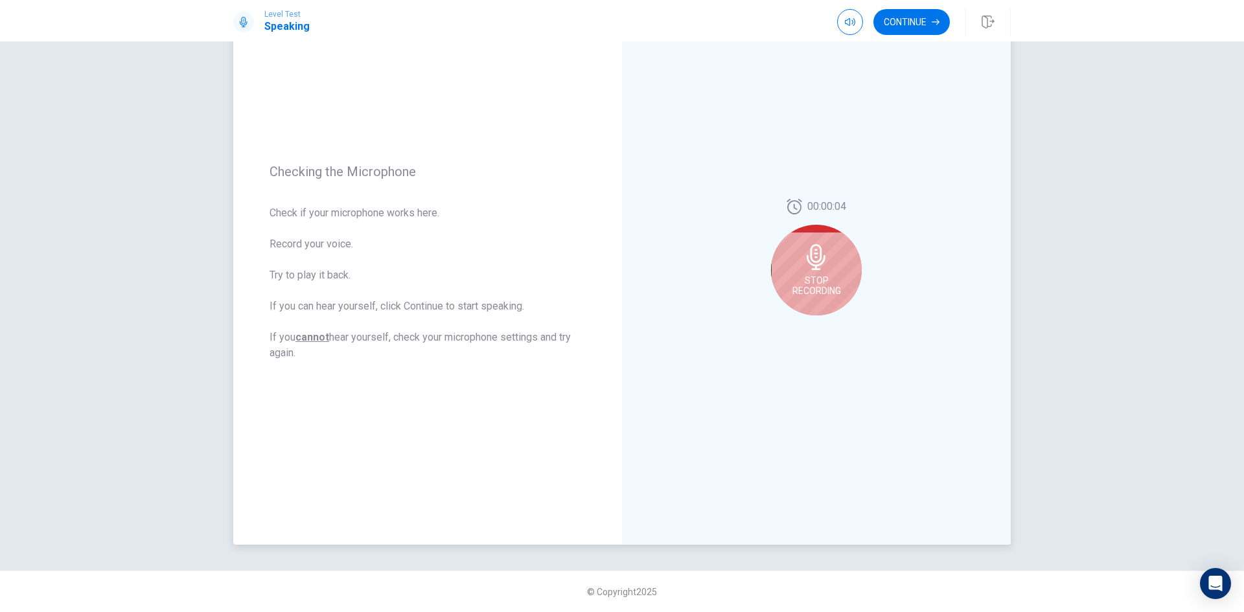
click at [836, 271] on div "Stop Recording" at bounding box center [816, 270] width 91 height 91
click at [798, 325] on icon "Record Again" at bounding box center [802, 326] width 8 height 8
click at [817, 286] on span "Stop Recording" at bounding box center [816, 285] width 49 height 21
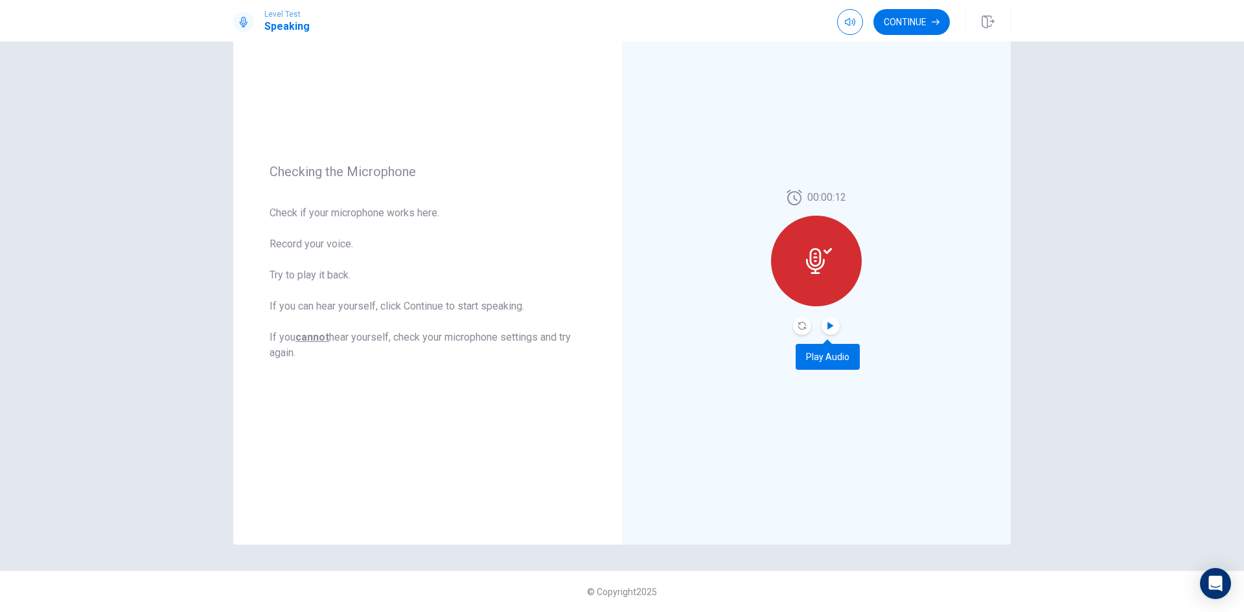
click at [828, 325] on icon "Play Audio" at bounding box center [830, 326] width 6 height 8
click at [798, 327] on icon "Record Again" at bounding box center [802, 326] width 8 height 8
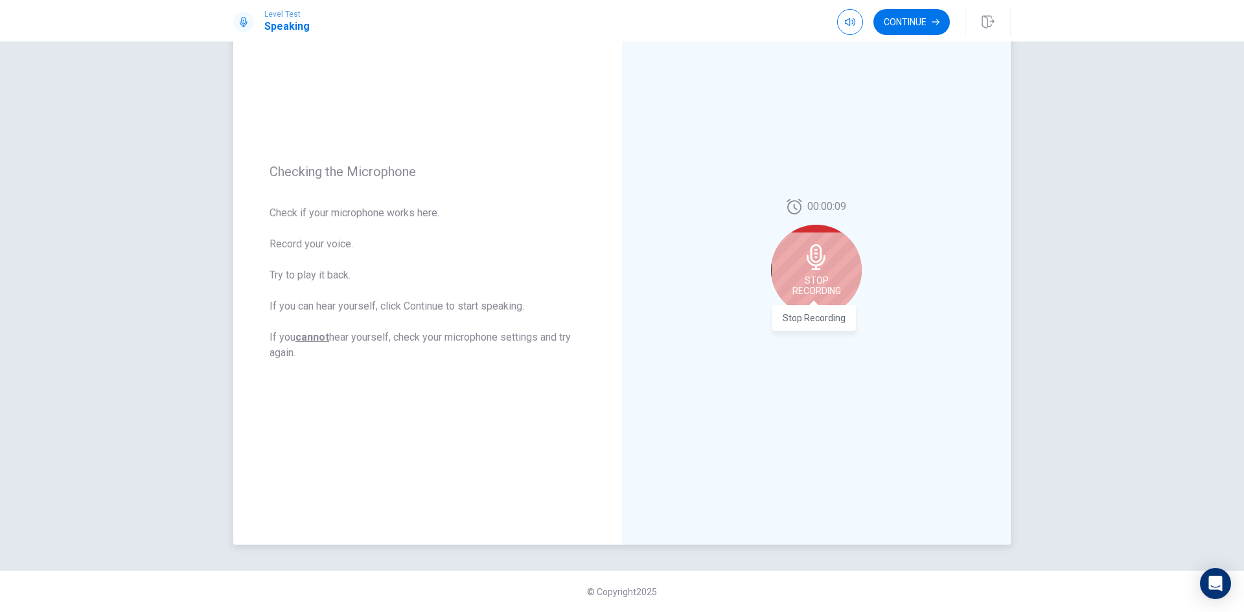
click at [816, 288] on span "Stop Recording" at bounding box center [816, 285] width 49 height 21
click at [827, 327] on icon "Play Audio" at bounding box center [830, 326] width 6 height 8
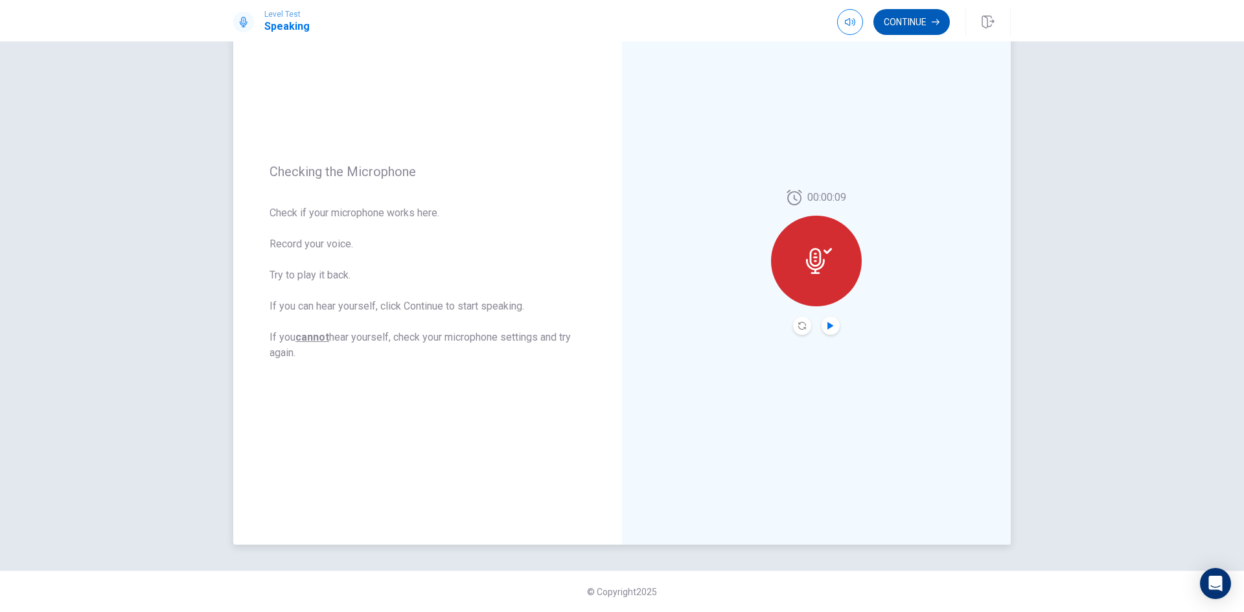
click at [906, 18] on button "Continue" at bounding box center [911, 22] width 76 height 26
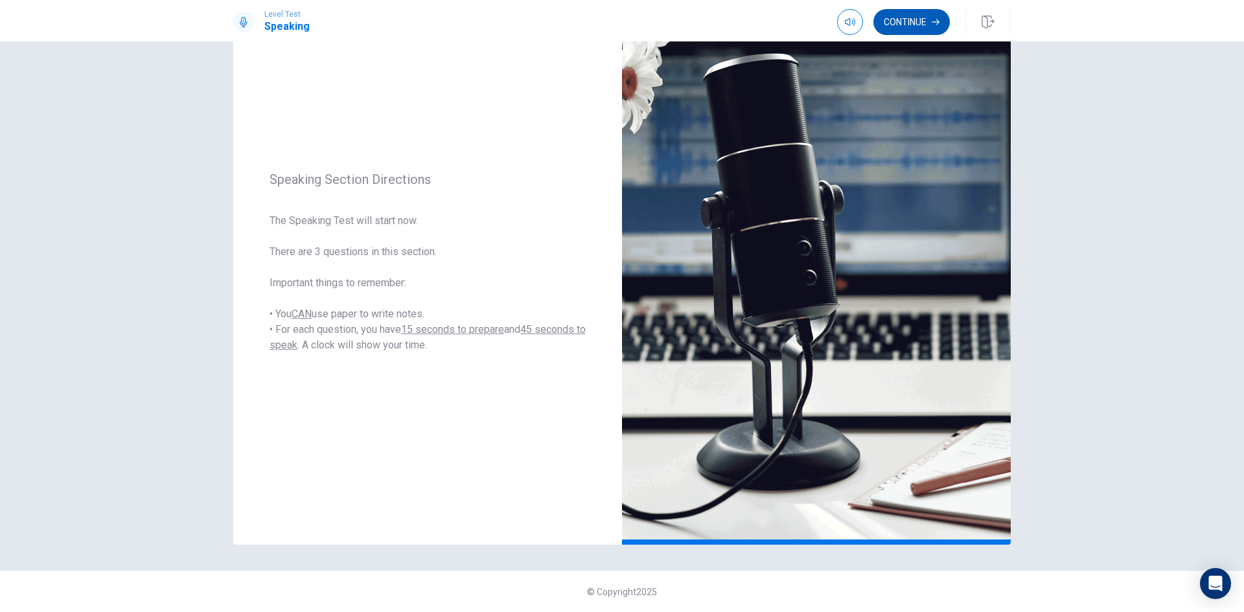
click at [895, 30] on button "Continue" at bounding box center [911, 22] width 76 height 26
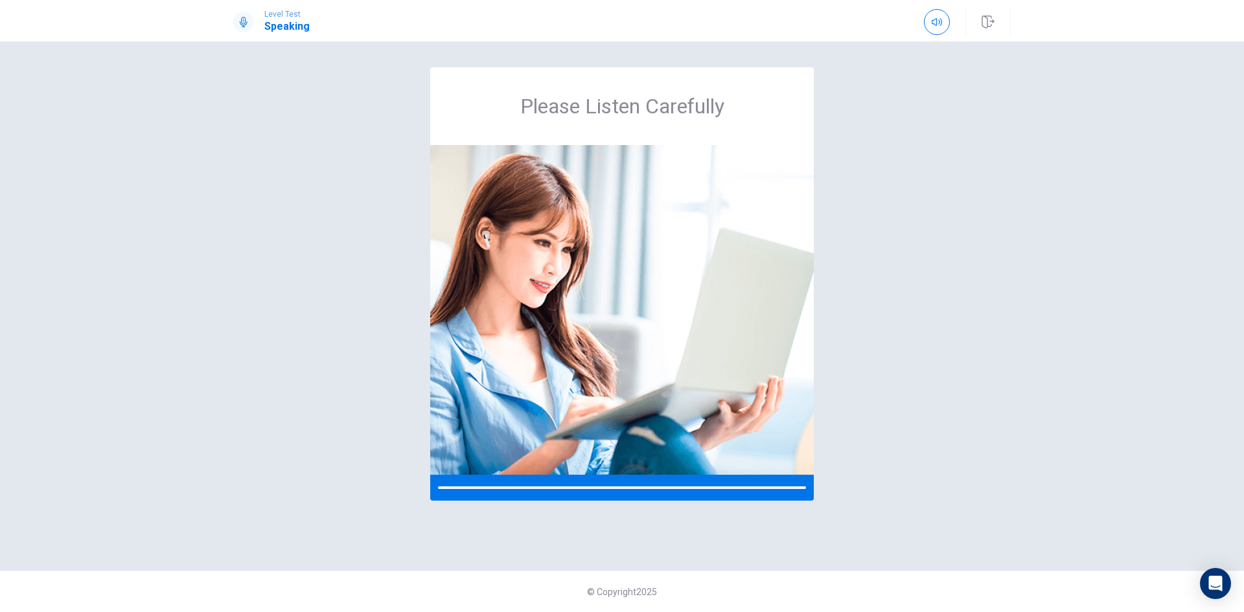
scroll to position [0, 0]
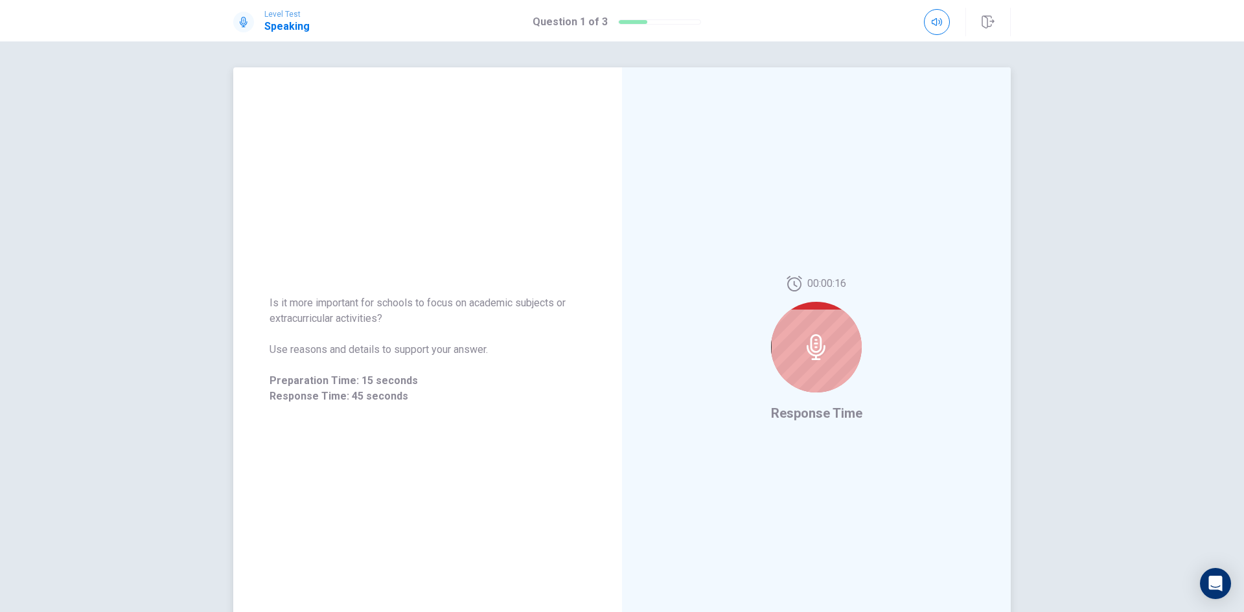
click at [832, 330] on div at bounding box center [816, 347] width 91 height 91
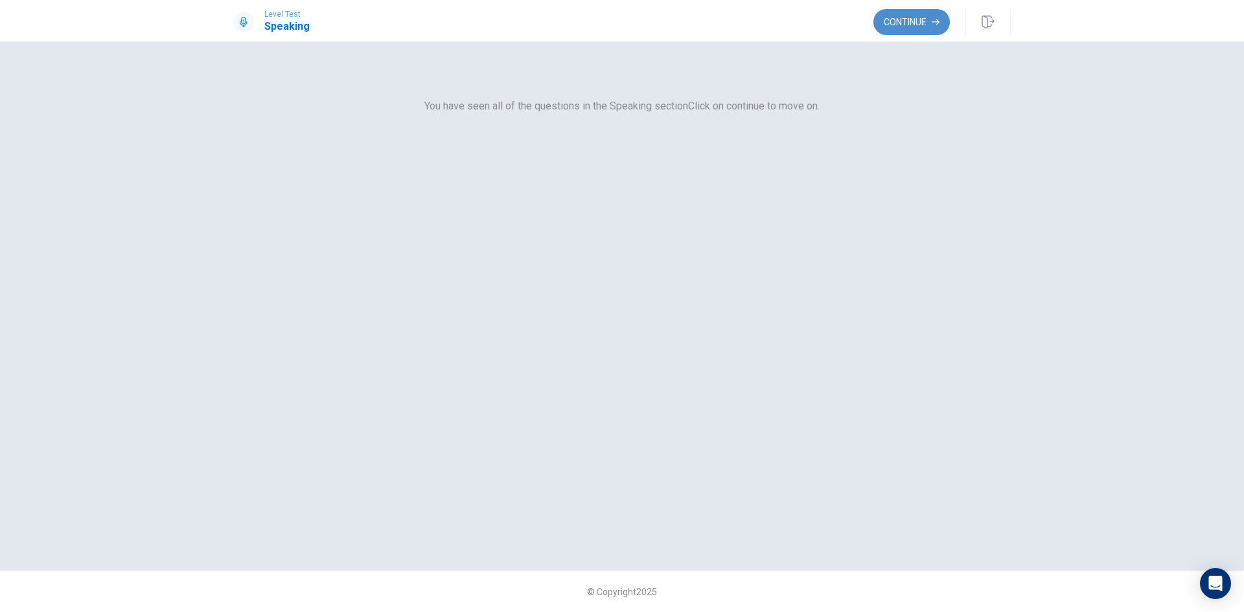
click at [906, 12] on button "Continue" at bounding box center [911, 22] width 76 height 26
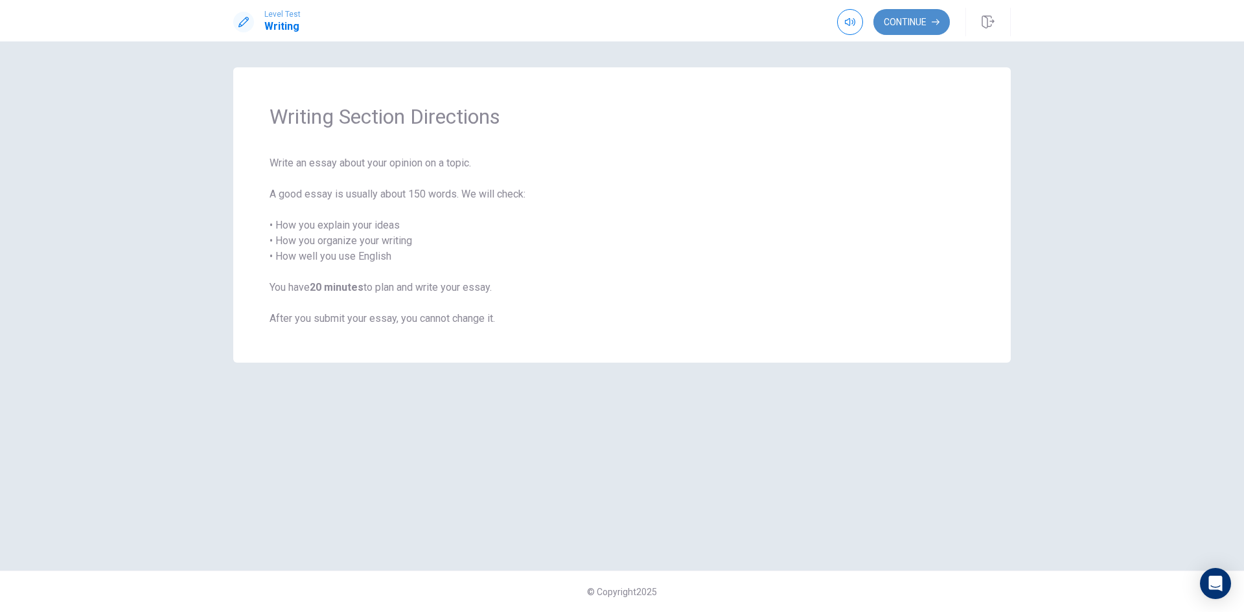
click at [943, 21] on button "Continue" at bounding box center [911, 22] width 76 height 26
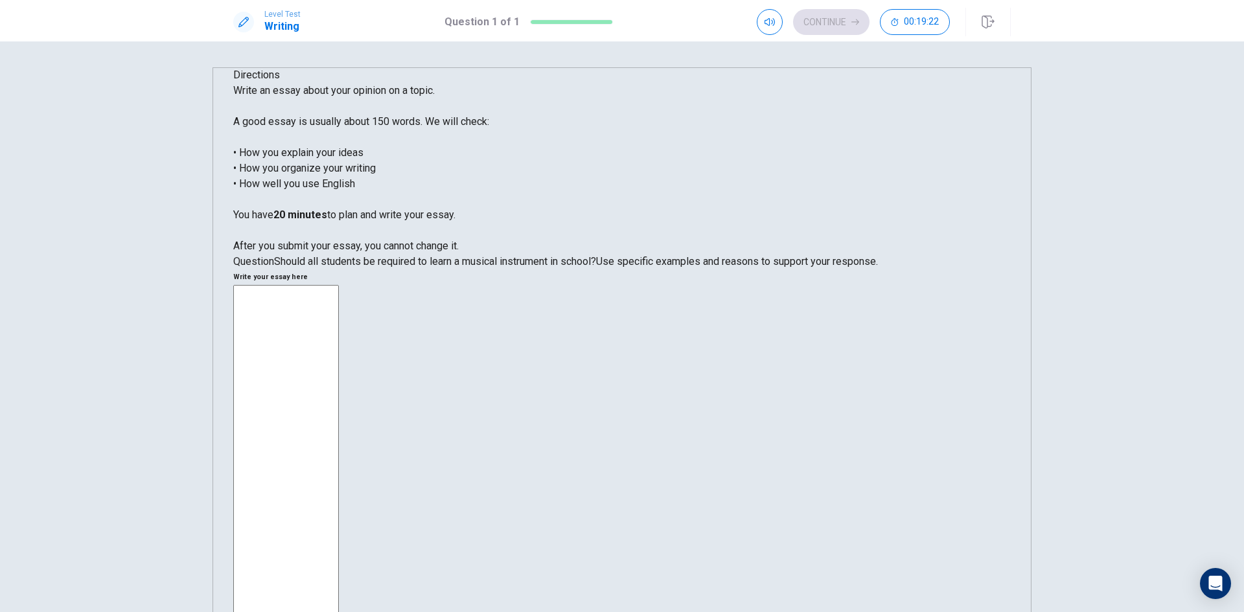
click at [339, 285] on textarea at bounding box center [286, 477] width 106 height 385
click at [339, 285] on textarea "The Intrumnts in the School is good because its fun and happy" at bounding box center [286, 477] width 106 height 385
click at [339, 285] on textarea "The Intrumnts in the school is good because its fun and happy" at bounding box center [286, 477] width 106 height 385
click at [339, 285] on textarea "The intrumnts in the school is good because its fun and happy" at bounding box center [286, 477] width 106 height 385
drag, startPoint x: 916, startPoint y: 130, endPoint x: 870, endPoint y: 132, distance: 46.0
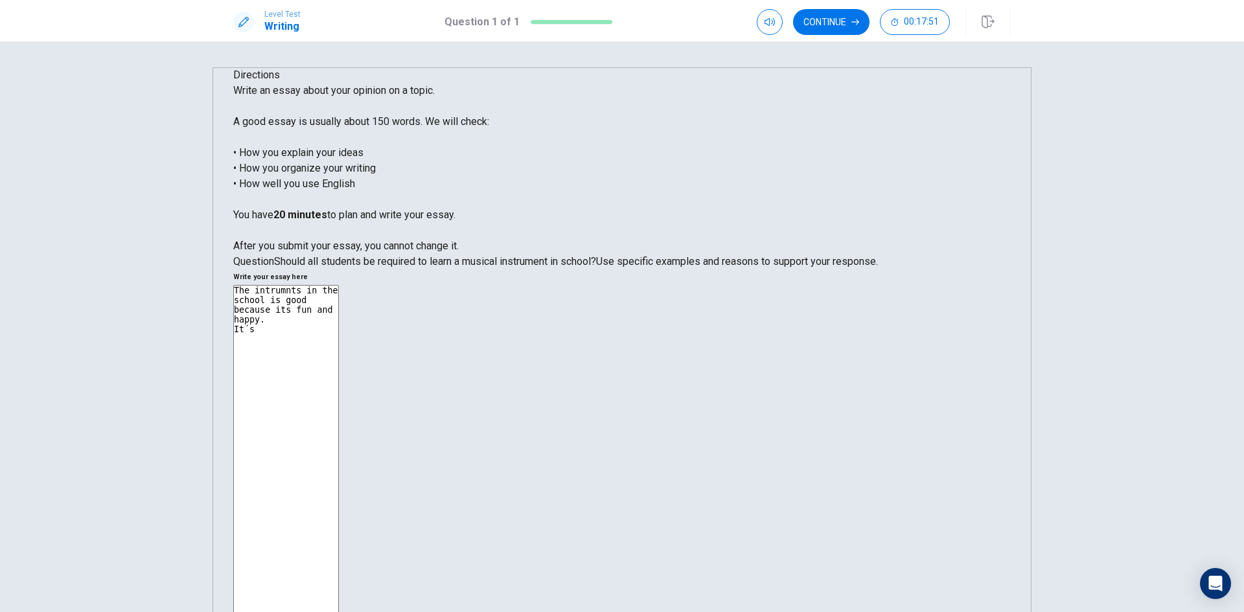
click at [339, 285] on textarea "The intrumnts in the school is good because its fun and happy. It´s" at bounding box center [286, 477] width 106 height 385
click at [339, 285] on textarea "The intrumnts in the school is good because its happy. It´s" at bounding box center [286, 477] width 106 height 385
click at [339, 285] on textarea "The intrumnts in the school is good because its happy. Plaing a intruments is f…" at bounding box center [286, 477] width 106 height 385
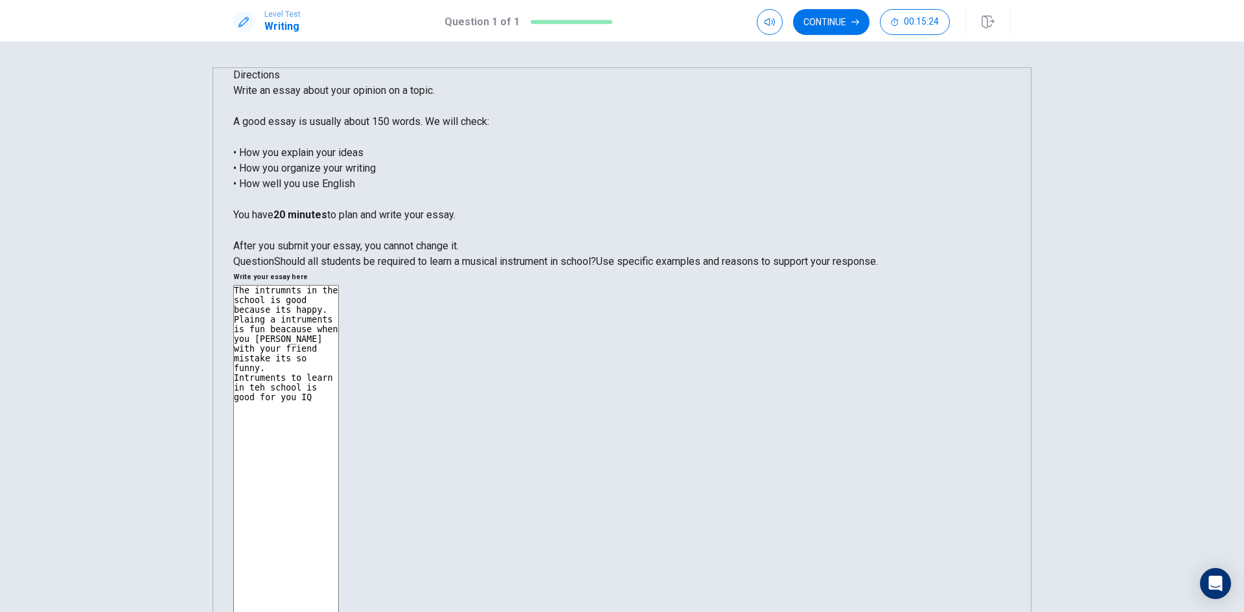
click at [339, 285] on textarea "The intrumnts in the school is good because its happy. Plaing a intruments is f…" at bounding box center [286, 477] width 106 height 385
click at [339, 285] on textarea "The intrumnts in the school is good because its happy. Playing a intruments is …" at bounding box center [286, 477] width 106 height 385
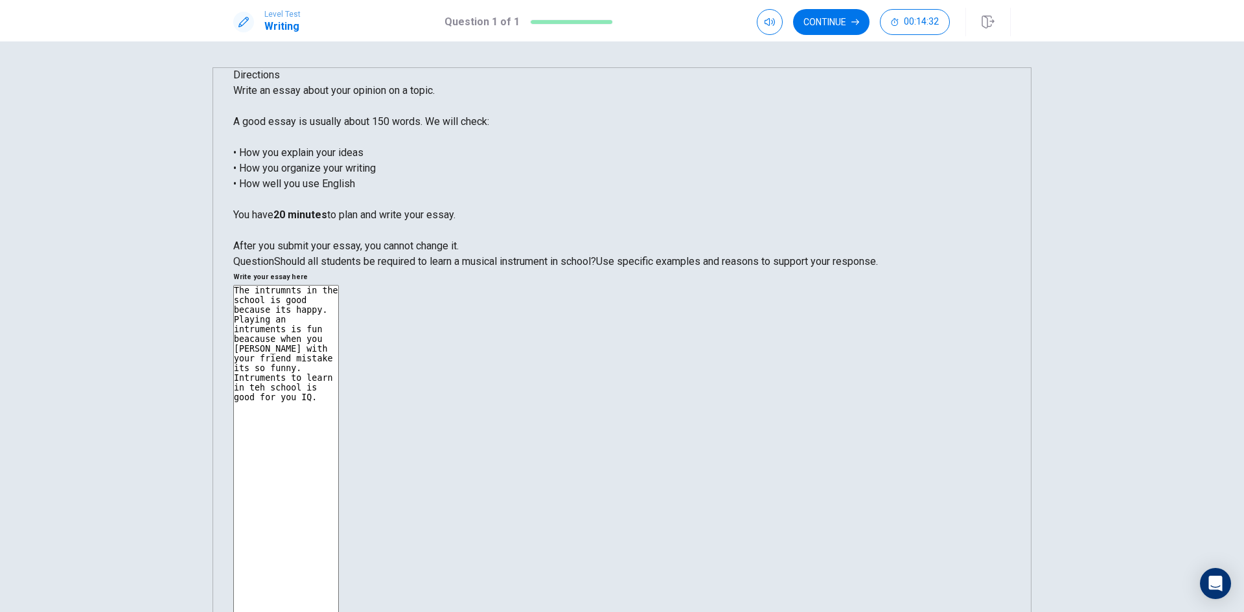
click at [339, 285] on textarea "The intrumnts in the school is good because its happy. Playing an intruments is…" at bounding box center [286, 477] width 106 height 385
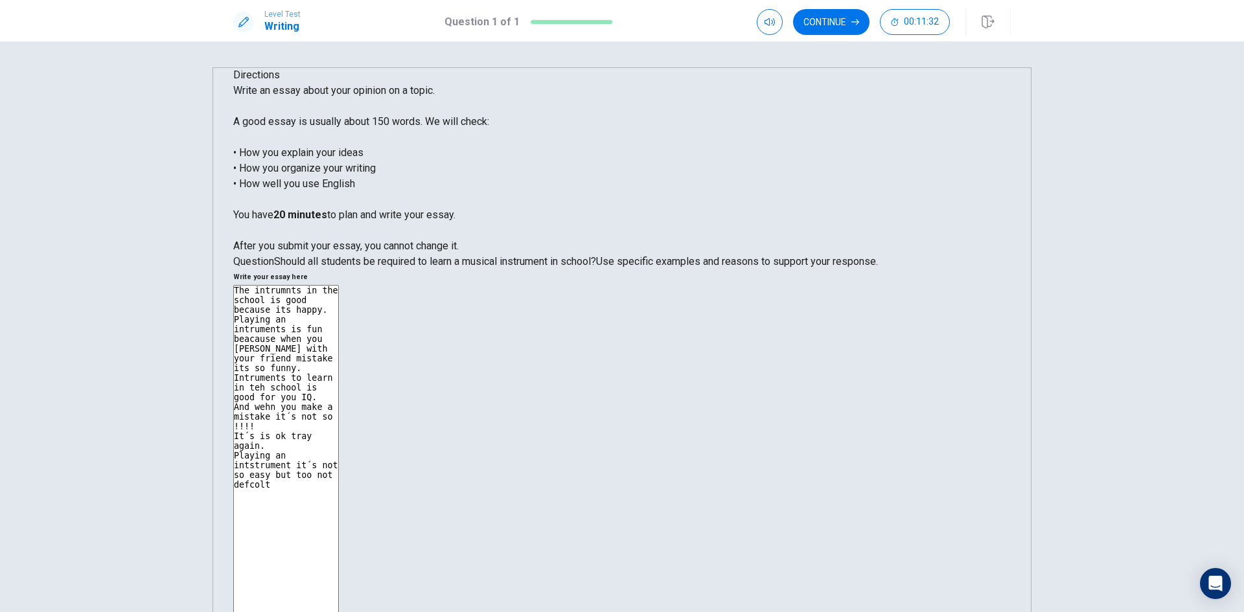
click at [339, 285] on textarea "The intrumnts in the school is good because its happy. Playing an intruments is…" at bounding box center [286, 477] width 106 height 385
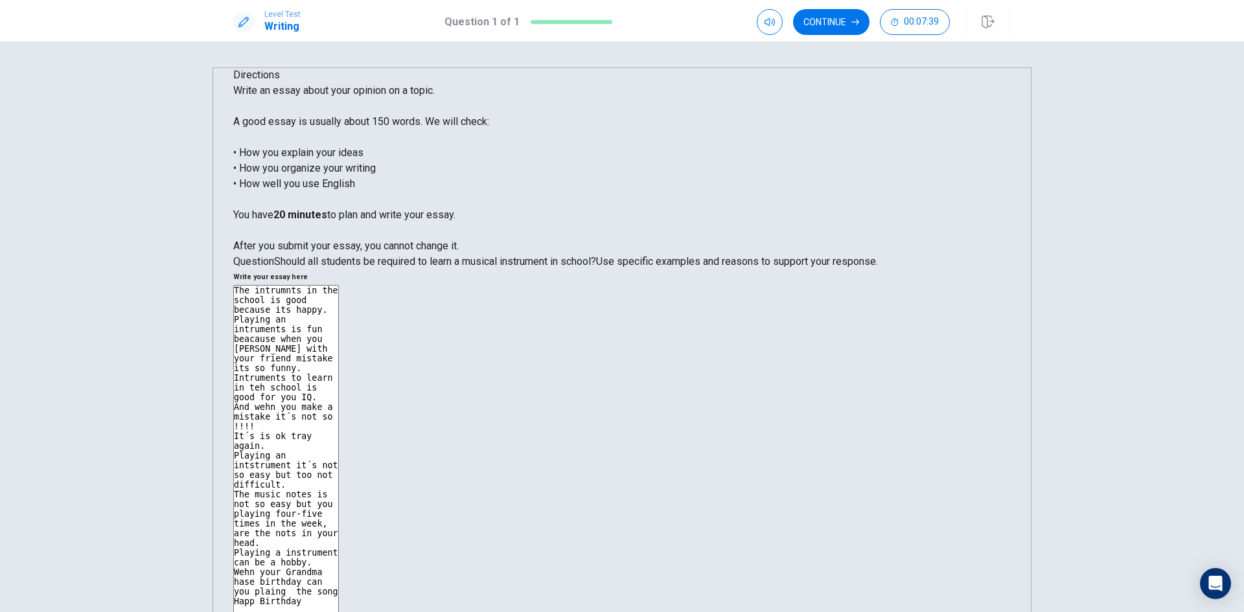
click at [339, 308] on textarea "The intrumnts in the school is good because its happy. Playing an intruments is…" at bounding box center [286, 477] width 106 height 385
click at [339, 301] on textarea "The intrumnts in the school is good because its happy. Playing an intruments is…" at bounding box center [286, 477] width 106 height 385
click at [339, 285] on textarea "The intrumnts in the school is good because its happy. Playing an intruments is…" at bounding box center [286, 477] width 106 height 385
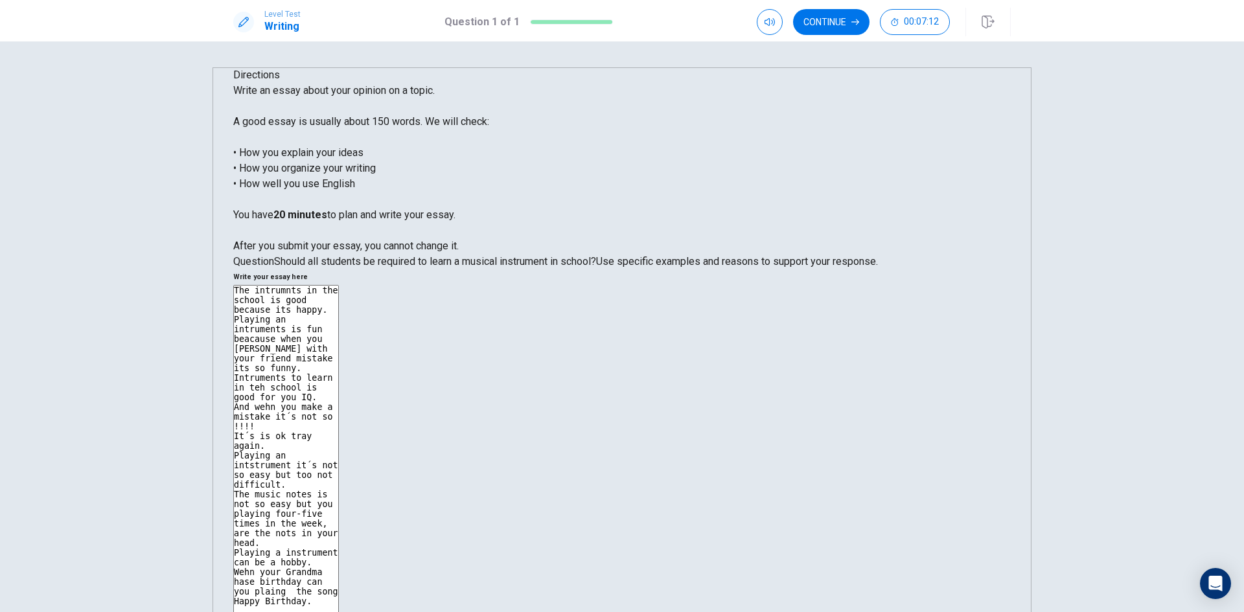
click at [339, 285] on textarea "The intrumnts in the school is good because its happy. Playing an intruments is…" at bounding box center [286, 477] width 106 height 385
click at [339, 299] on textarea "The intrumnts in the school is good because its happy. Playing an intruments is…" at bounding box center [286, 477] width 106 height 385
click at [339, 308] on textarea "The intrumnts in the school is good because its happy. Playing an intruments is…" at bounding box center [286, 477] width 106 height 385
click at [339, 315] on textarea "The intrumnts in the school is good because its happy. Playing an intruments is…" at bounding box center [286, 477] width 106 height 385
click at [339, 329] on textarea "The intrumnts in the school is good because its happy. Playing an intruments is…" at bounding box center [286, 477] width 106 height 385
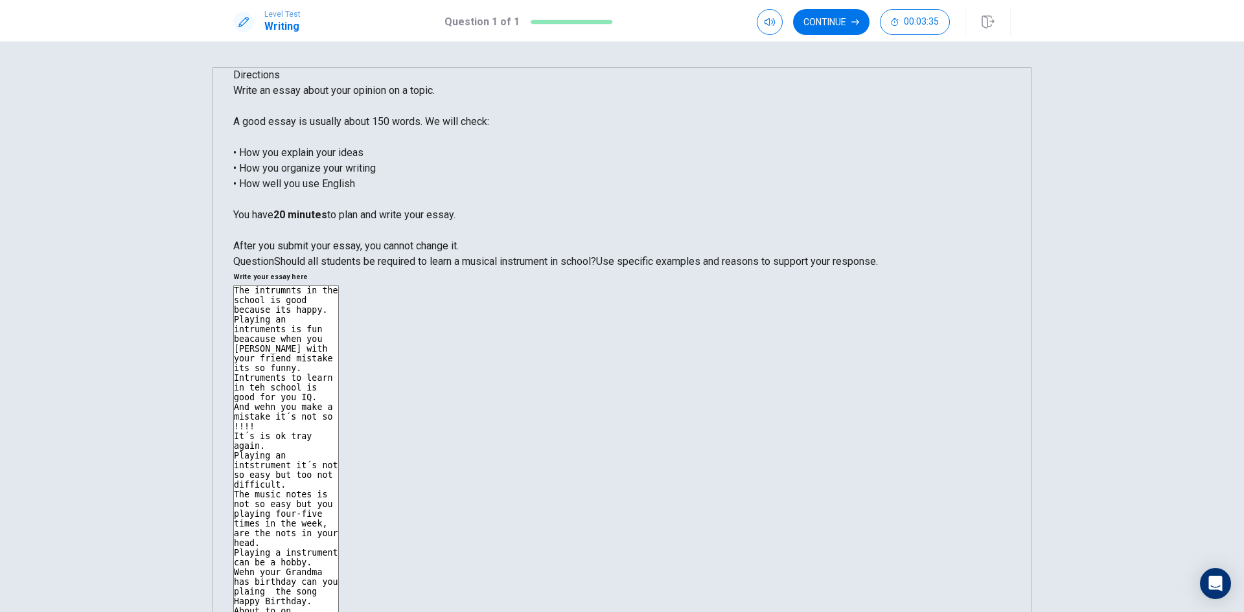
click at [339, 326] on textarea "The intrumnts in the school is good because its happy. Playing an intruments is…" at bounding box center [286, 477] width 106 height 385
click at [339, 322] on textarea "The intrumnts in the school is good because its happy. Playing an intruments is…" at bounding box center [286, 477] width 106 height 385
click at [339, 325] on textarea "The intrumnts in the school is good because its happy. Playing an intruments is…" at bounding box center [286, 477] width 106 height 385
click at [339, 331] on textarea "The intrumnts in the school is good because its happy. Playing an intruments is…" at bounding box center [286, 477] width 106 height 385
click at [339, 323] on textarea "The intrumnts in the school is good because its happy. Playing an intruments is…" at bounding box center [286, 477] width 106 height 385
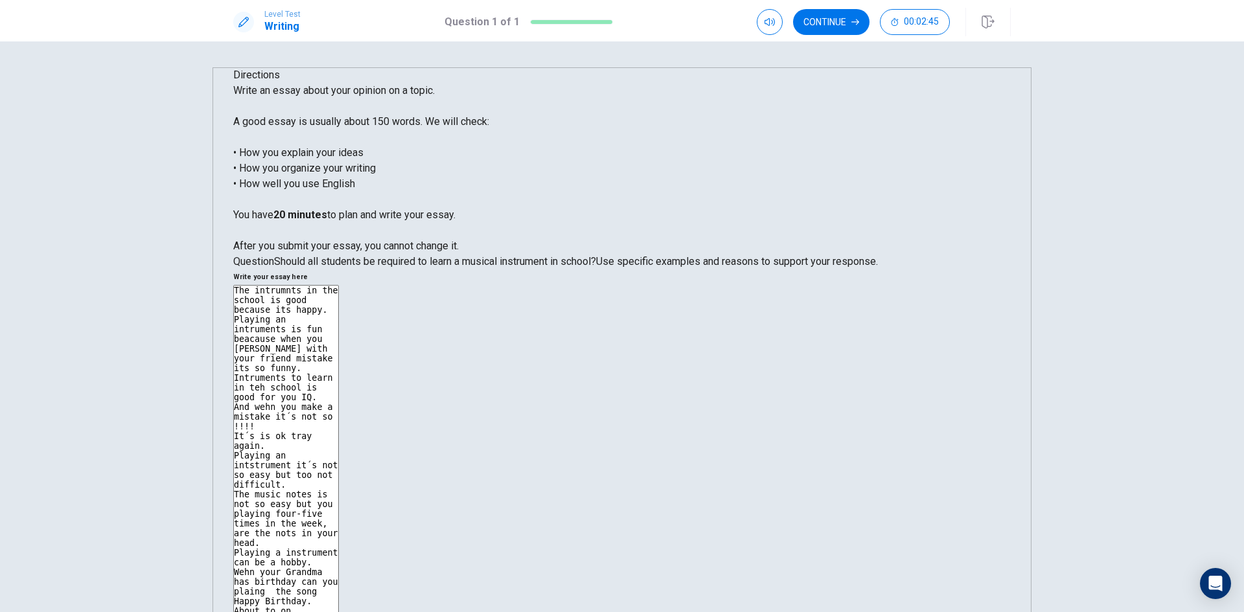
click at [339, 333] on textarea "The intrumnts in the school is good because its happy. Playing an intruments is…" at bounding box center [286, 477] width 106 height 385
click at [339, 328] on textarea "The intrumnts in the school is good because its happy. Playing an intruments is…" at bounding box center [286, 477] width 106 height 385
click at [339, 338] on textarea "The intrumnts in the school is good because its happy. Playing an intruments is…" at bounding box center [286, 477] width 106 height 385
click at [339, 341] on textarea "The intrumnts in the school is good because its happy. Playing an intruments is…" at bounding box center [286, 477] width 106 height 385
click at [339, 371] on textarea "The intrumnts in the school is good because its happy. Playing an intruments is…" at bounding box center [286, 477] width 106 height 385
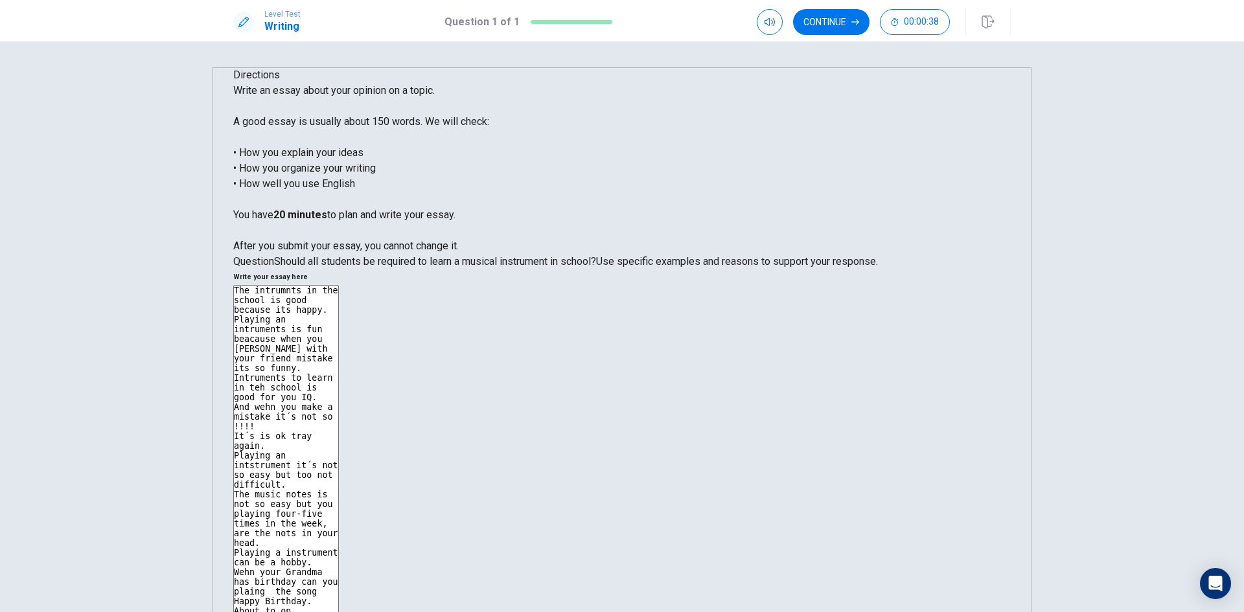
click at [339, 374] on textarea "The intrumnts in the school is good because its happy. Playing an intruments is…" at bounding box center [286, 477] width 106 height 385
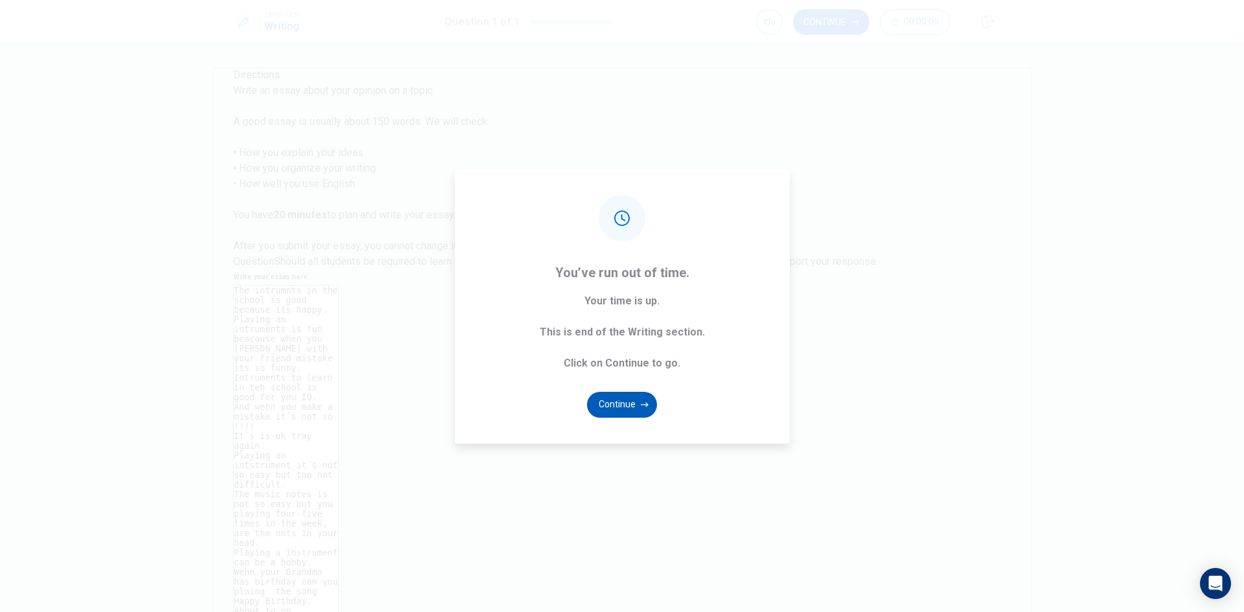
type textarea "The intrumnts in the school is good because its happy. Playing an intruments is…"
click at [615, 410] on button "Continue" at bounding box center [622, 405] width 70 height 26
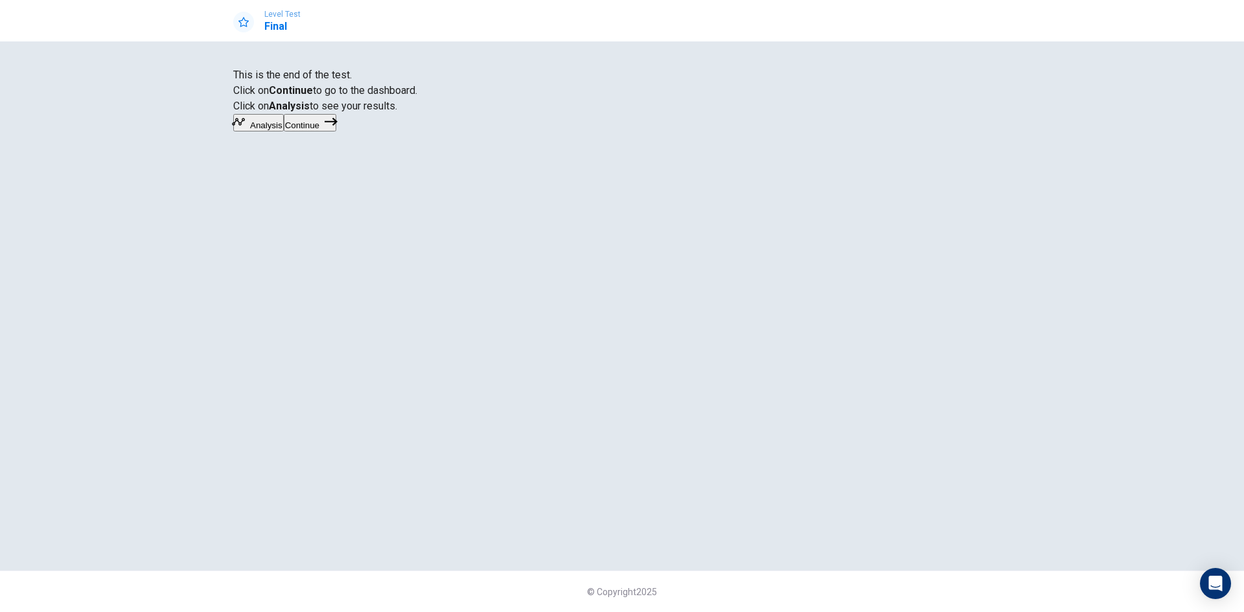
click at [338, 128] on icon "button" at bounding box center [331, 121] width 13 height 13
